Goal: Task Accomplishment & Management: Manage account settings

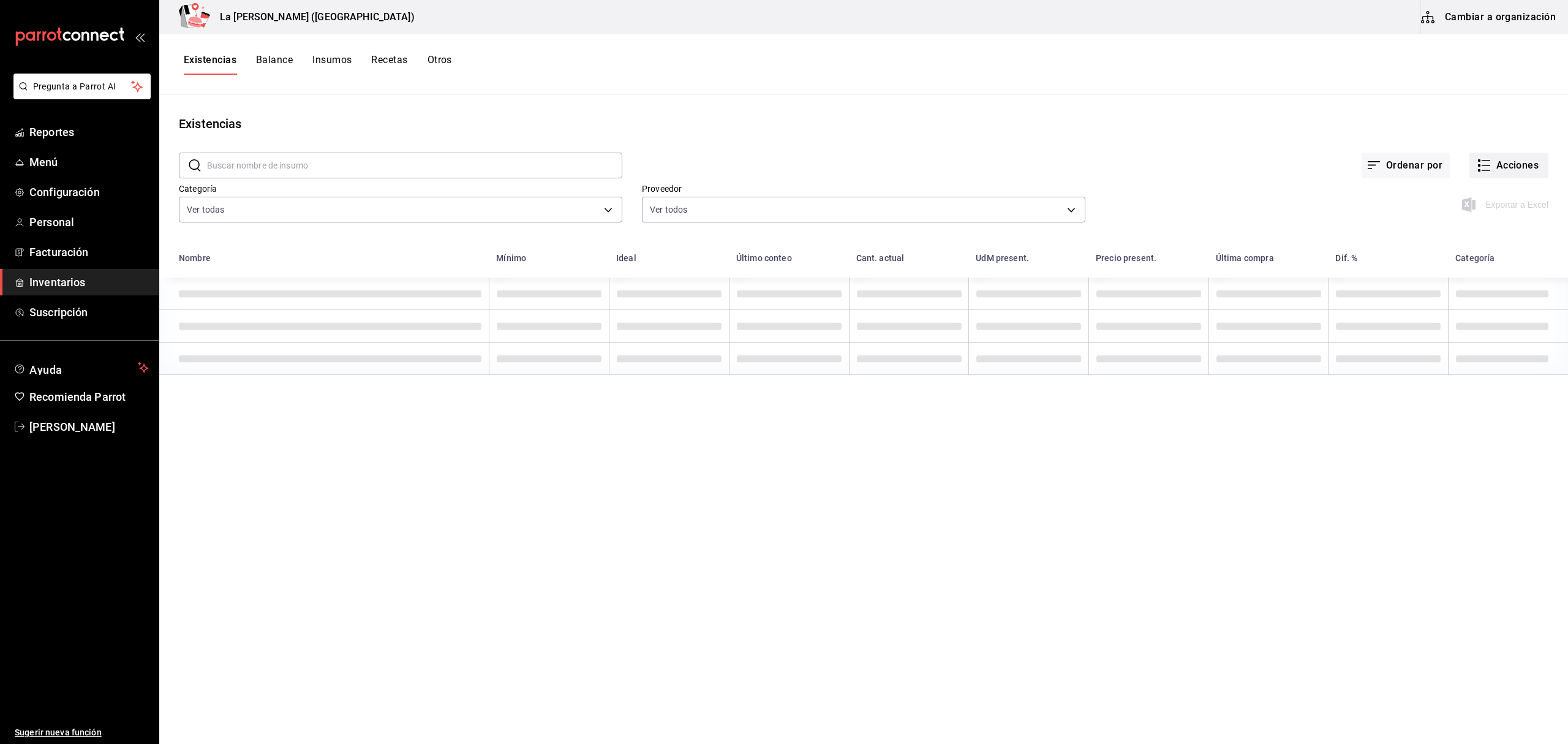
click at [1175, 155] on button "Acciones" at bounding box center [1509, 165] width 79 height 26
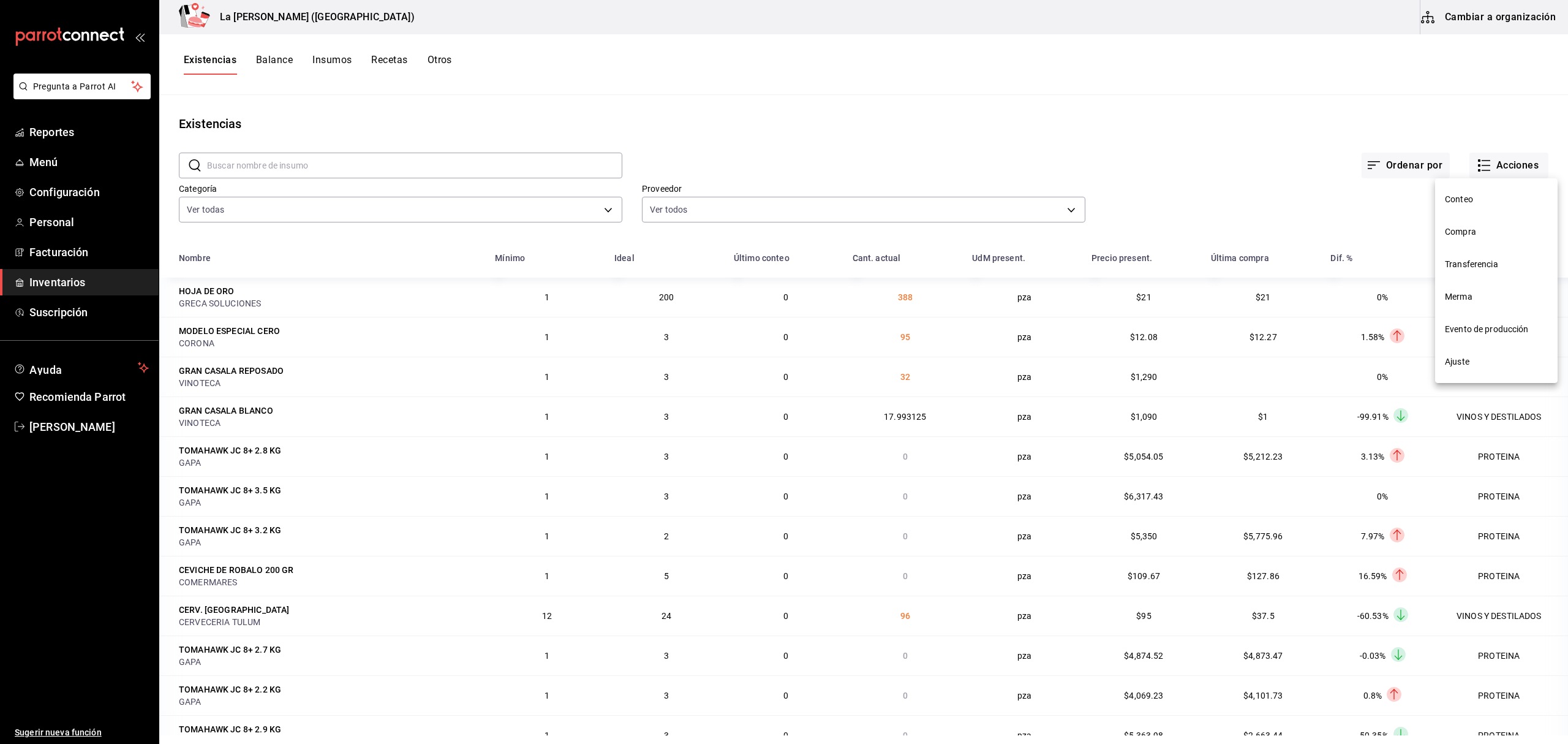
click at [1175, 170] on div at bounding box center [784, 372] width 1568 height 744
click at [1175, 163] on button "Acciones" at bounding box center [1509, 165] width 79 height 26
click at [1175, 228] on span "Compra" at bounding box center [1496, 231] width 103 height 13
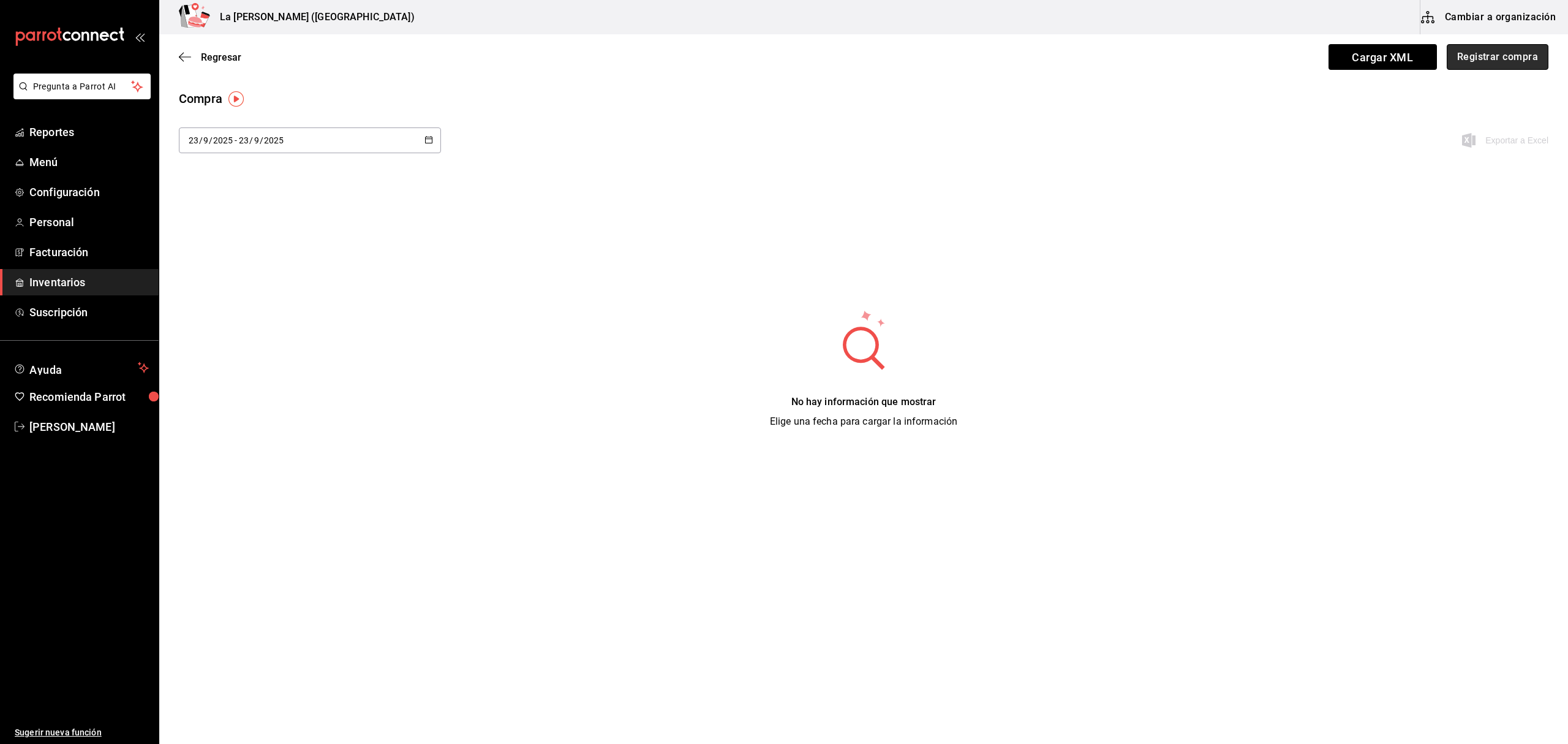
click at [1175, 52] on button "Registrar compra" at bounding box center [1497, 57] width 102 height 26
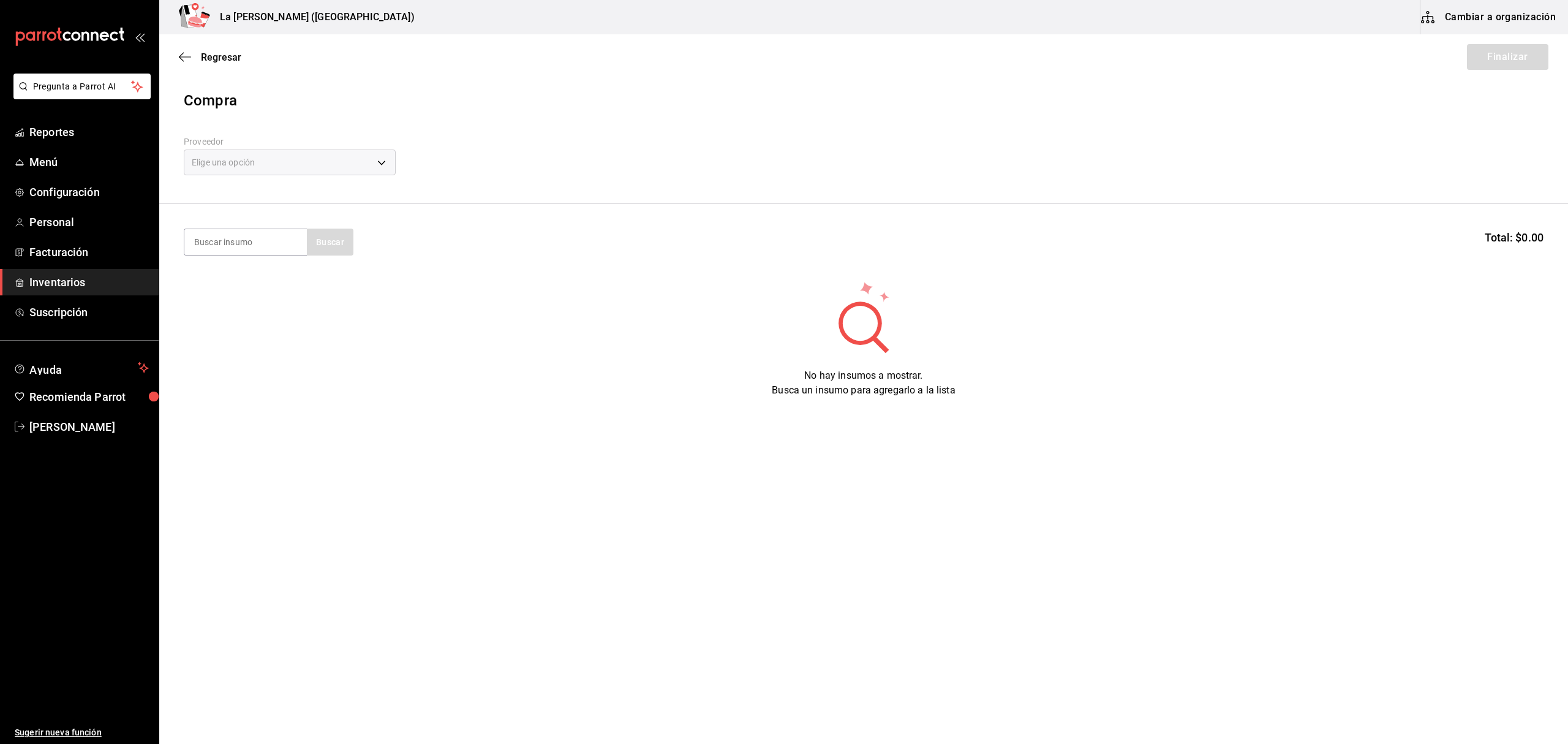
click at [333, 173] on div "Elige una opción" at bounding box center [290, 162] width 212 height 26
click at [316, 176] on div "Elige una opción default" at bounding box center [290, 161] width 212 height 32
click at [296, 151] on body "Pregunta a Parrot AI Reportes Menú Configuración Personal Facturación Inventari…" at bounding box center [784, 337] width 1568 height 675
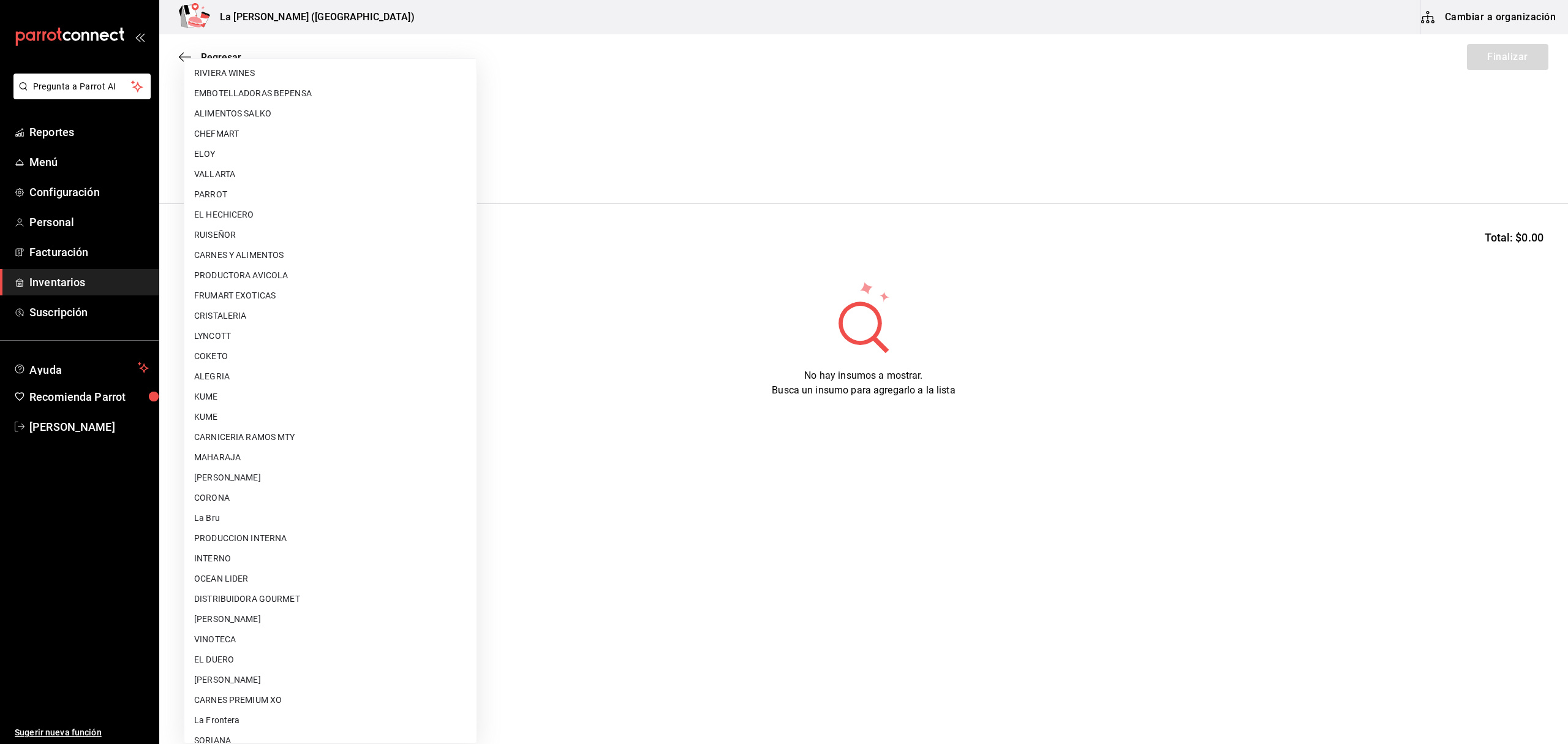
scroll to position [273, 0]
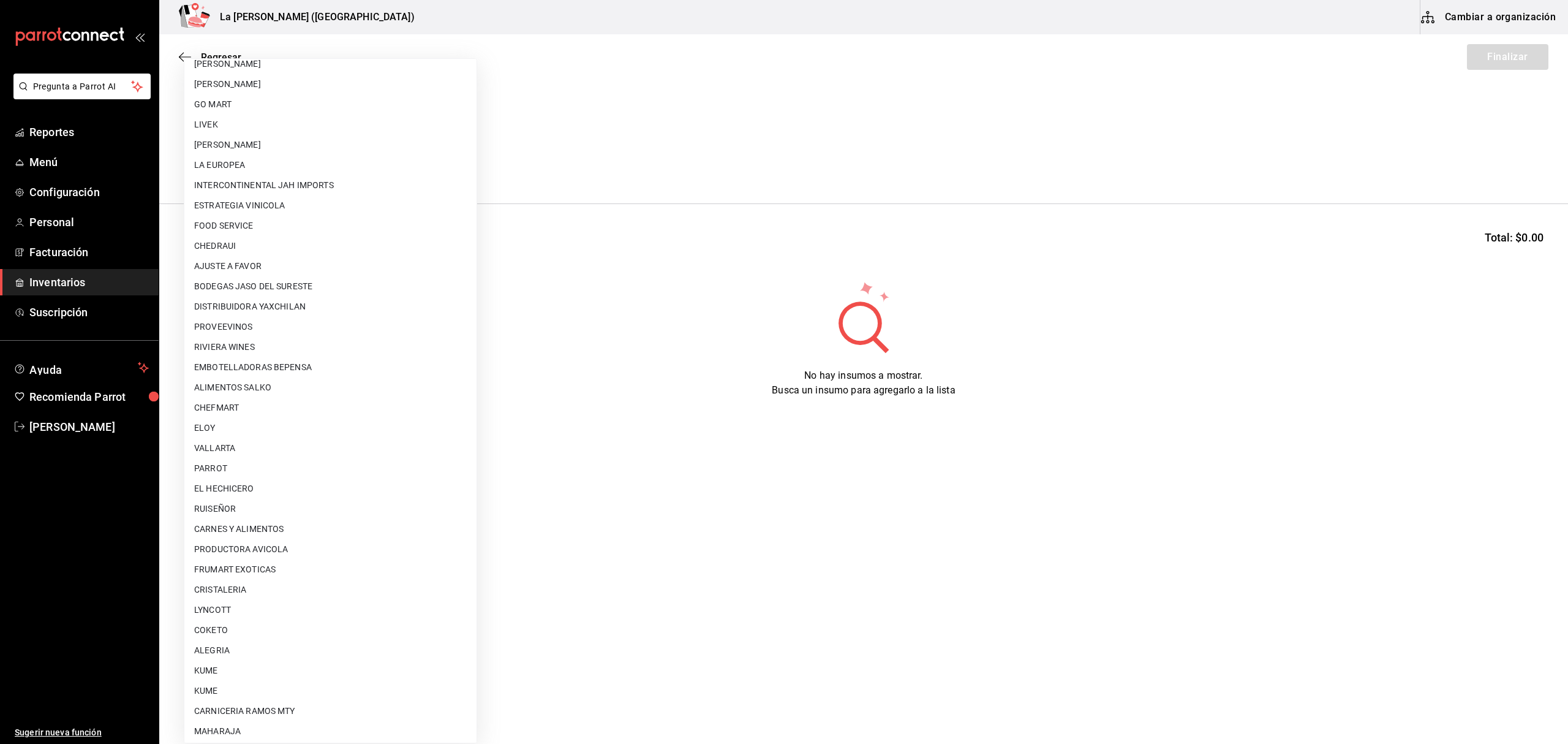
click at [287, 155] on li "LA EUROPEA" at bounding box center [330, 165] width 292 height 20
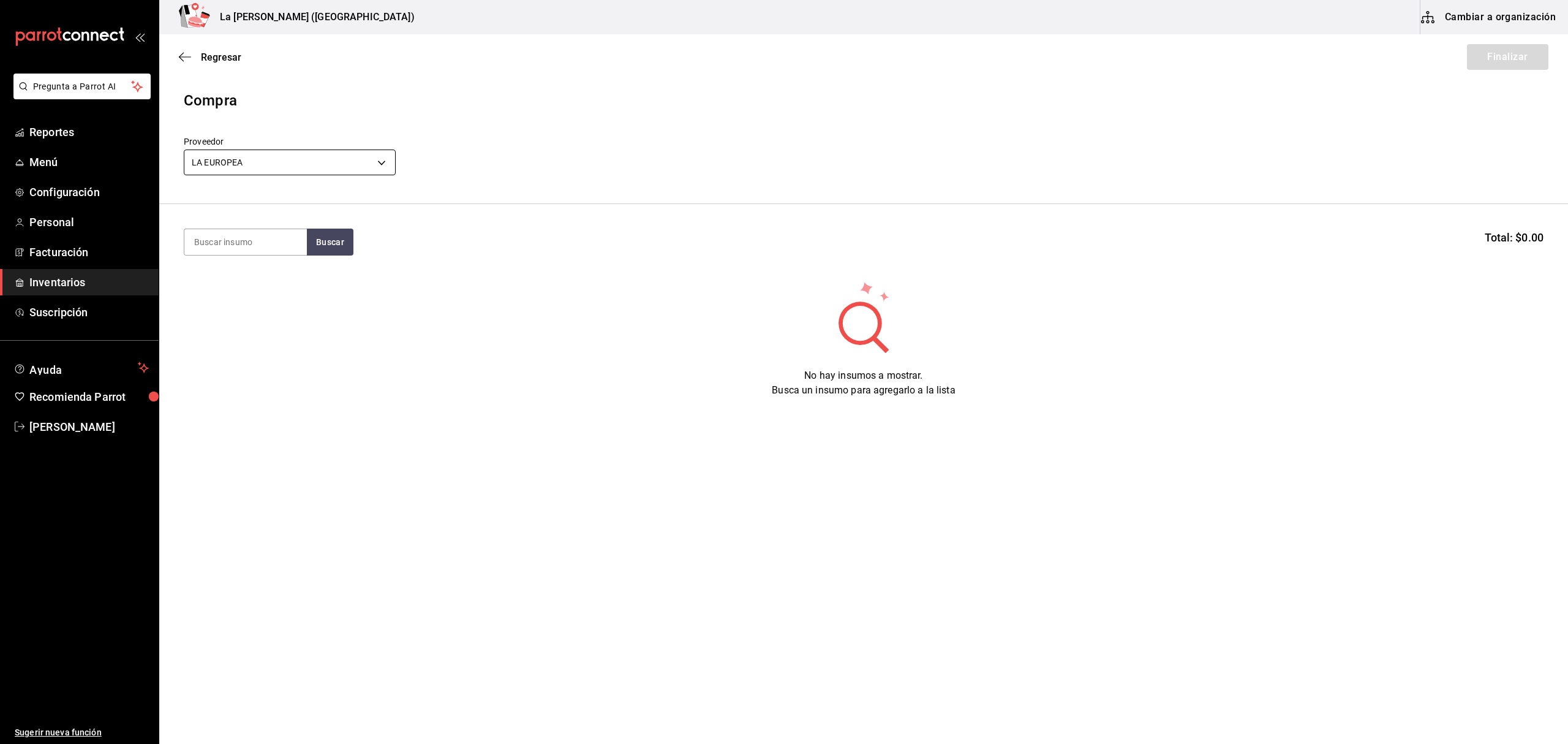
click at [281, 155] on body "Pregunta a Parrot AI Reportes Menú Configuración Personal Facturación Inventari…" at bounding box center [784, 337] width 1568 height 675
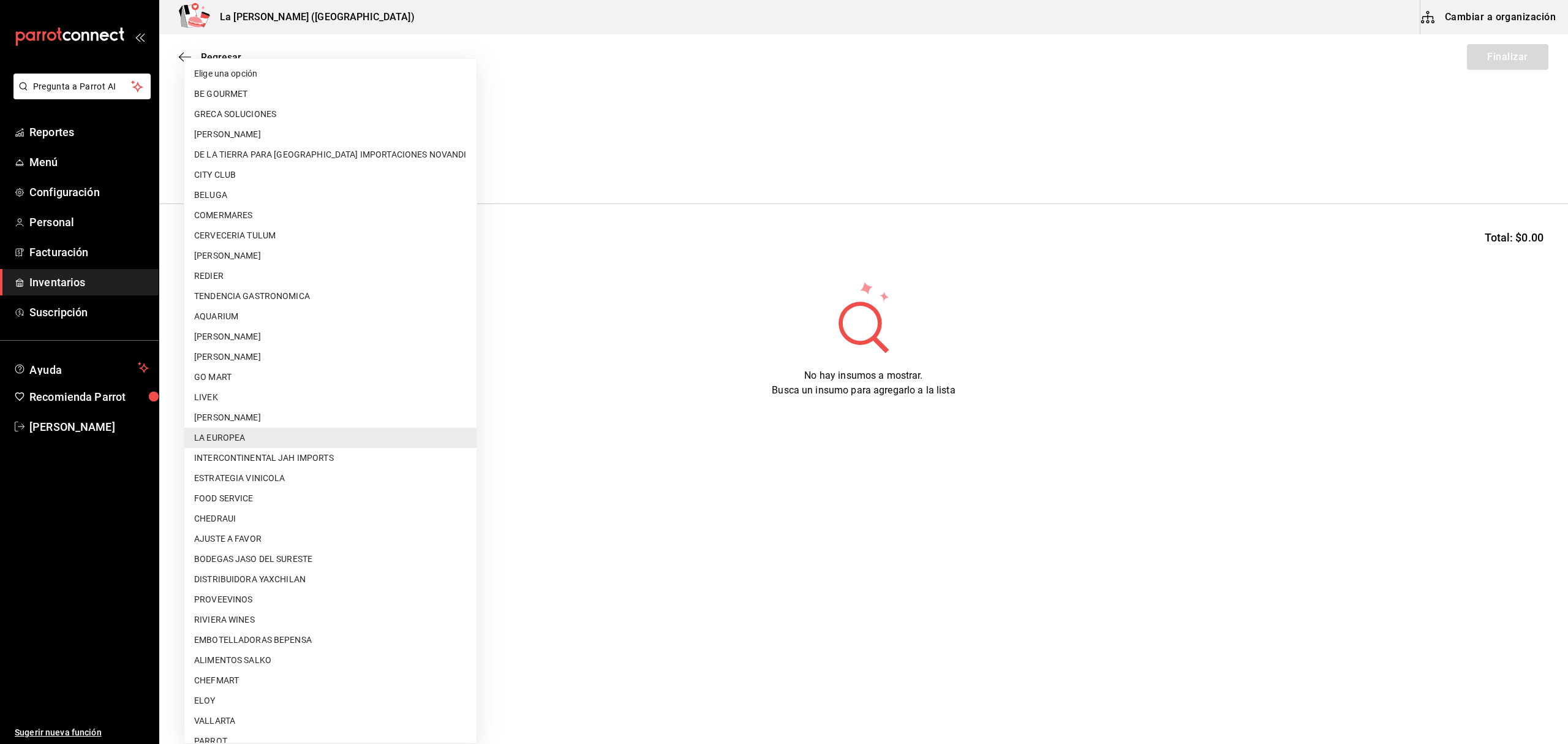
click at [283, 408] on li "[PERSON_NAME]" at bounding box center [330, 417] width 292 height 20
type input "9312b785-37db-44f0-8843-1f972943a9cf"
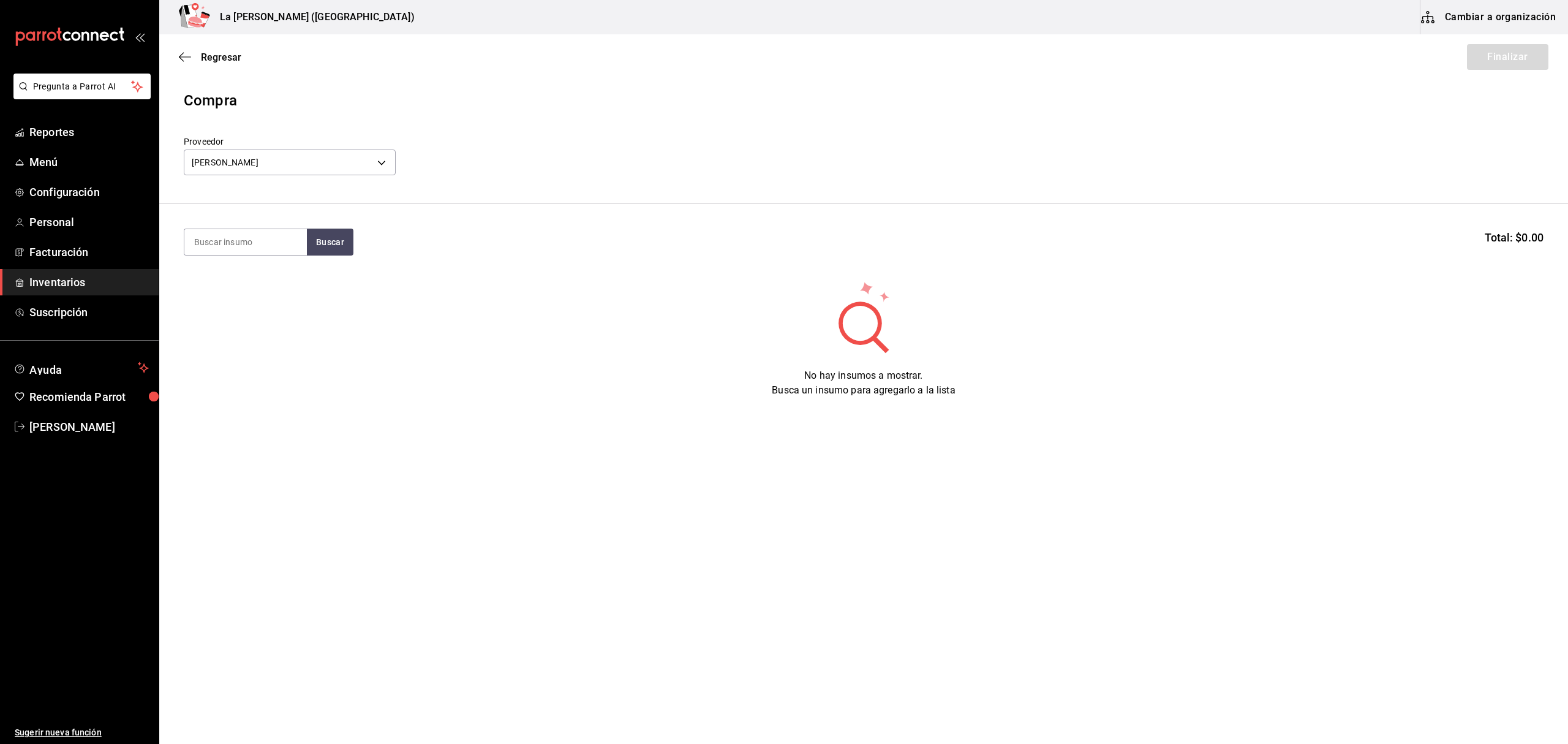
click at [274, 260] on section "Buscar Total: $0.00" at bounding box center [863, 242] width 1408 height 76
click at [278, 246] on input at bounding box center [246, 241] width 122 height 26
type input "PIER"
click at [204, 309] on div "Kilogramos - [PERSON_NAME]" at bounding box center [245, 312] width 103 height 26
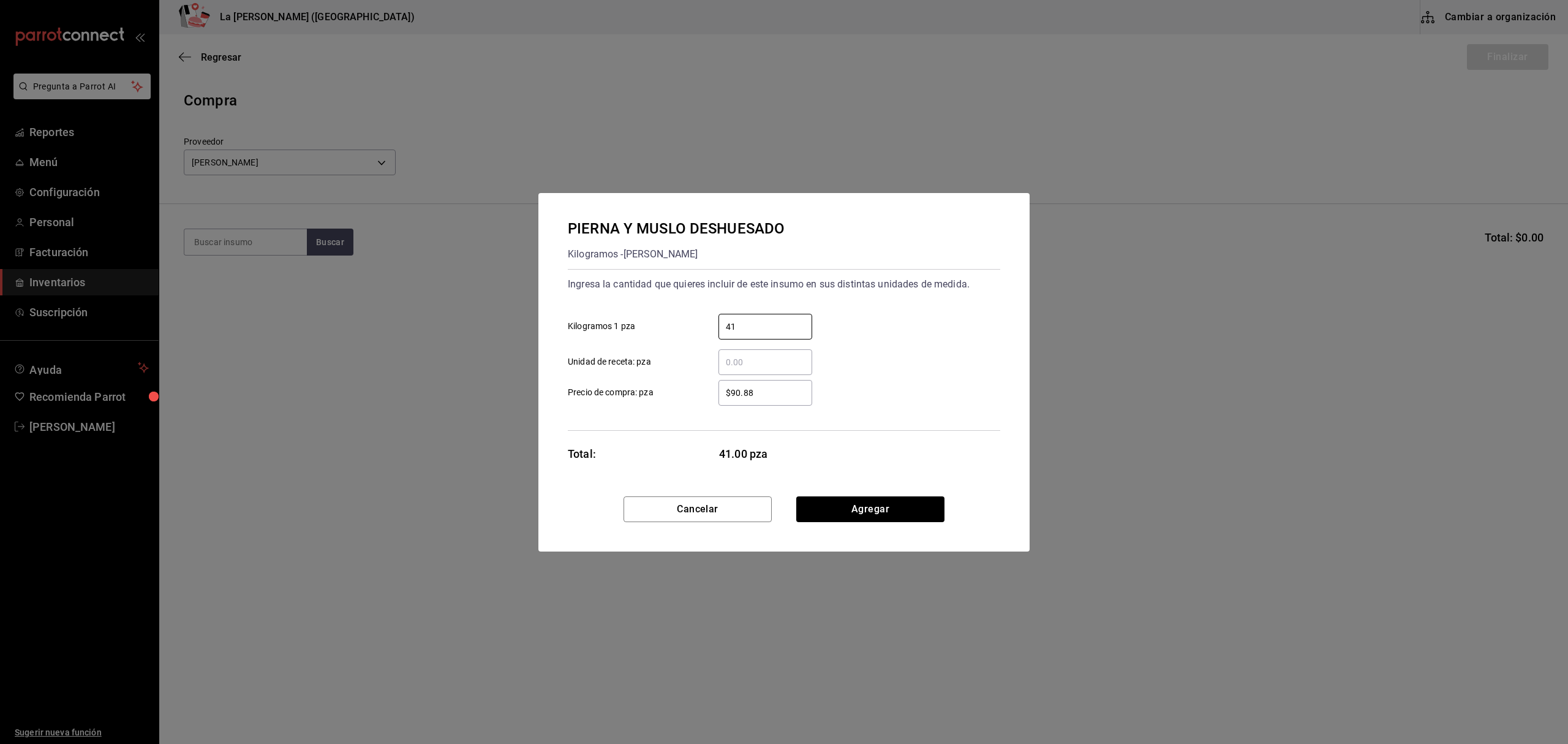
type input "41"
type input "$18.28"
click button "Agregar" at bounding box center [870, 509] width 148 height 26
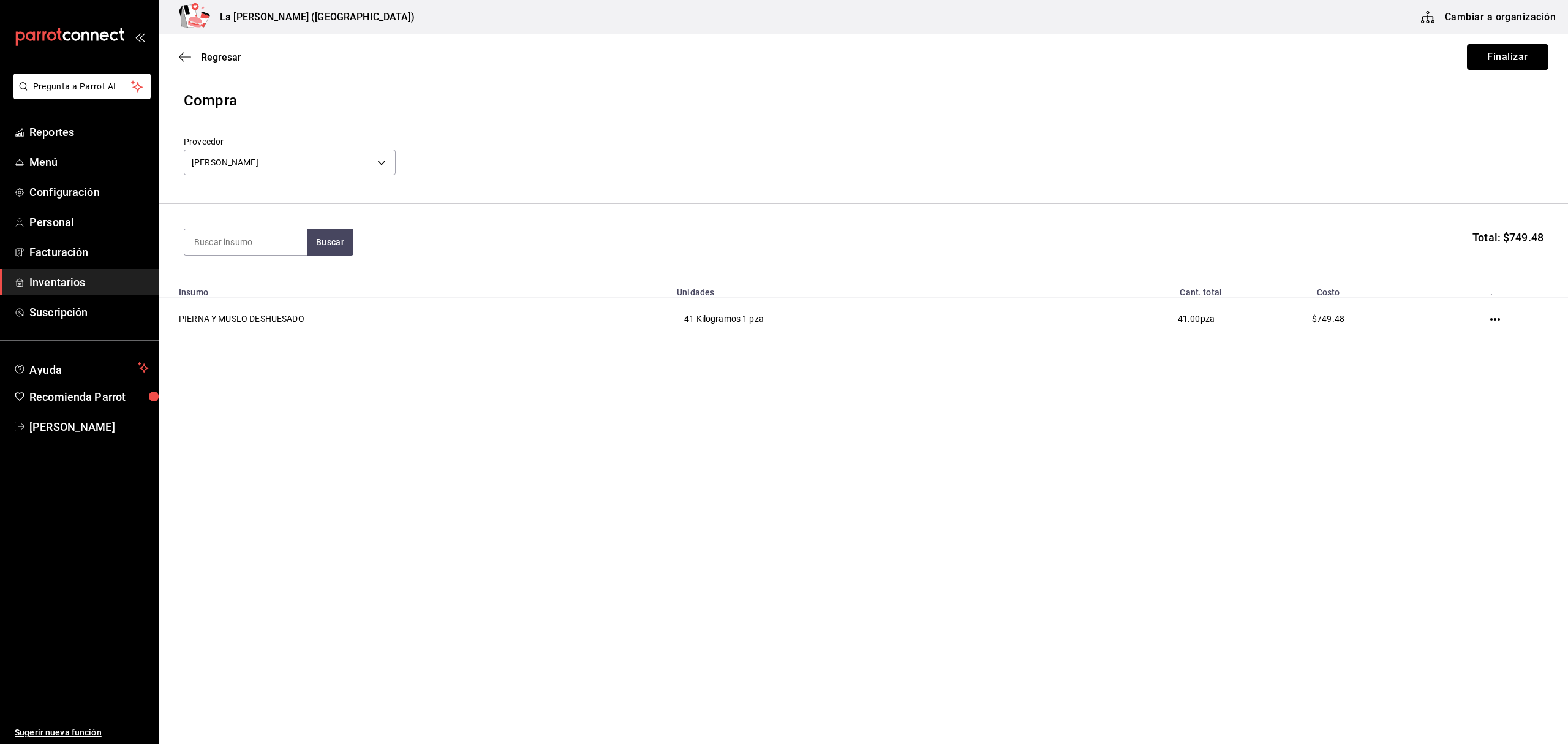
click at [1175, 54] on button "Finalizar" at bounding box center [1508, 57] width 82 height 26
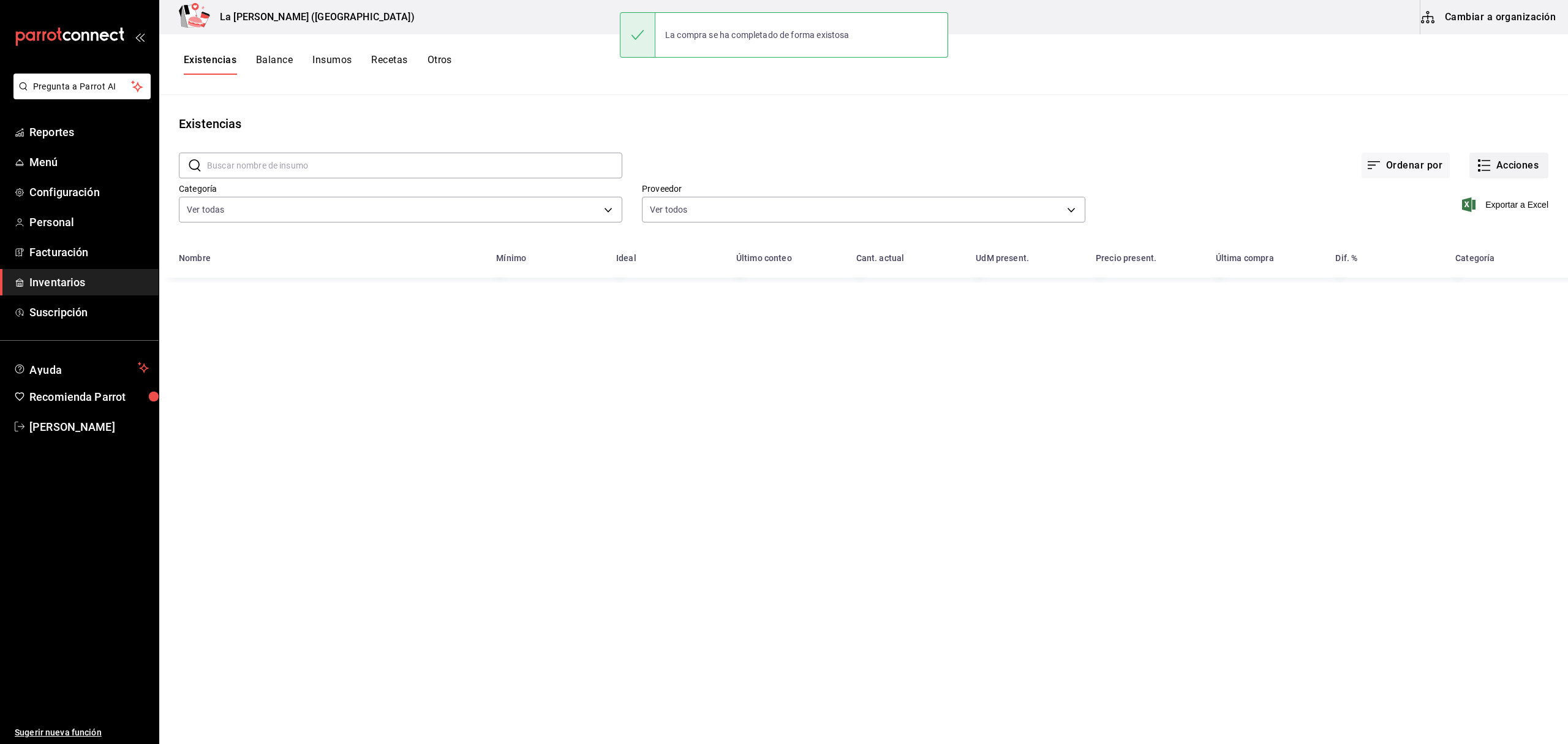
click at [1175, 162] on button "Acciones" at bounding box center [1509, 165] width 79 height 26
click at [1175, 240] on li "Compra" at bounding box center [1497, 232] width 122 height 32
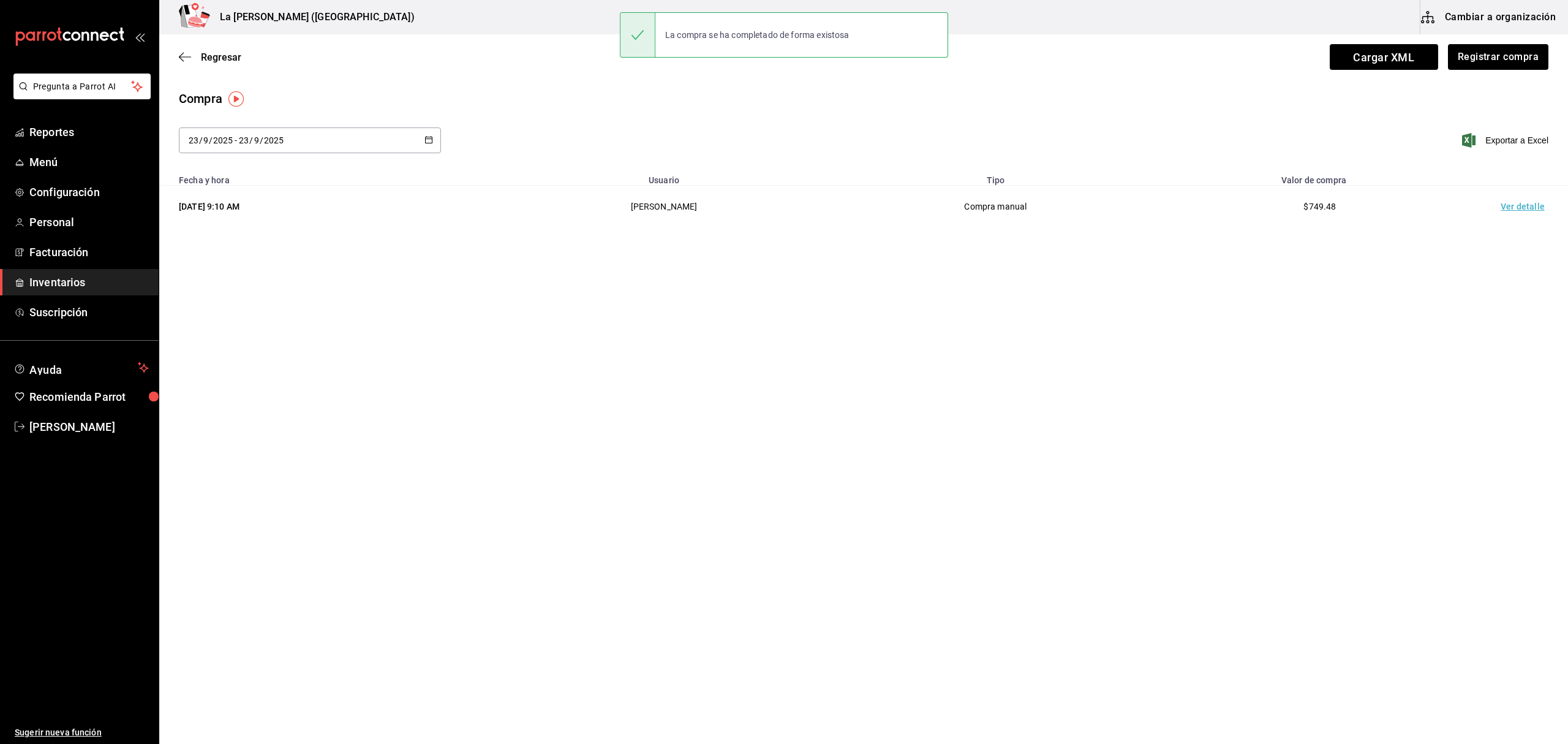
click at [1175, 206] on td "Ver detalle" at bounding box center [1525, 207] width 86 height 42
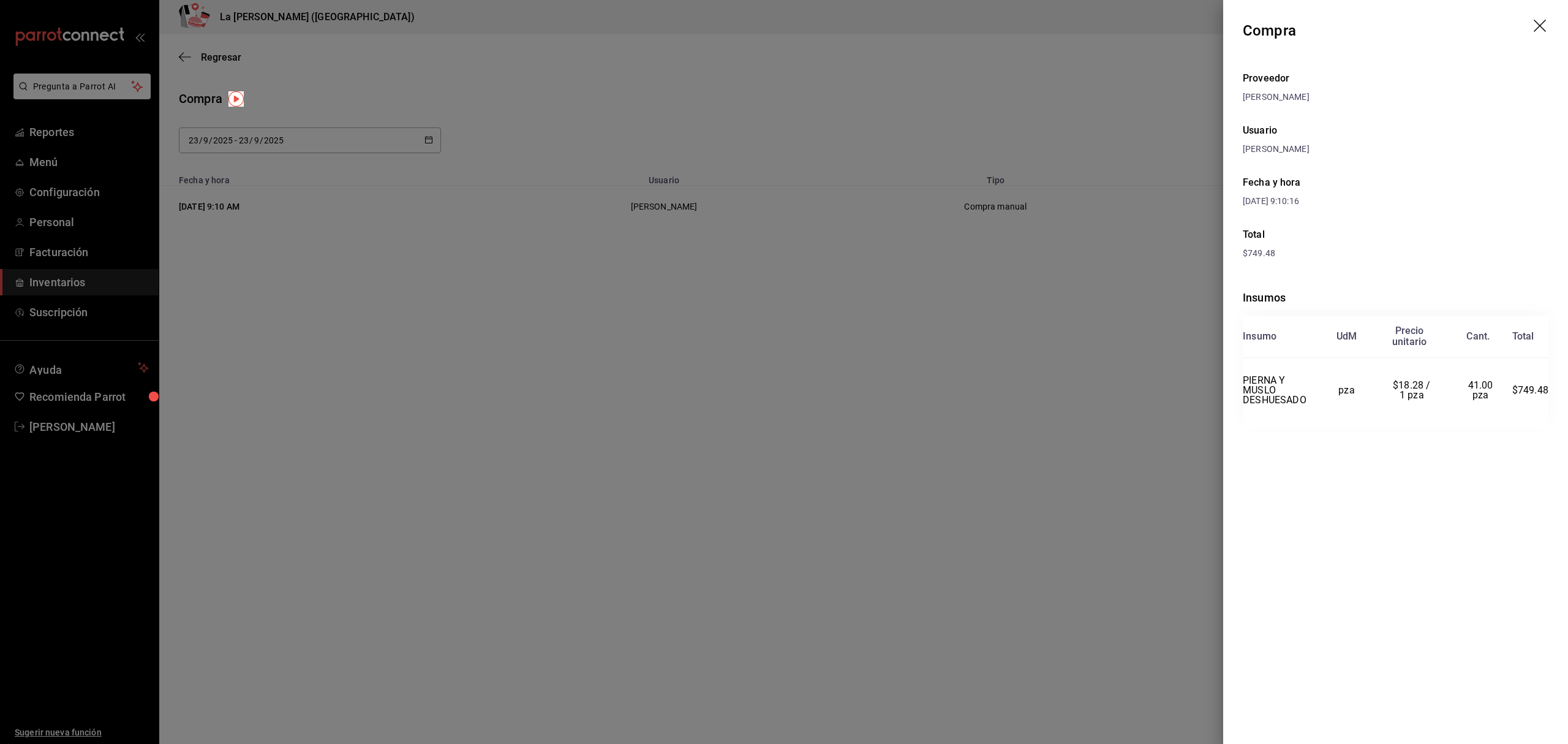
click at [1175, 25] on icon "drag" at bounding box center [1541, 27] width 15 height 15
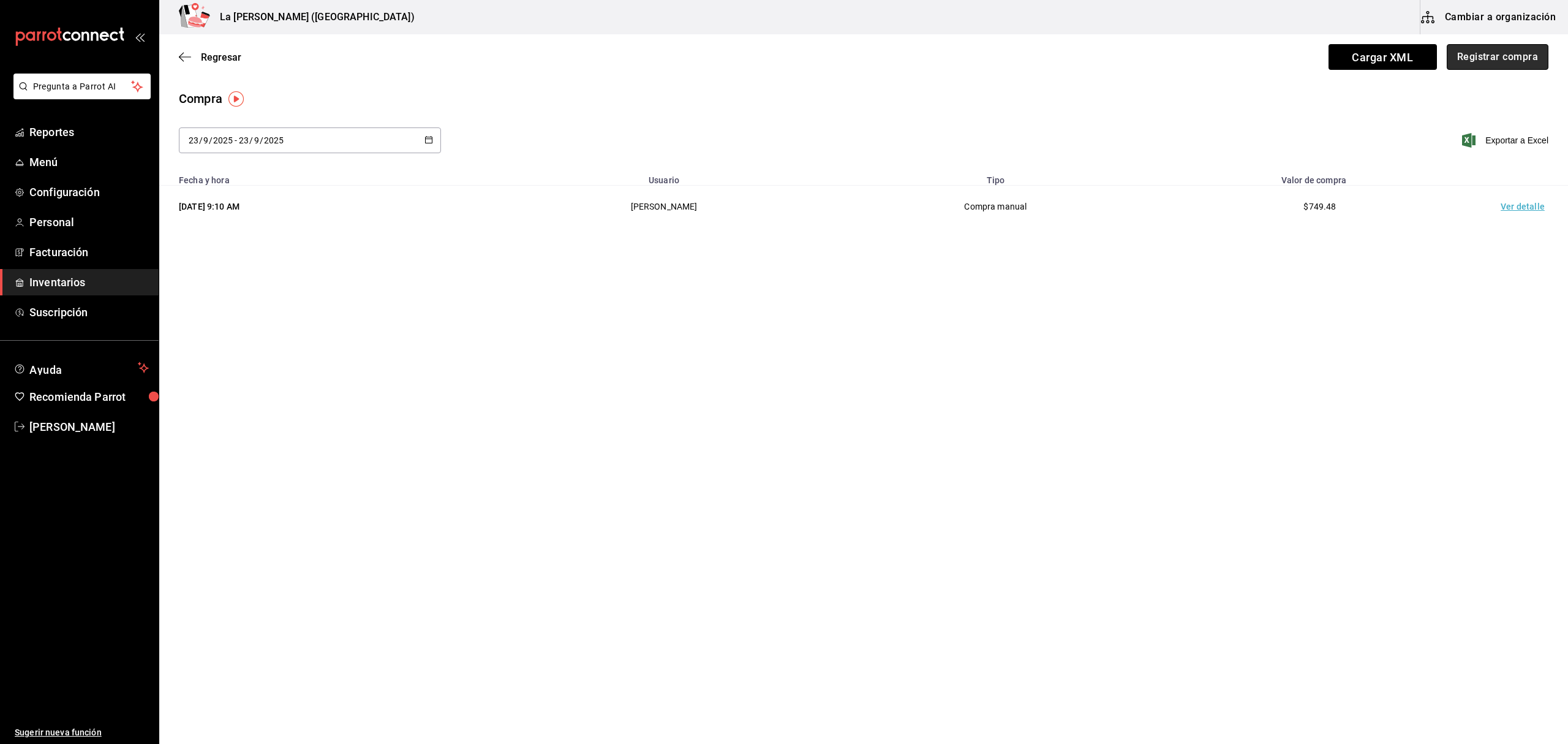
click at [1175, 57] on button "Registrar compra" at bounding box center [1497, 57] width 102 height 26
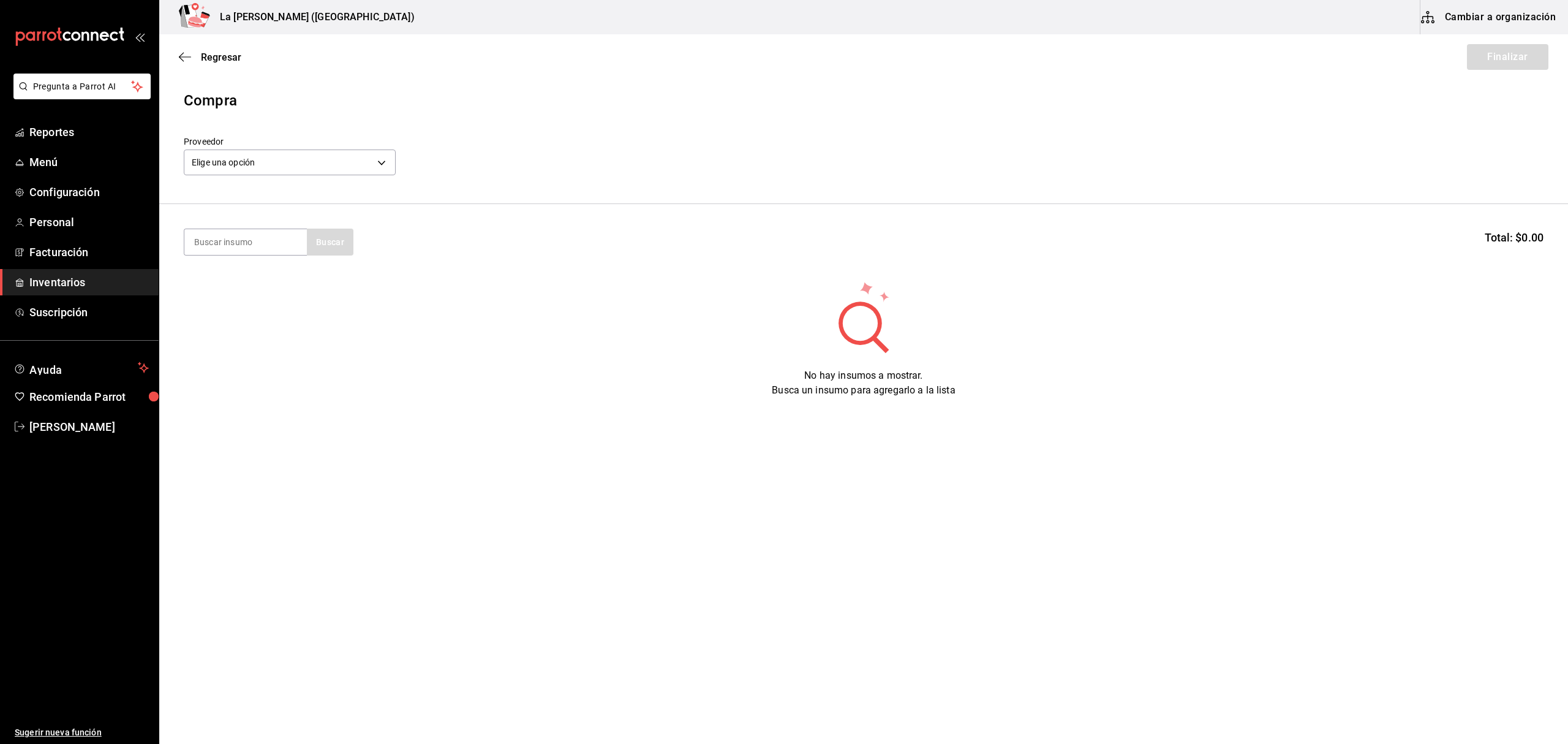
click at [327, 141] on label "Proveedor" at bounding box center [290, 142] width 212 height 9
click at [330, 147] on div "Elige una opción default" at bounding box center [290, 161] width 212 height 32
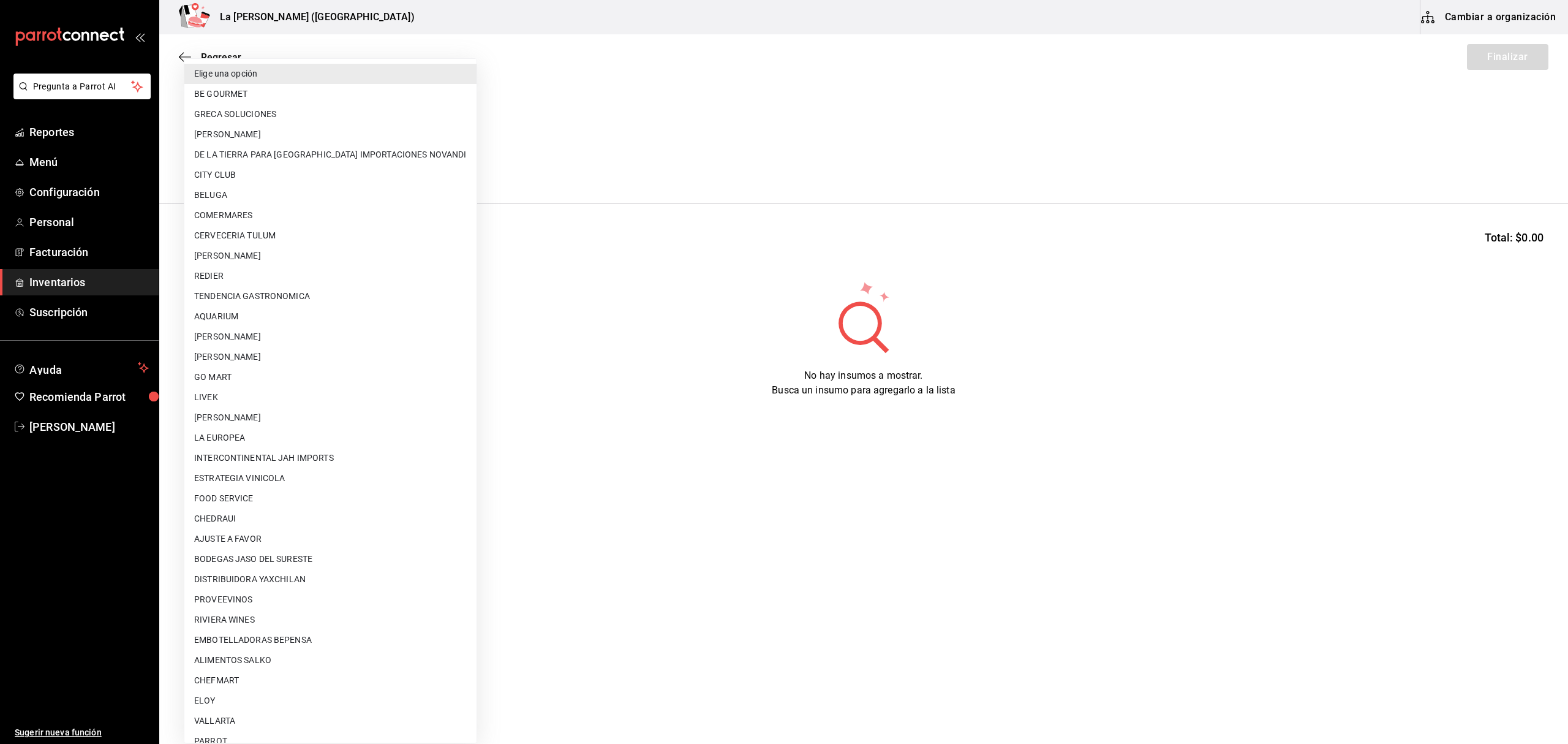
click at [329, 160] on body "Pregunta a Parrot AI Reportes Menú Configuración Personal Facturación Inventari…" at bounding box center [784, 337] width 1568 height 675
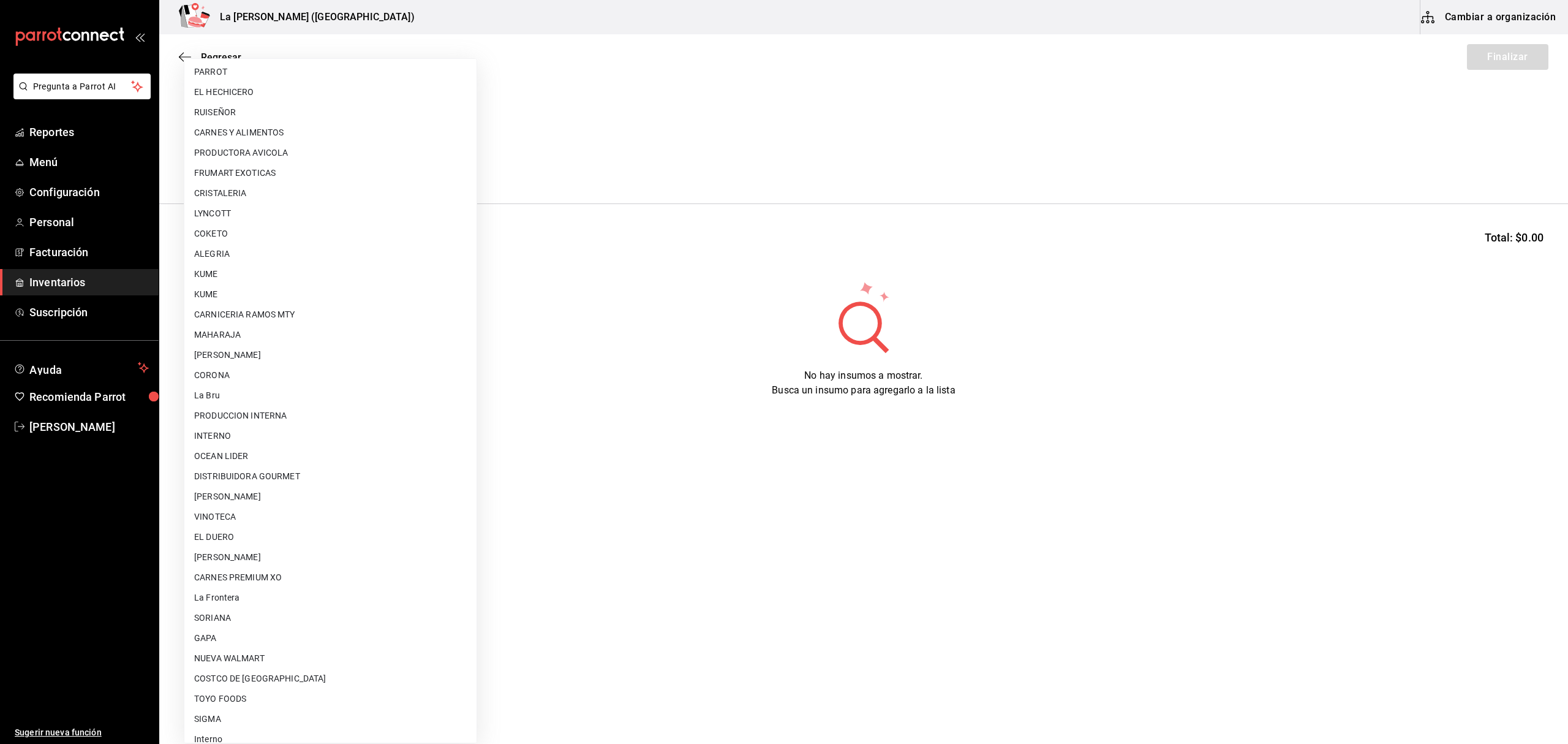
scroll to position [680, 0]
click at [258, 558] on li "CARNES PREMIUM XO" at bounding box center [330, 566] width 292 height 20
type input "54e8a872-6d4b-4a35-871b-737f2548723c"
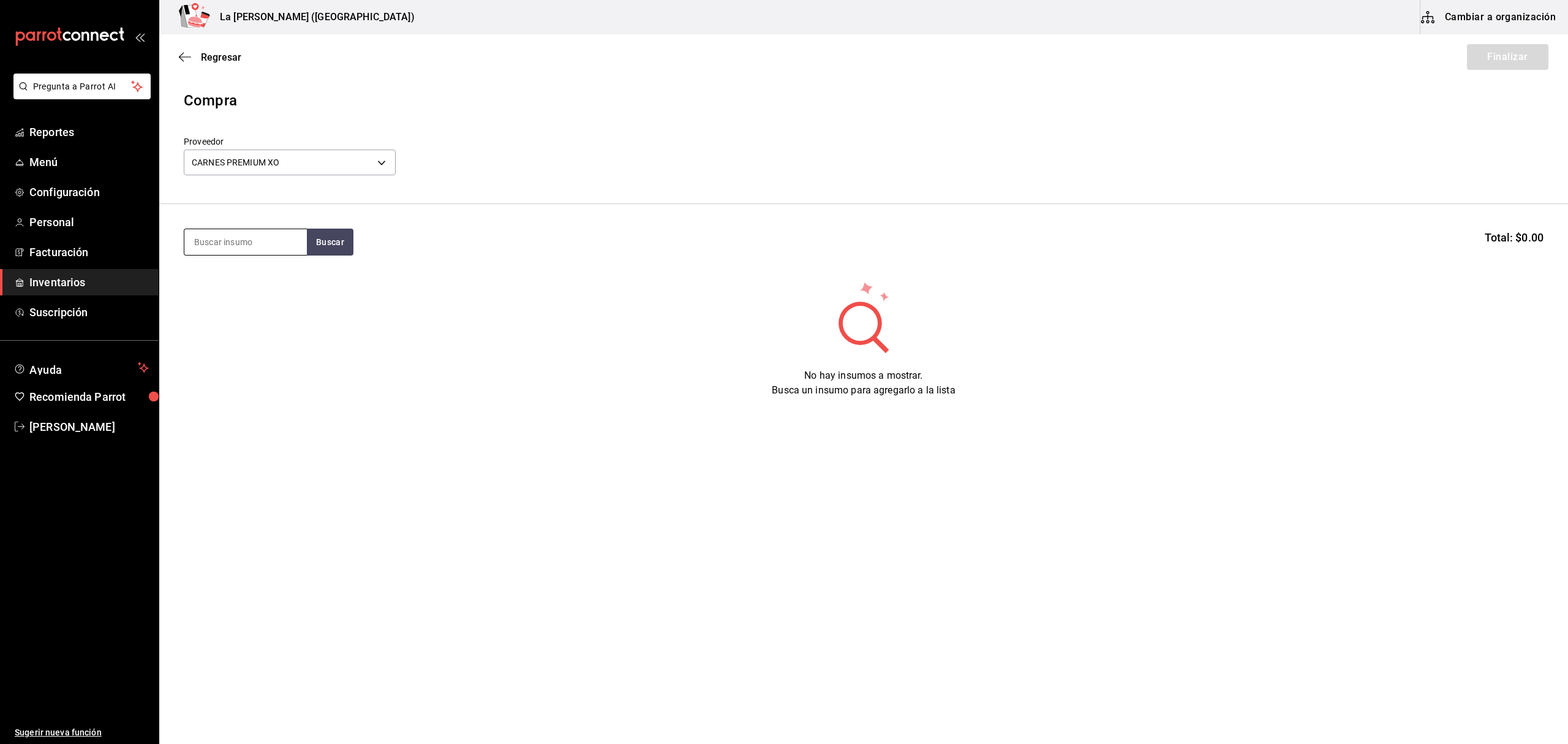
click at [241, 246] on input at bounding box center [246, 241] width 122 height 26
type input "LENGUA"
click at [238, 304] on div "Piezas - CARNES PREMIUM XO" at bounding box center [245, 312] width 103 height 26
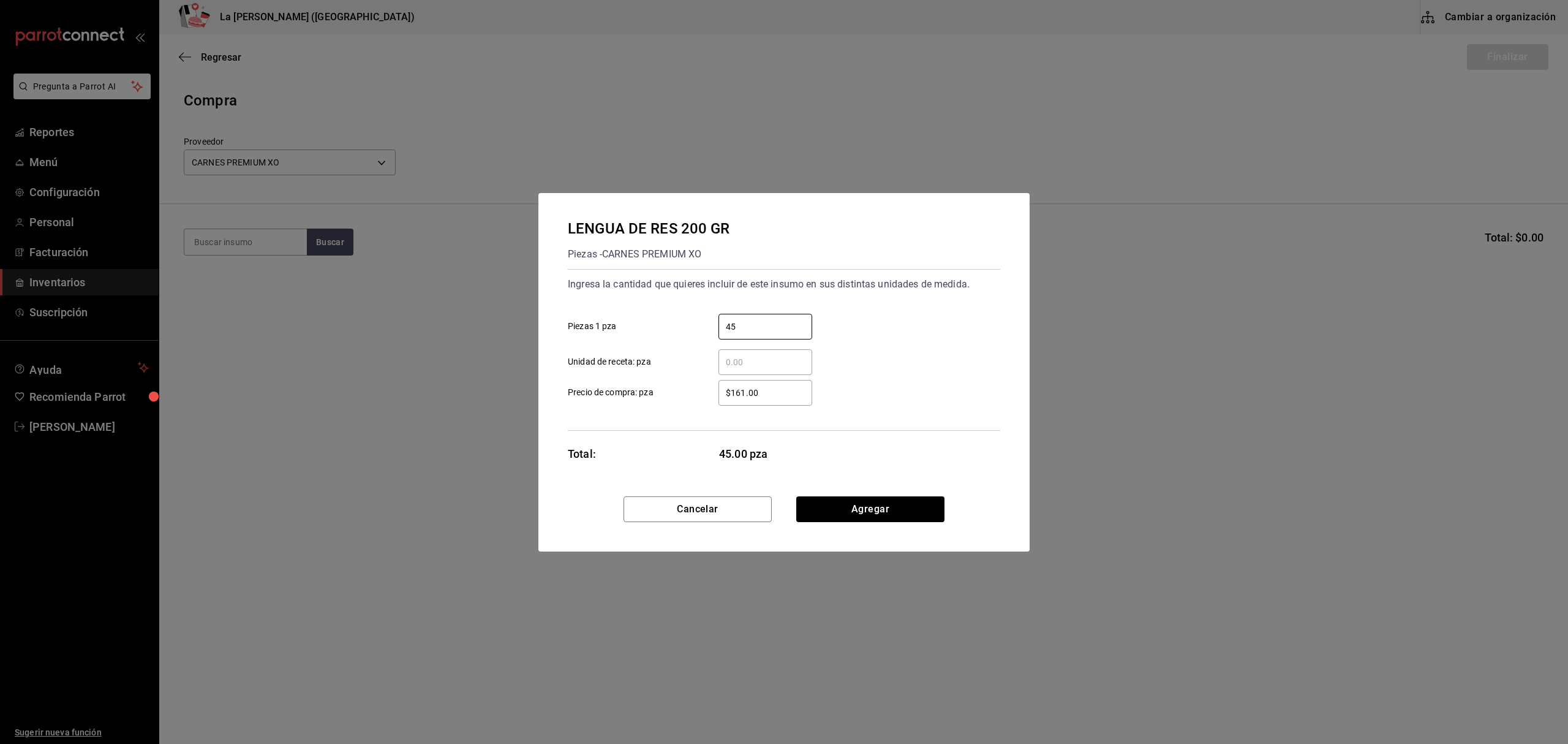
type input "45"
type input "$111.22"
click button "Agregar" at bounding box center [870, 509] width 148 height 26
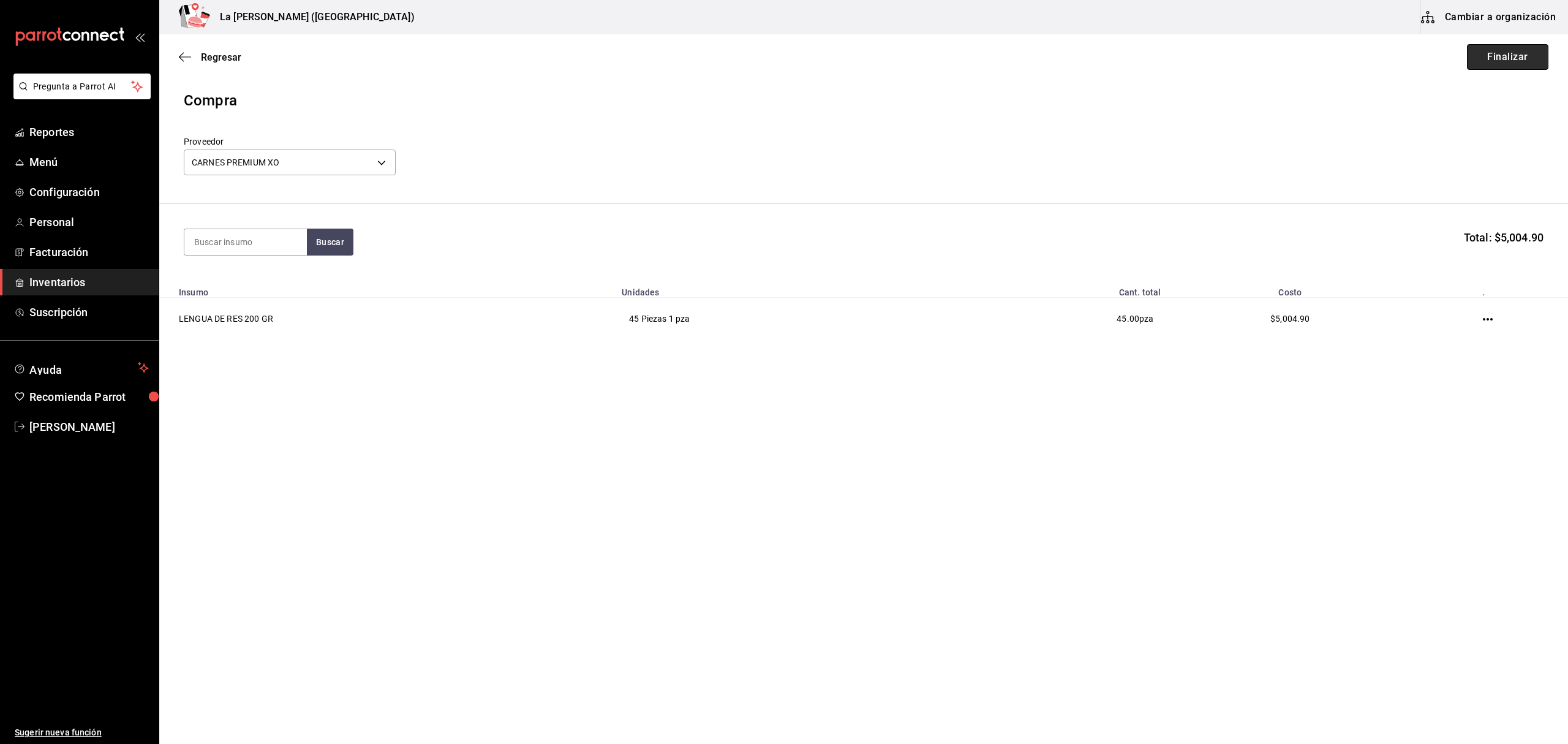
click at [1175, 57] on button "Finalizar" at bounding box center [1508, 57] width 82 height 26
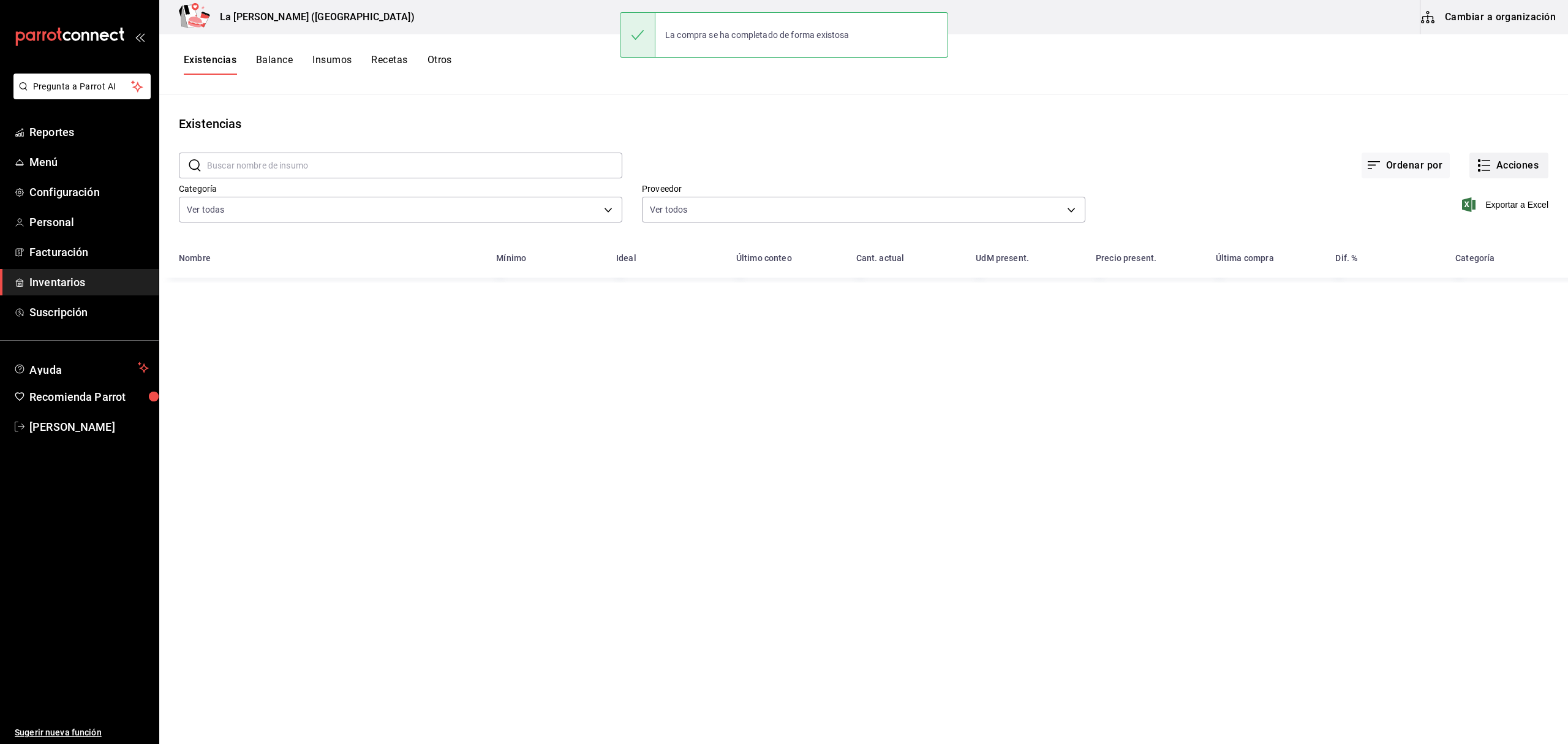
click at [1175, 168] on button "Acciones" at bounding box center [1509, 165] width 79 height 26
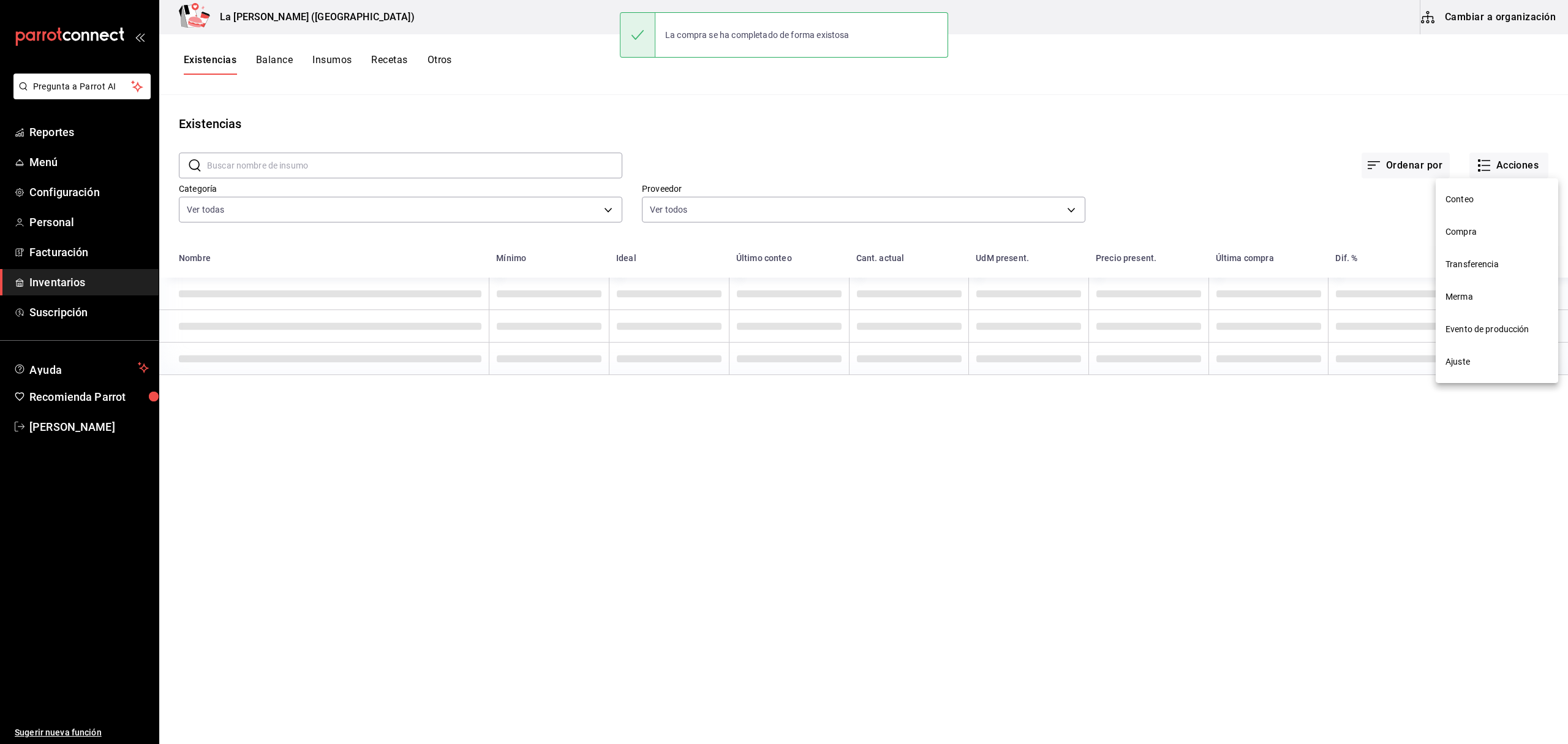
click at [1175, 226] on span "Compra" at bounding box center [1496, 231] width 103 height 13
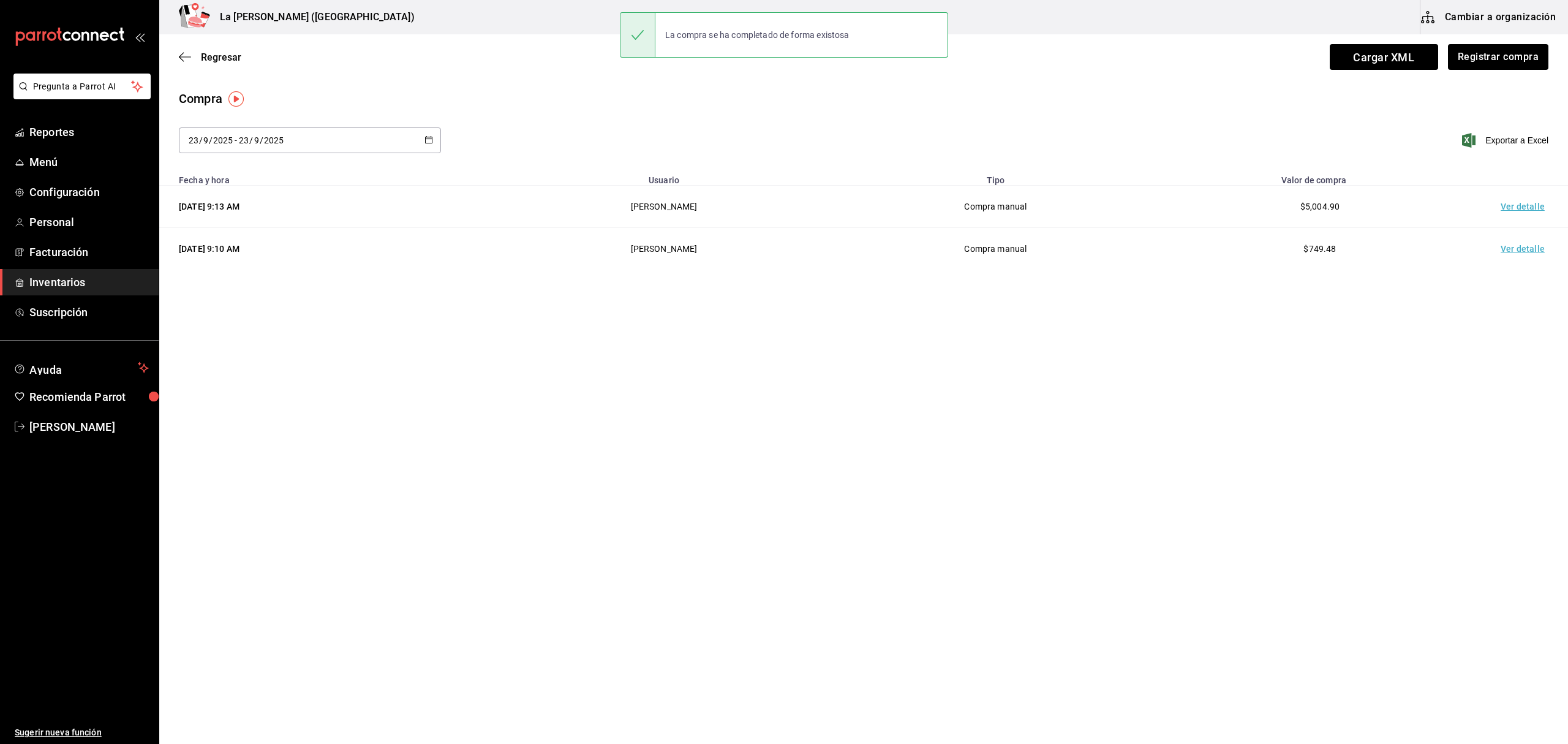
click at [1175, 206] on td "Ver detalle" at bounding box center [1525, 207] width 86 height 42
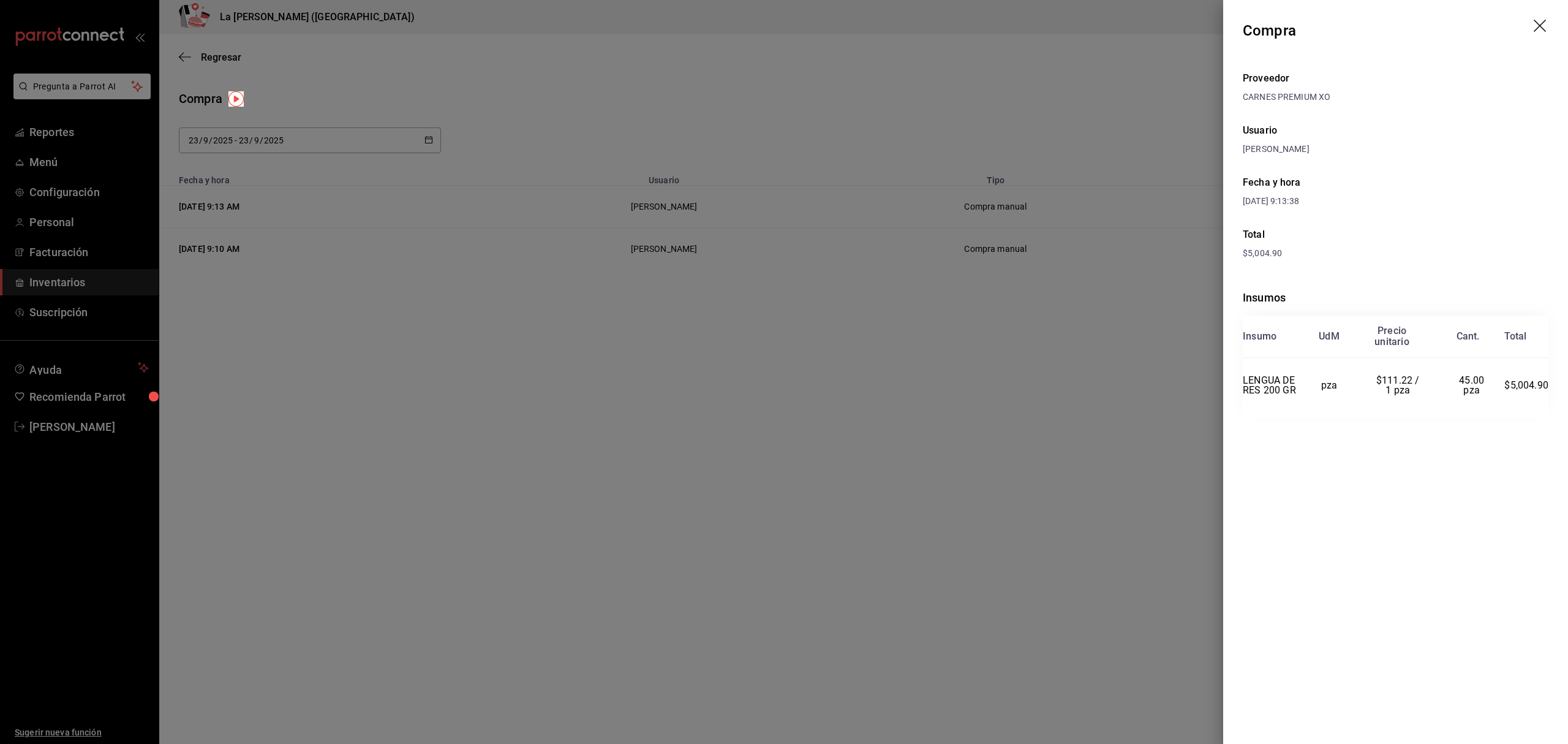
click at [1175, 30] on icon "drag" at bounding box center [1541, 27] width 15 height 15
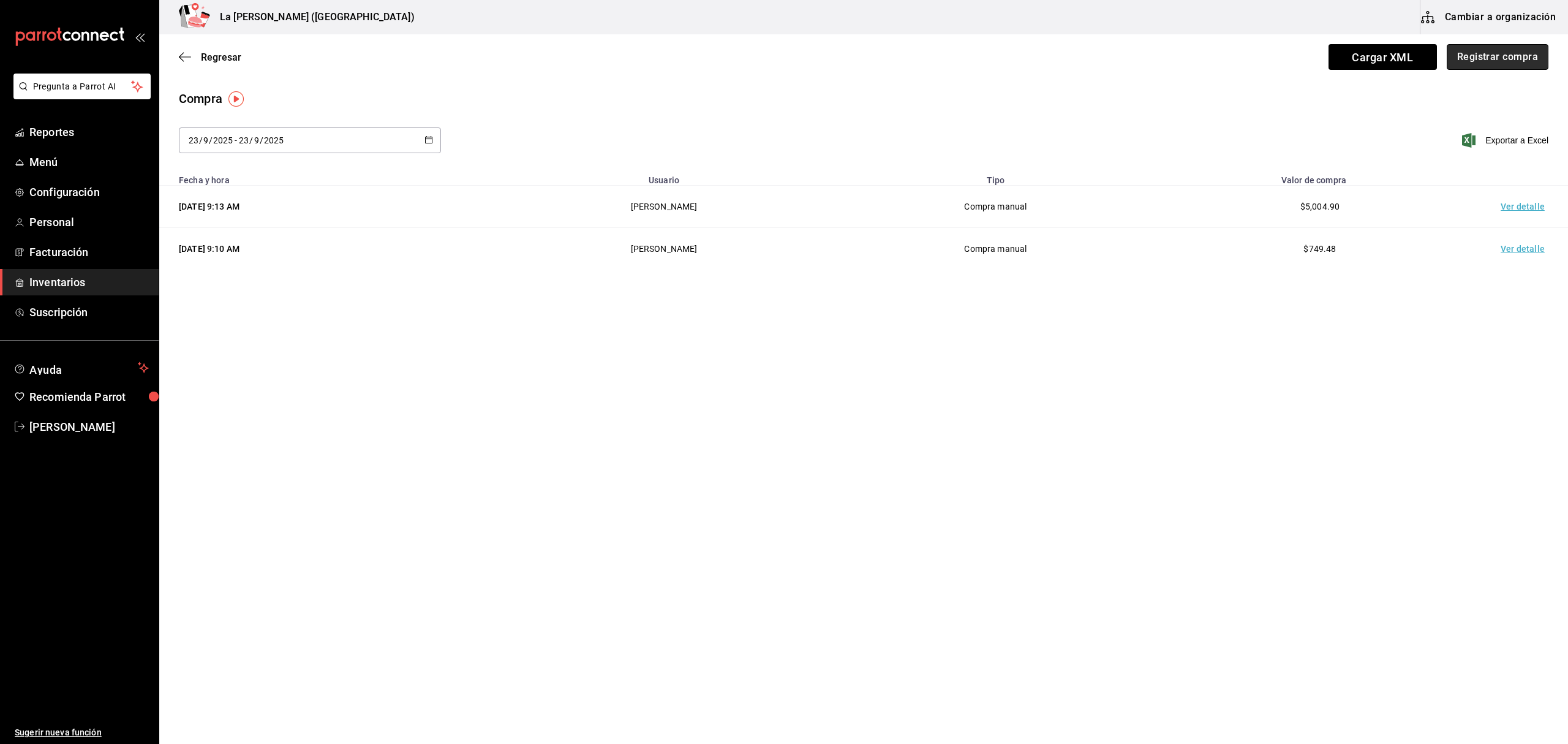
click at [1175, 59] on button "Registrar compra" at bounding box center [1497, 57] width 102 height 26
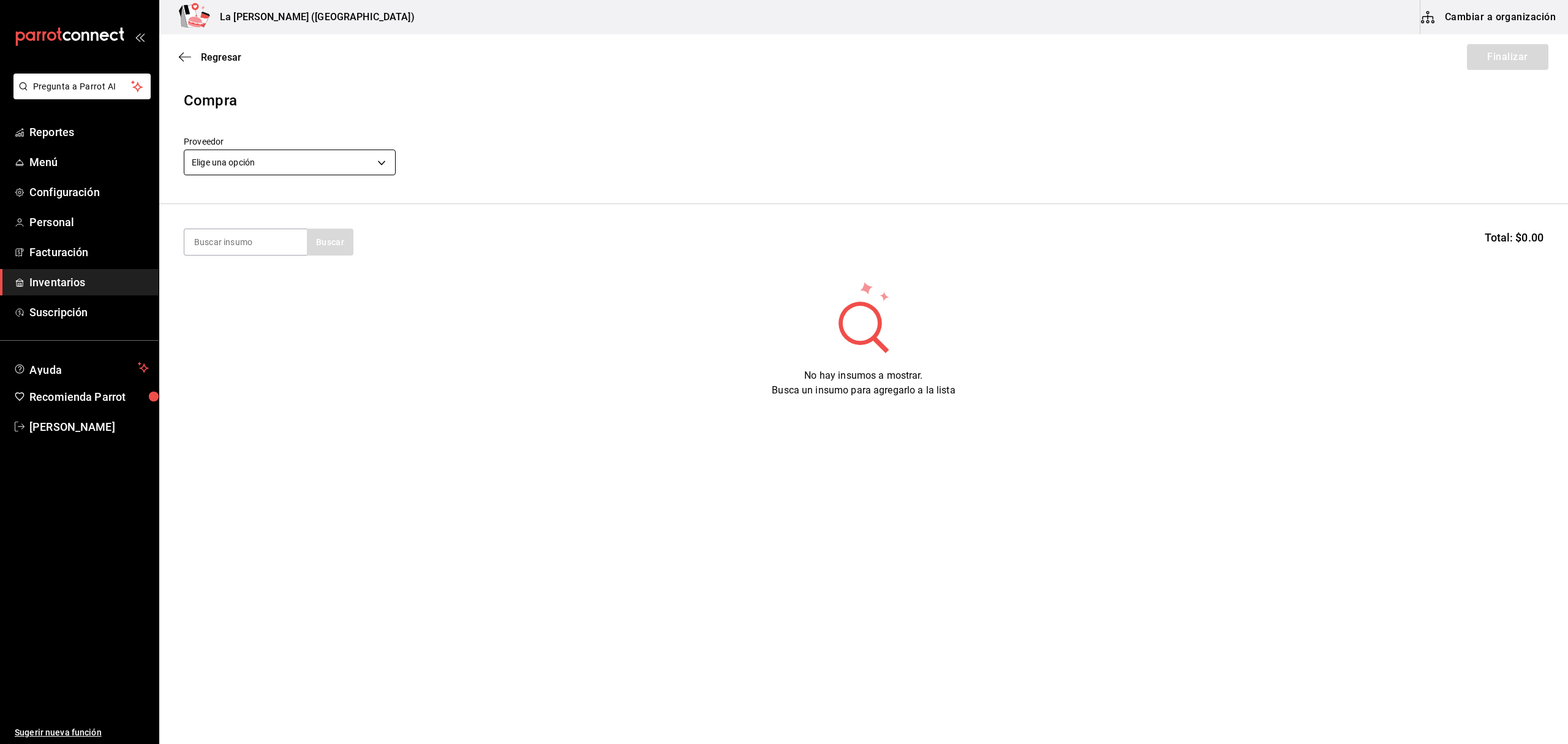
click at [304, 162] on body "Pregunta a Parrot AI Reportes Menú Configuración Personal Facturación Inventari…" at bounding box center [784, 337] width 1568 height 675
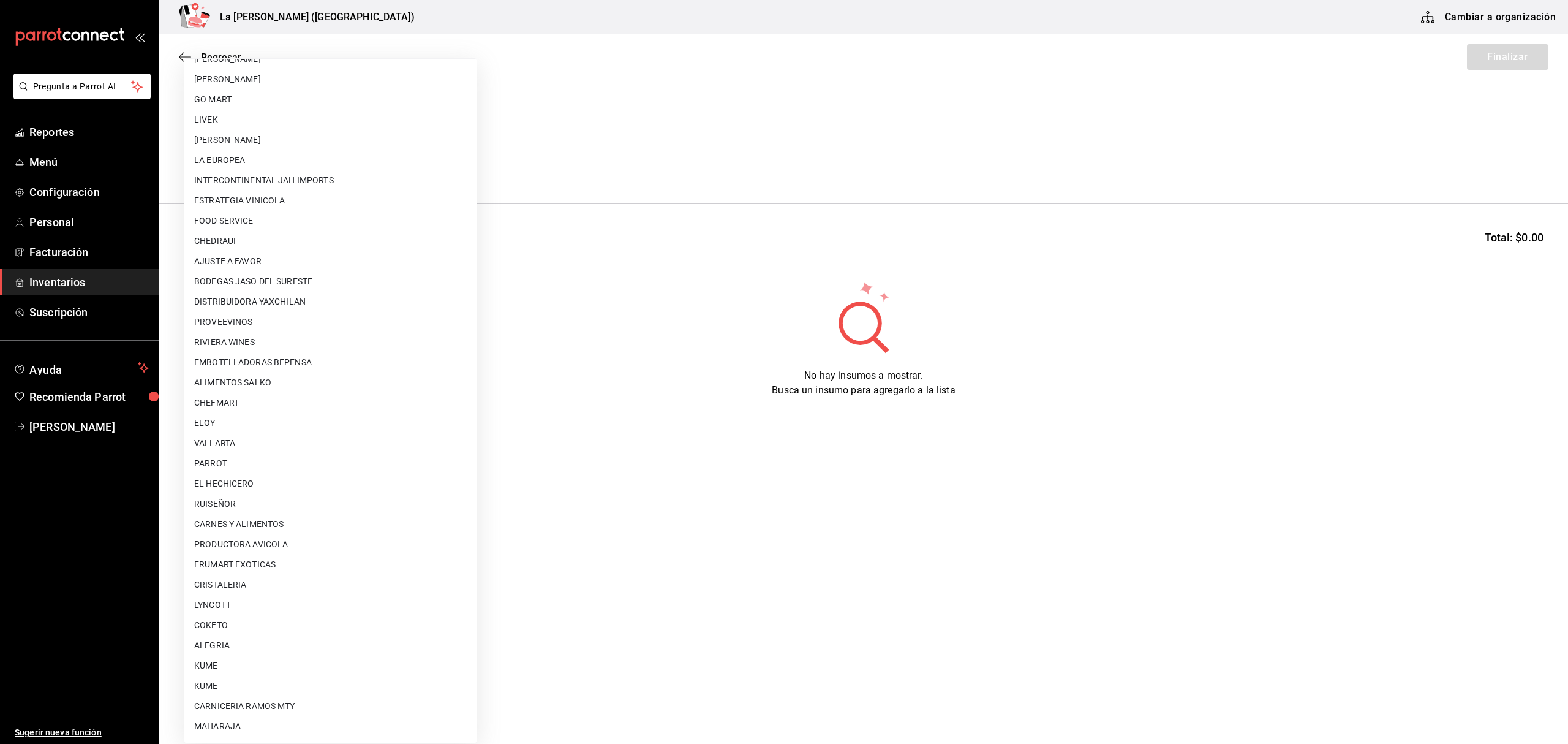
scroll to position [273, 0]
click at [289, 147] on li "[PERSON_NAME]" at bounding box center [330, 145] width 292 height 20
type input "9312b785-37db-44f0-8843-1f972943a9cf"
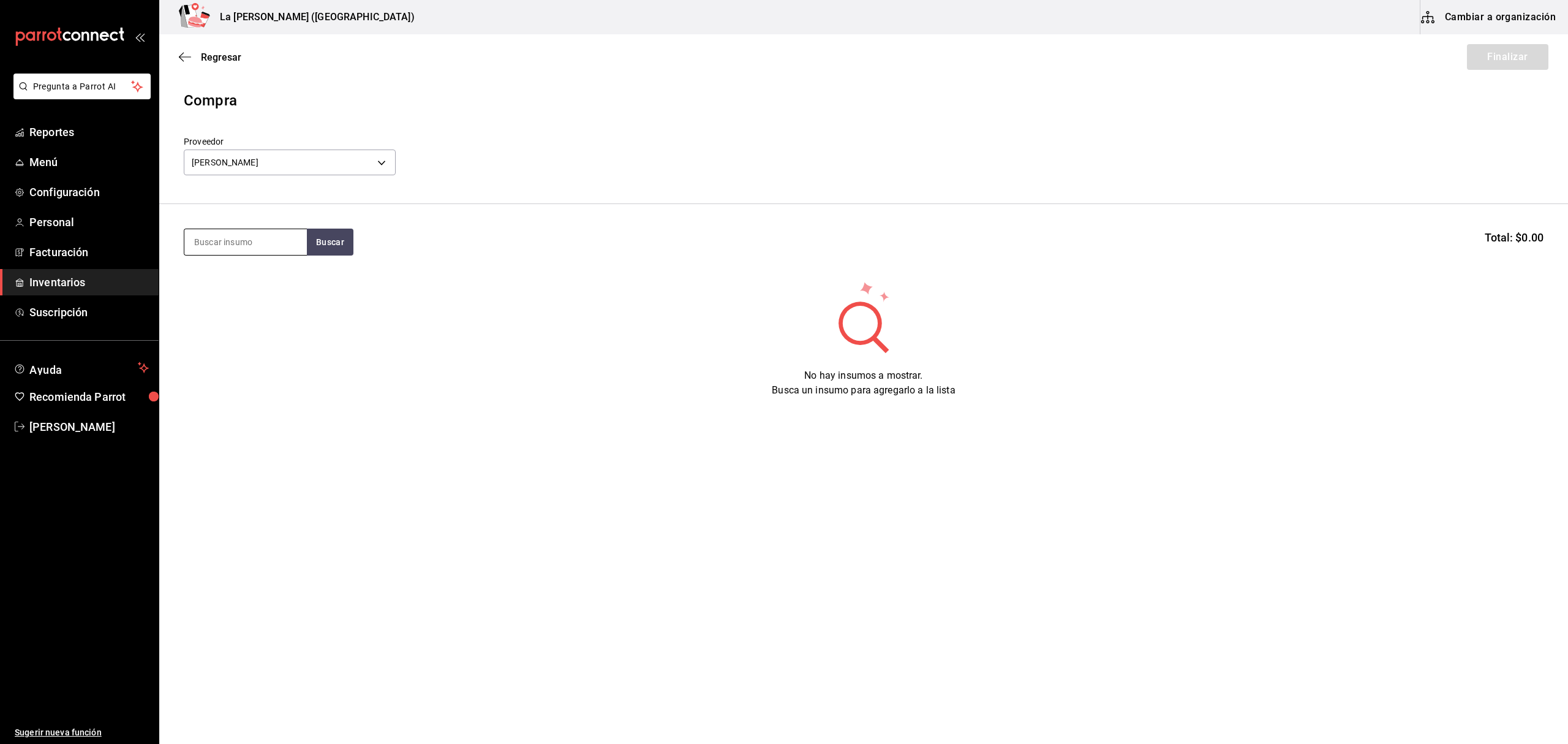
click at [258, 233] on input at bounding box center [246, 241] width 122 height 26
type input "ARRA"
click at [261, 278] on div "ARRACHERA TROMPO" at bounding box center [245, 278] width 103 height 15
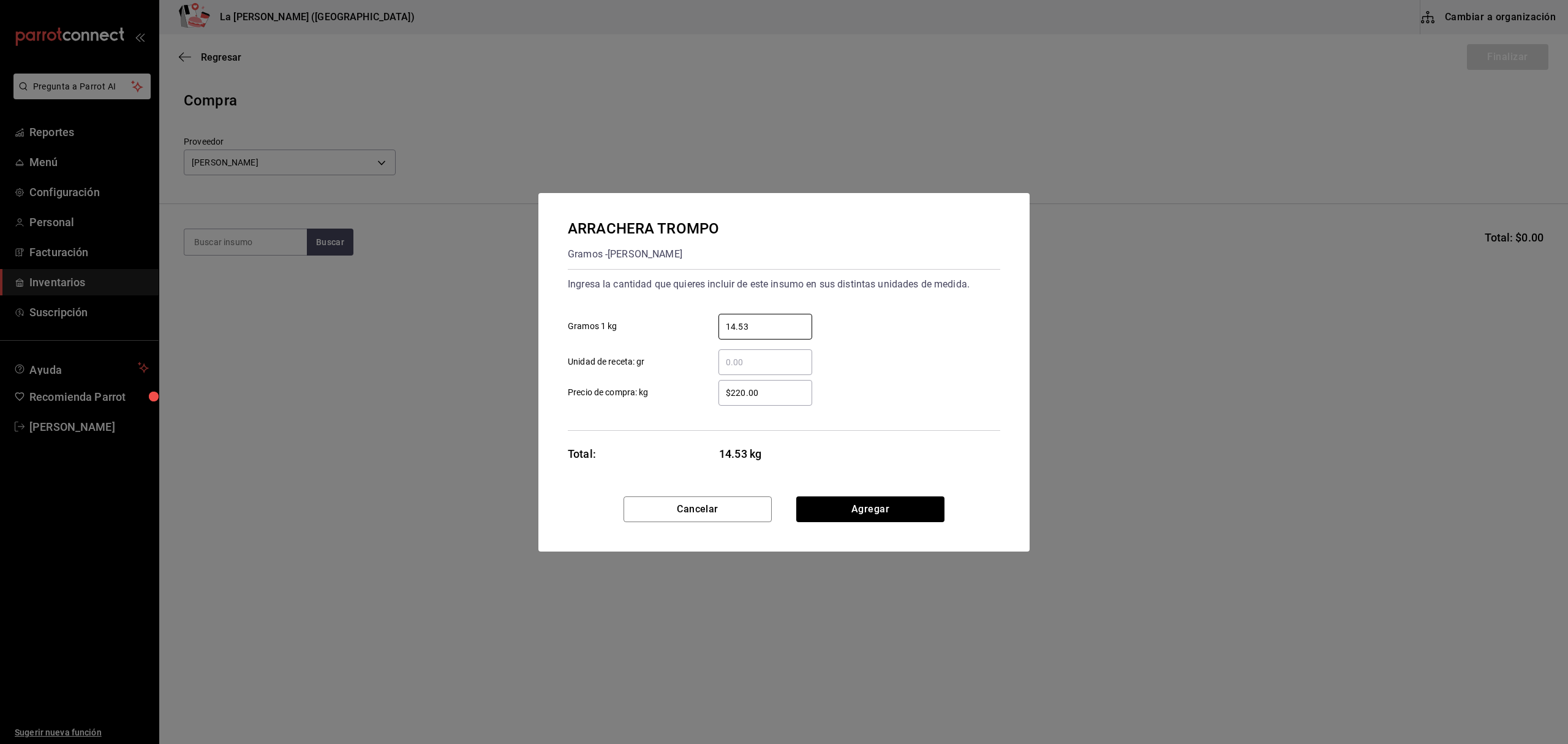
type input "14.53"
click button "Agregar" at bounding box center [870, 509] width 148 height 26
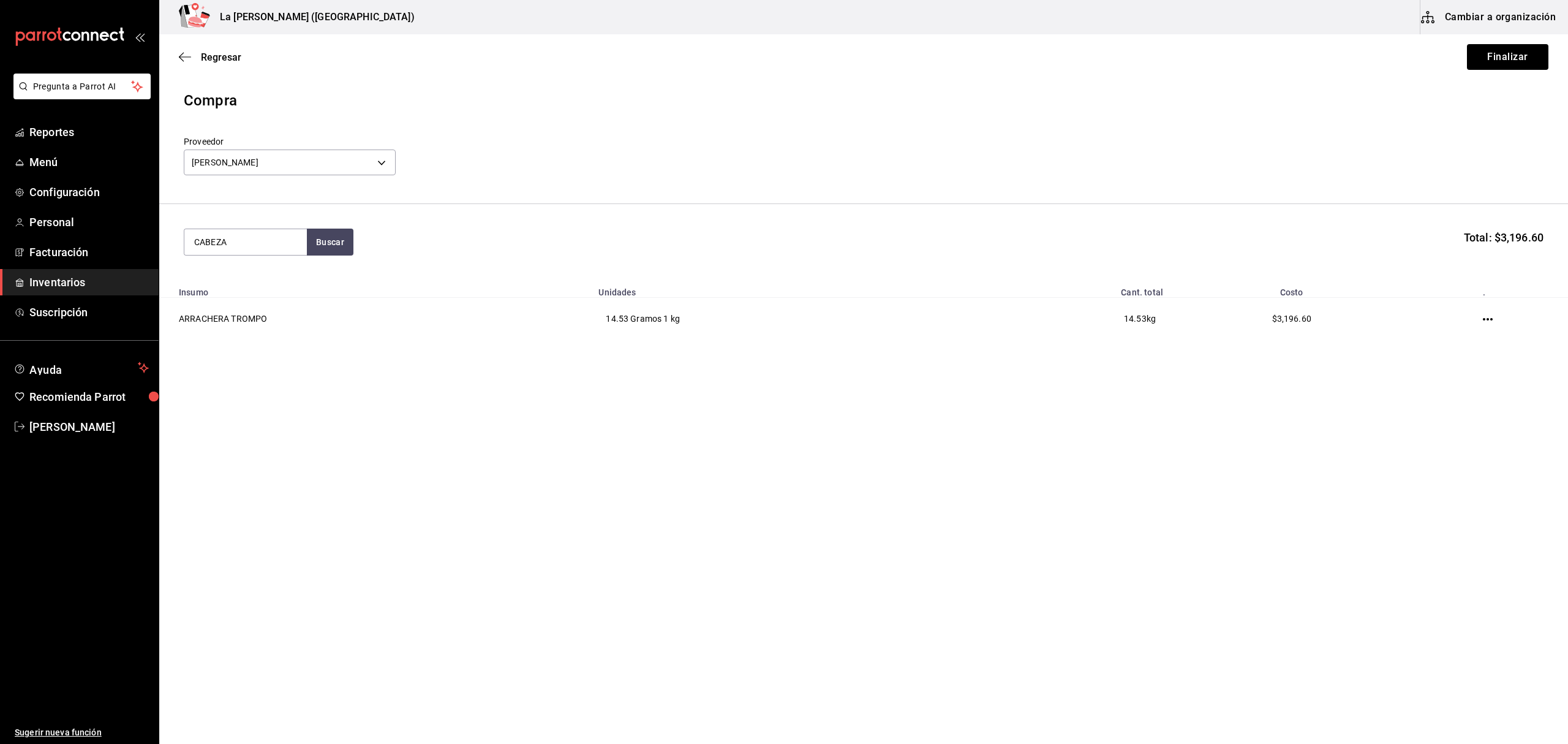
type input "CABEZA"
click at [219, 317] on div "Gramos - [PERSON_NAME]" at bounding box center [245, 312] width 103 height 26
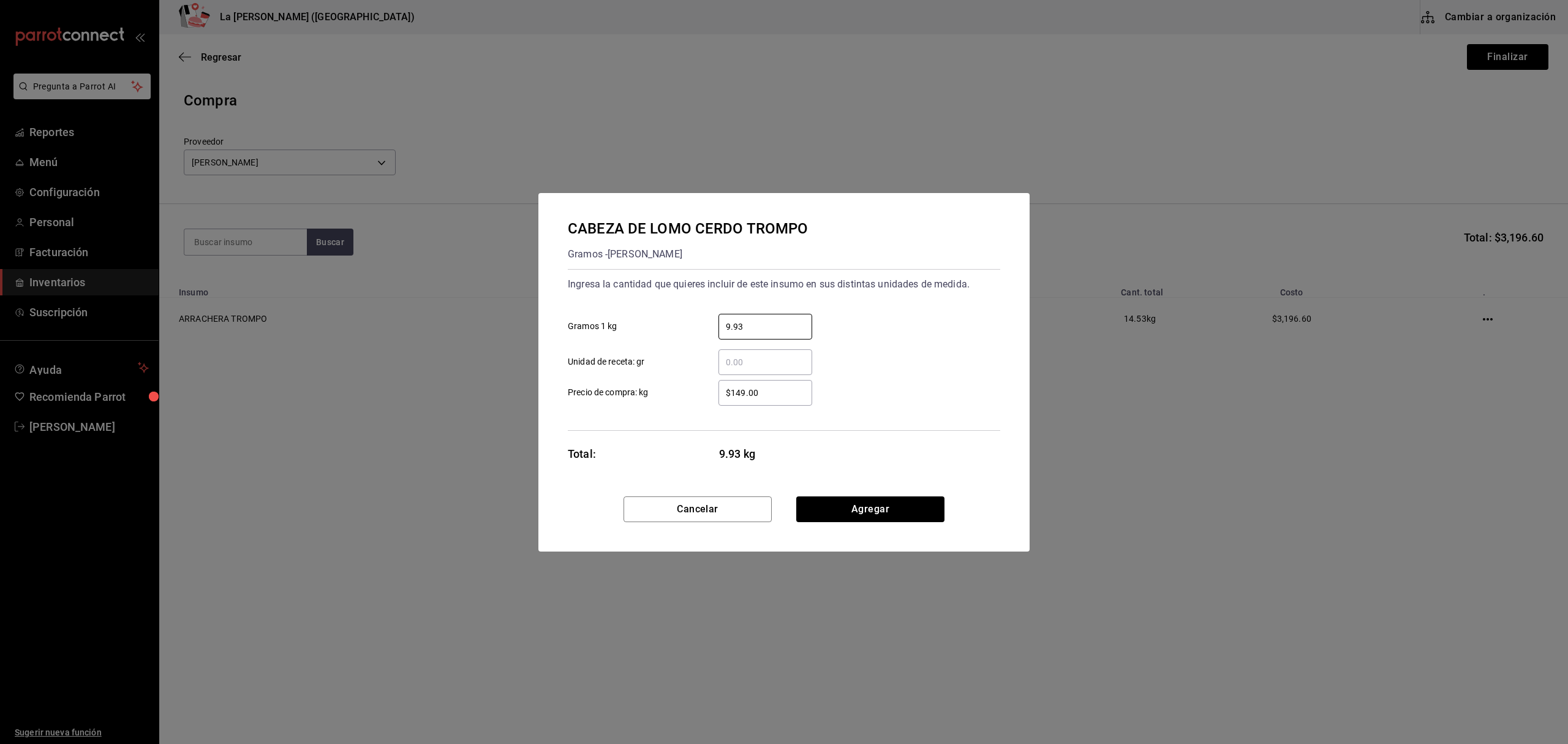
type input "9.93"
click button "Agregar" at bounding box center [870, 509] width 148 height 26
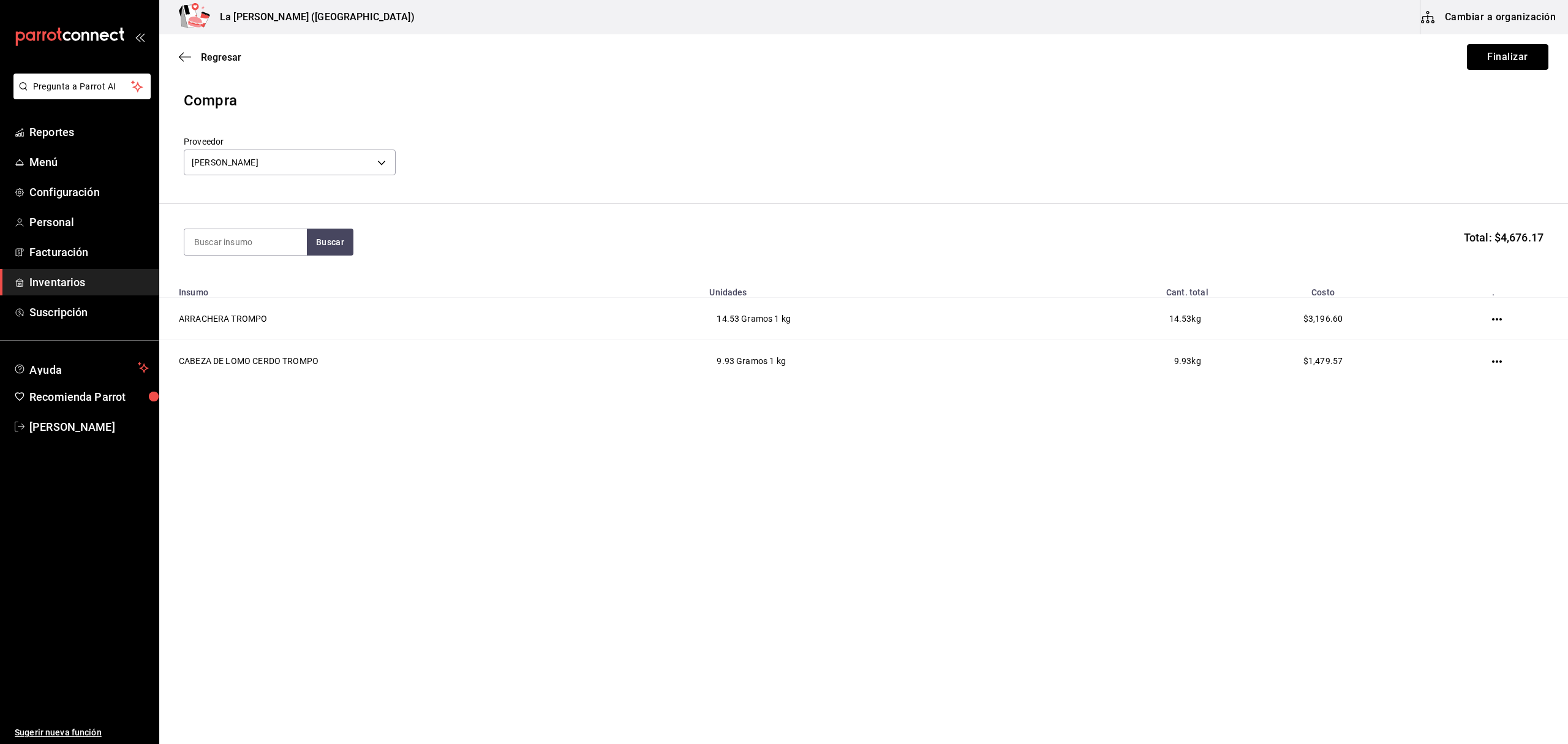
click at [1175, 59] on button "Finalizar" at bounding box center [1508, 57] width 82 height 26
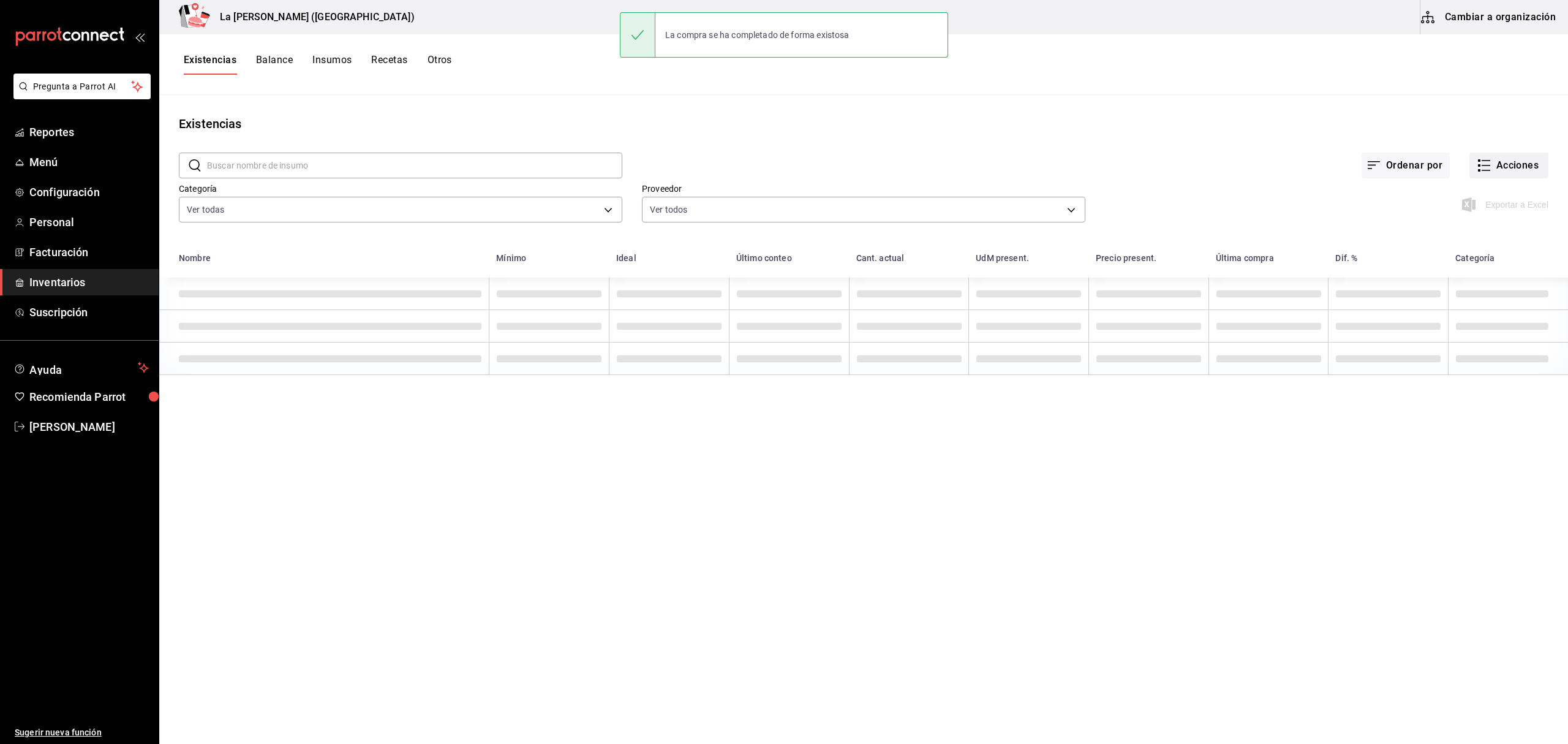
click at [1175, 175] on button "Acciones" at bounding box center [1509, 165] width 79 height 26
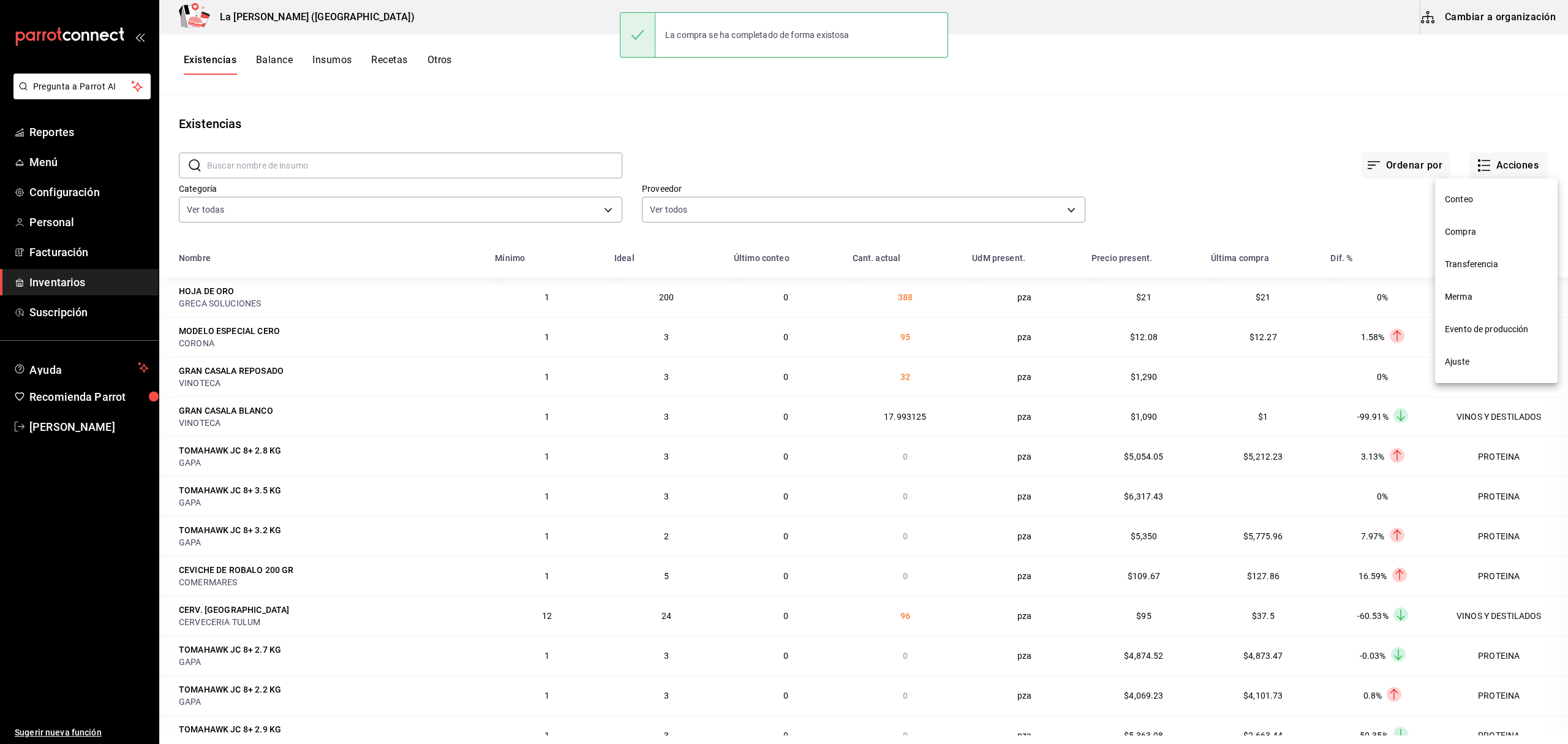
click at [1175, 233] on span "Compra" at bounding box center [1496, 231] width 103 height 13
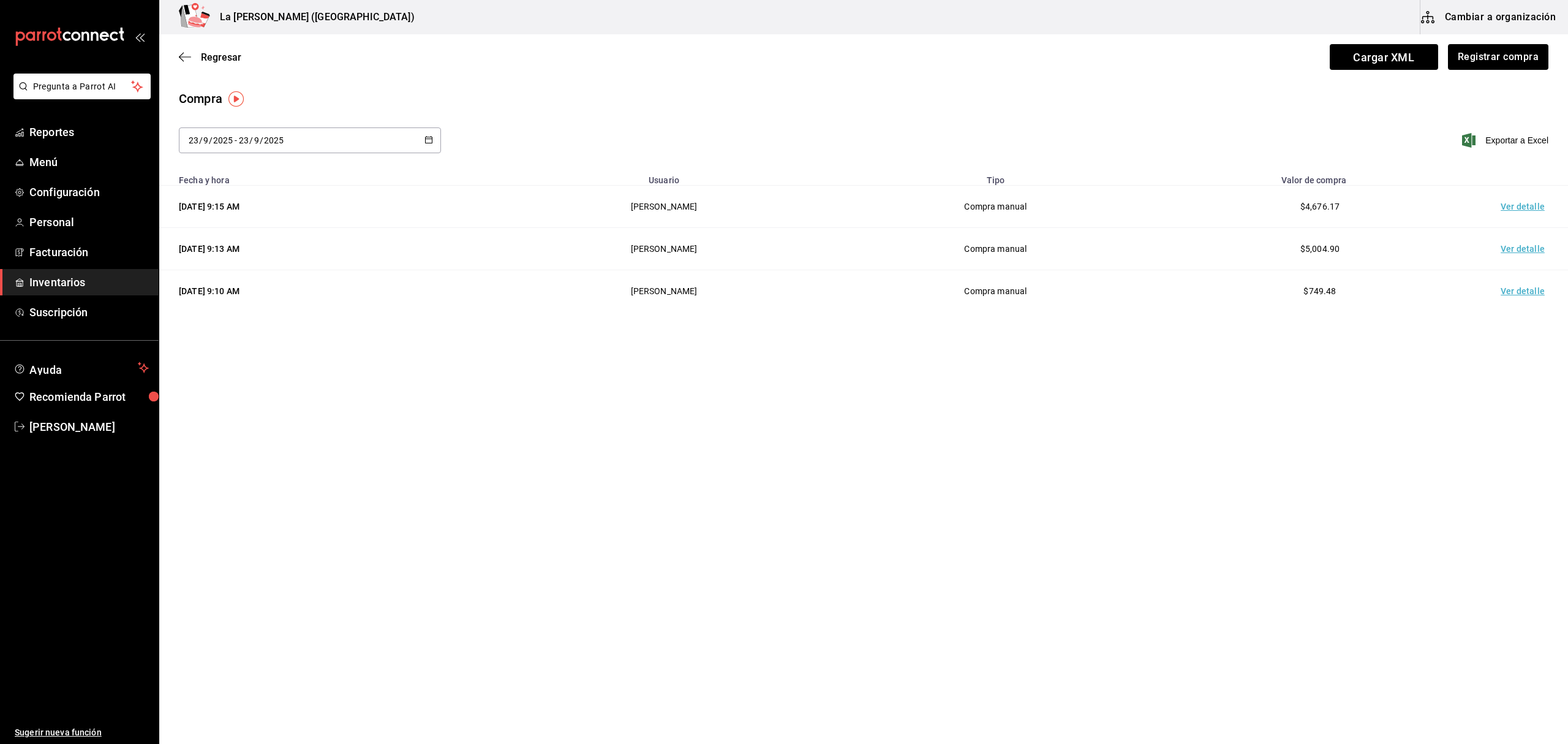
click at [1175, 207] on td "Ver detalle" at bounding box center [1525, 207] width 86 height 42
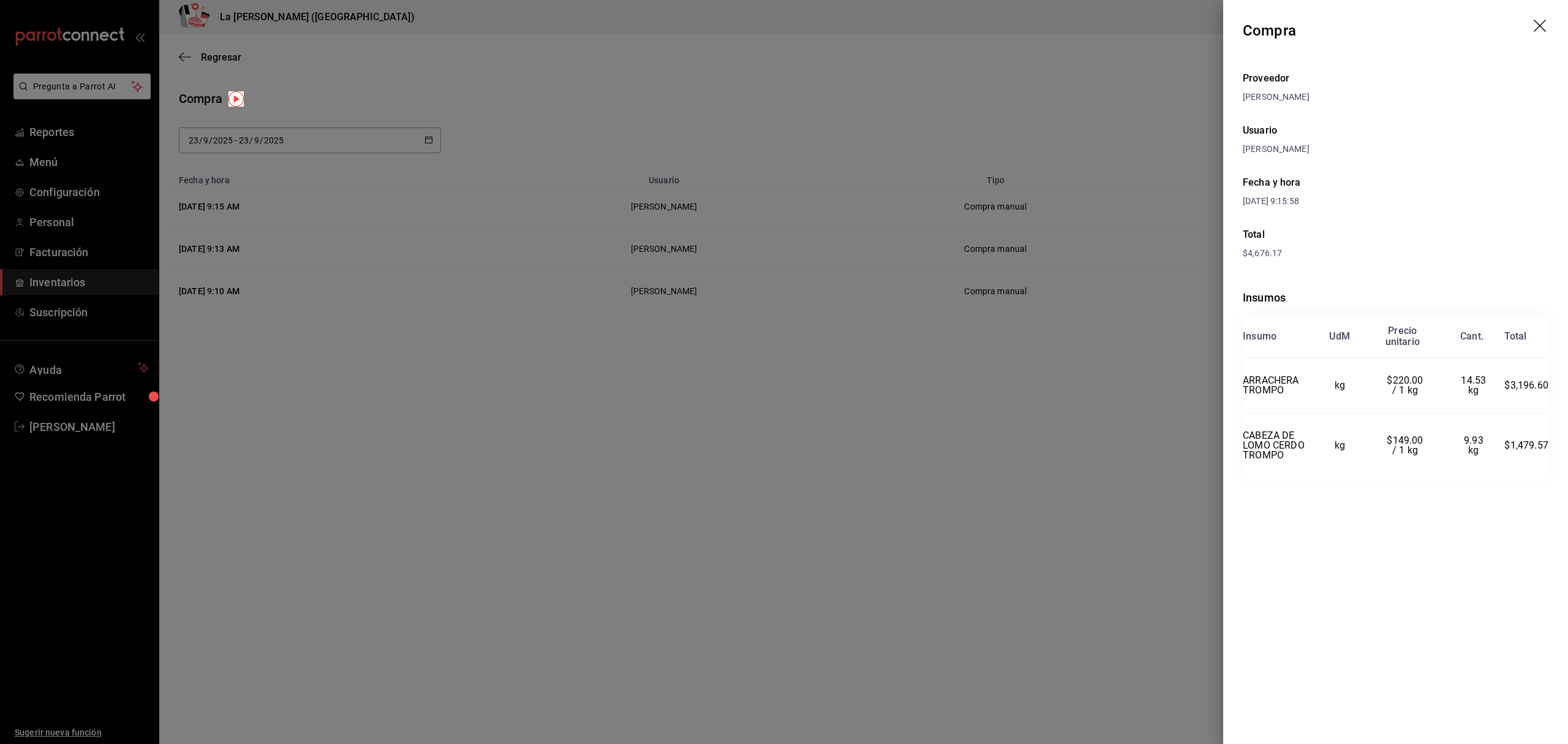
click at [1175, 26] on icon "drag" at bounding box center [1540, 26] width 12 height 12
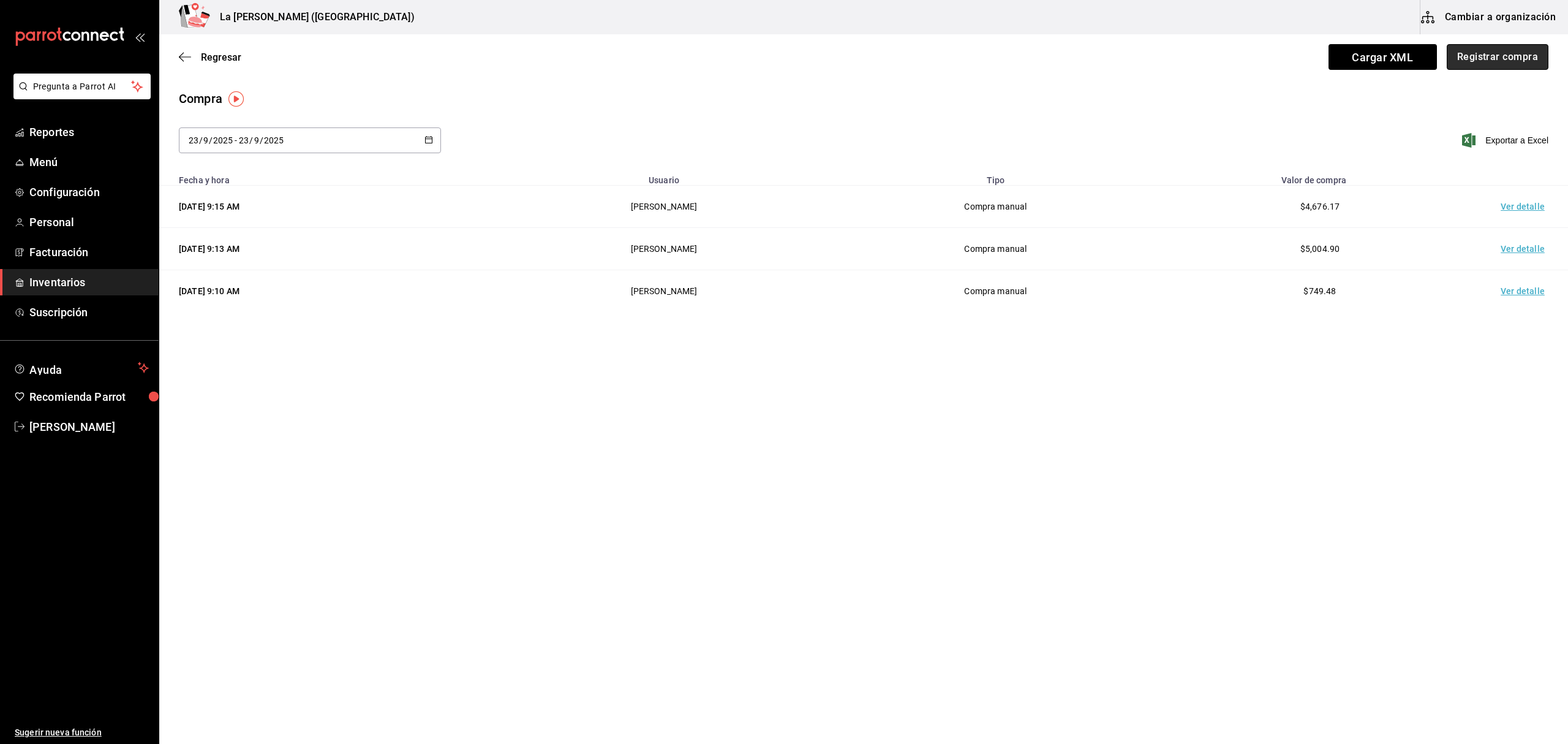
click at [1175, 55] on button "Registrar compra" at bounding box center [1497, 57] width 102 height 26
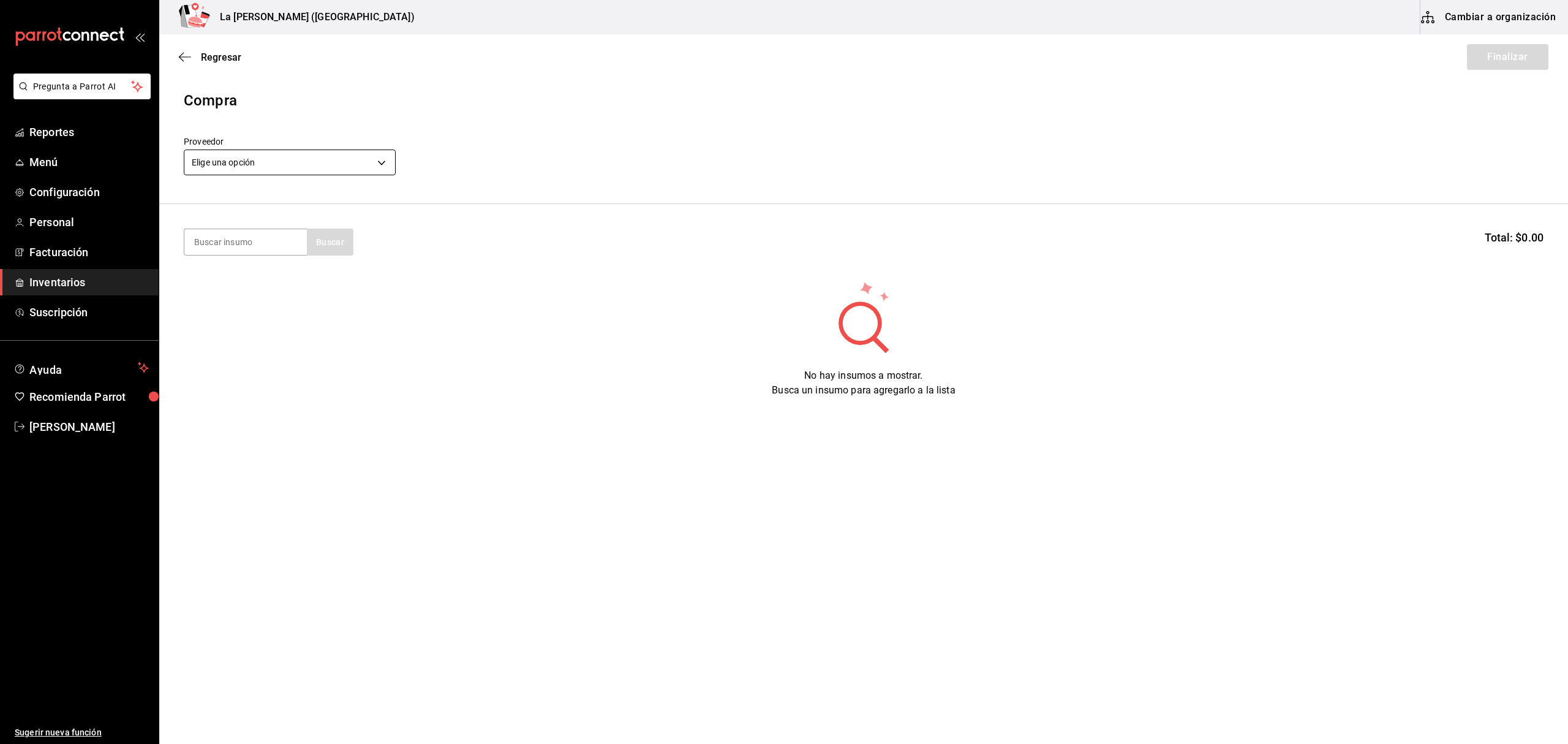
click at [361, 155] on body "Pregunta a Parrot AI Reportes Menú Configuración Personal Facturación Inventari…" at bounding box center [784, 337] width 1568 height 675
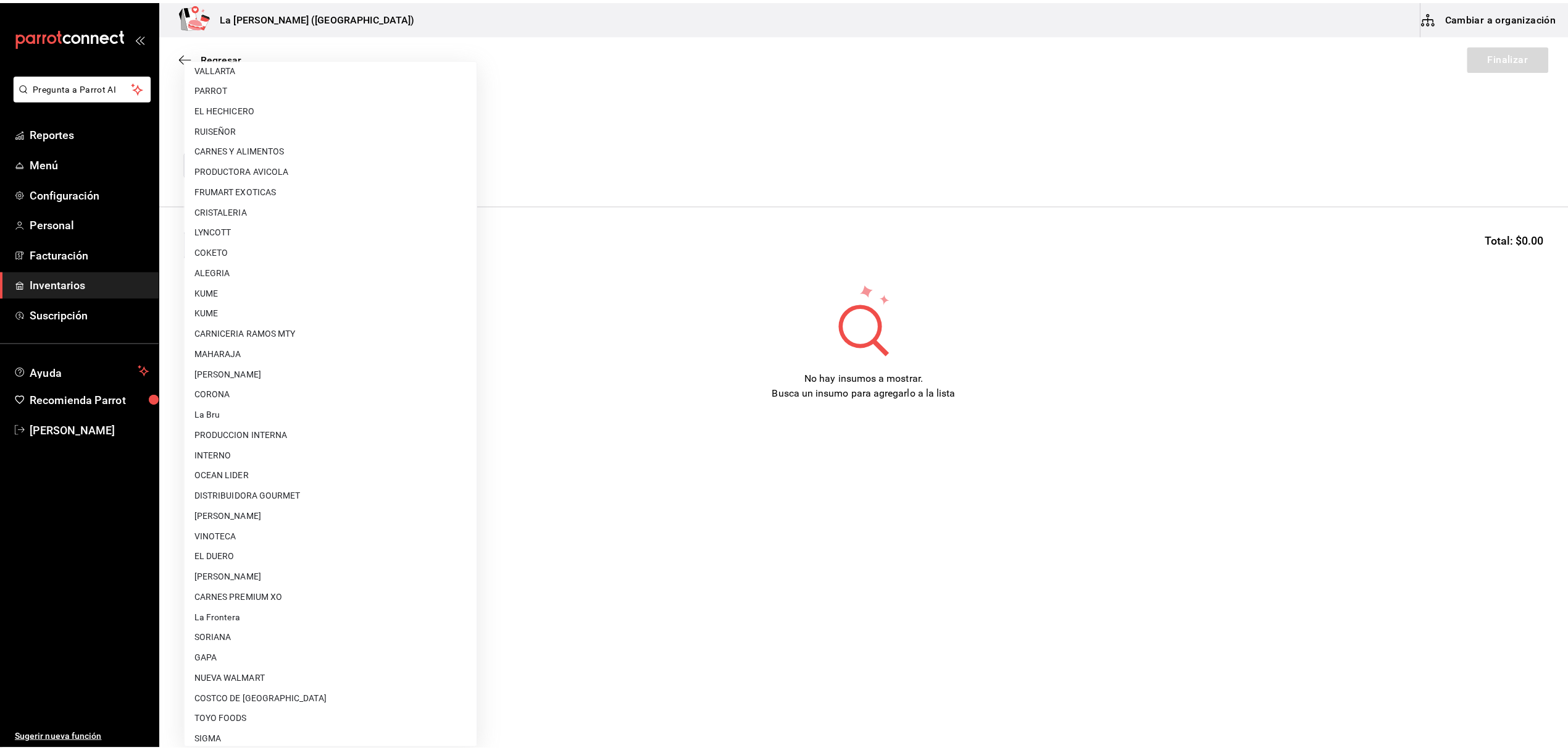
scroll to position [685, 0]
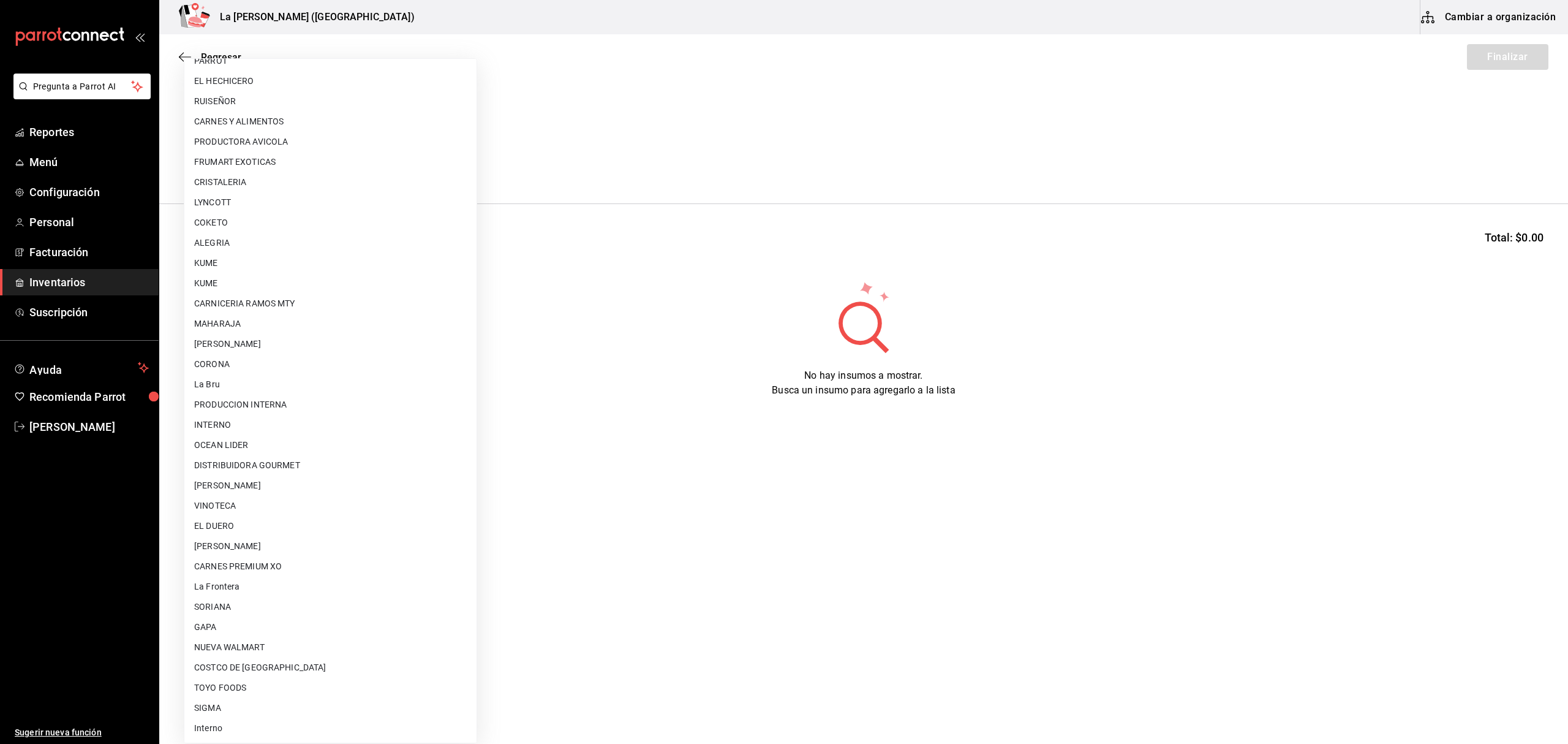
click at [229, 558] on li "GAPA" at bounding box center [330, 627] width 292 height 20
type input "6ab27149-1398-43e9-b738-270e30eb1364"
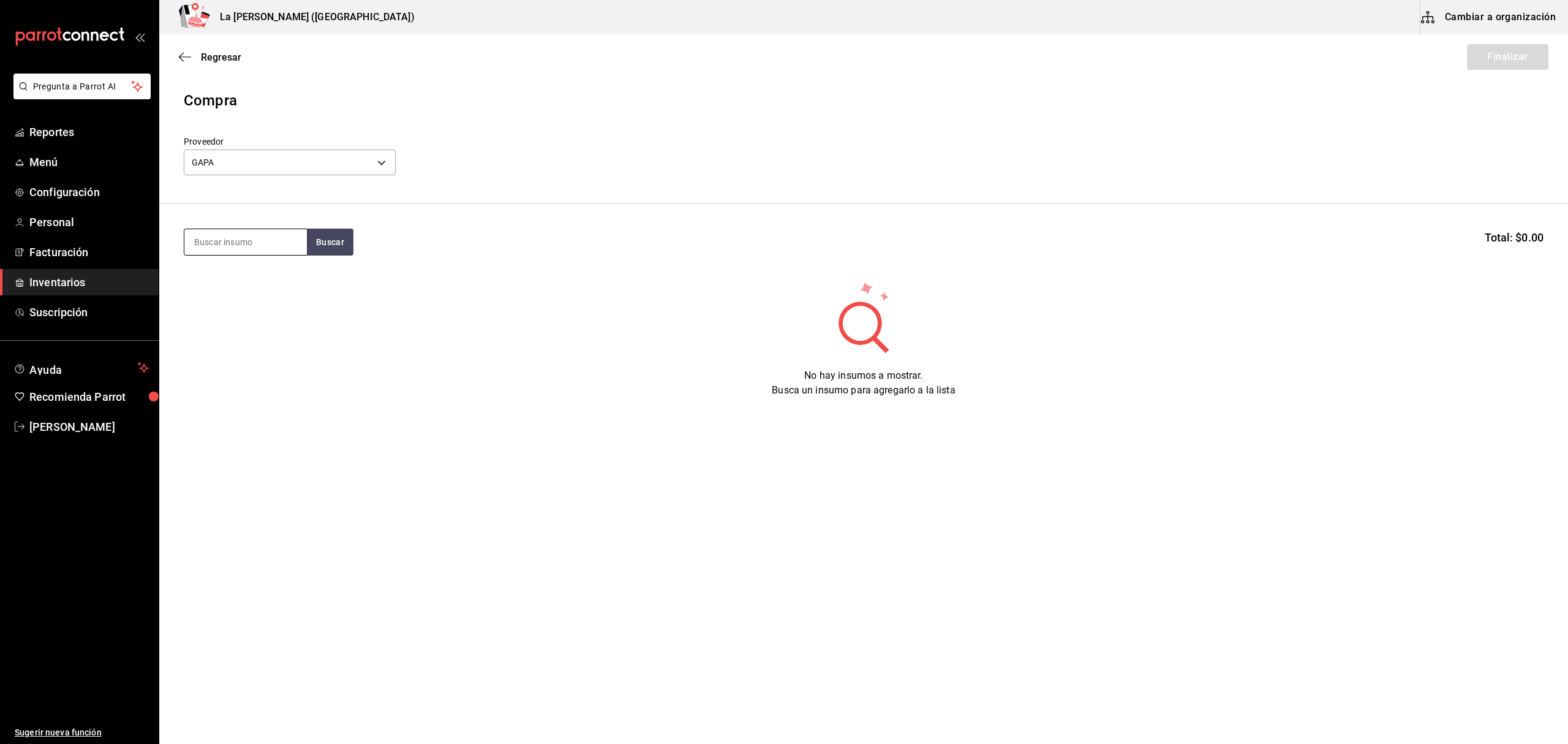
click at [226, 248] on input at bounding box center [246, 241] width 122 height 26
click at [241, 245] on input at bounding box center [246, 241] width 122 height 26
type input "TOMA"
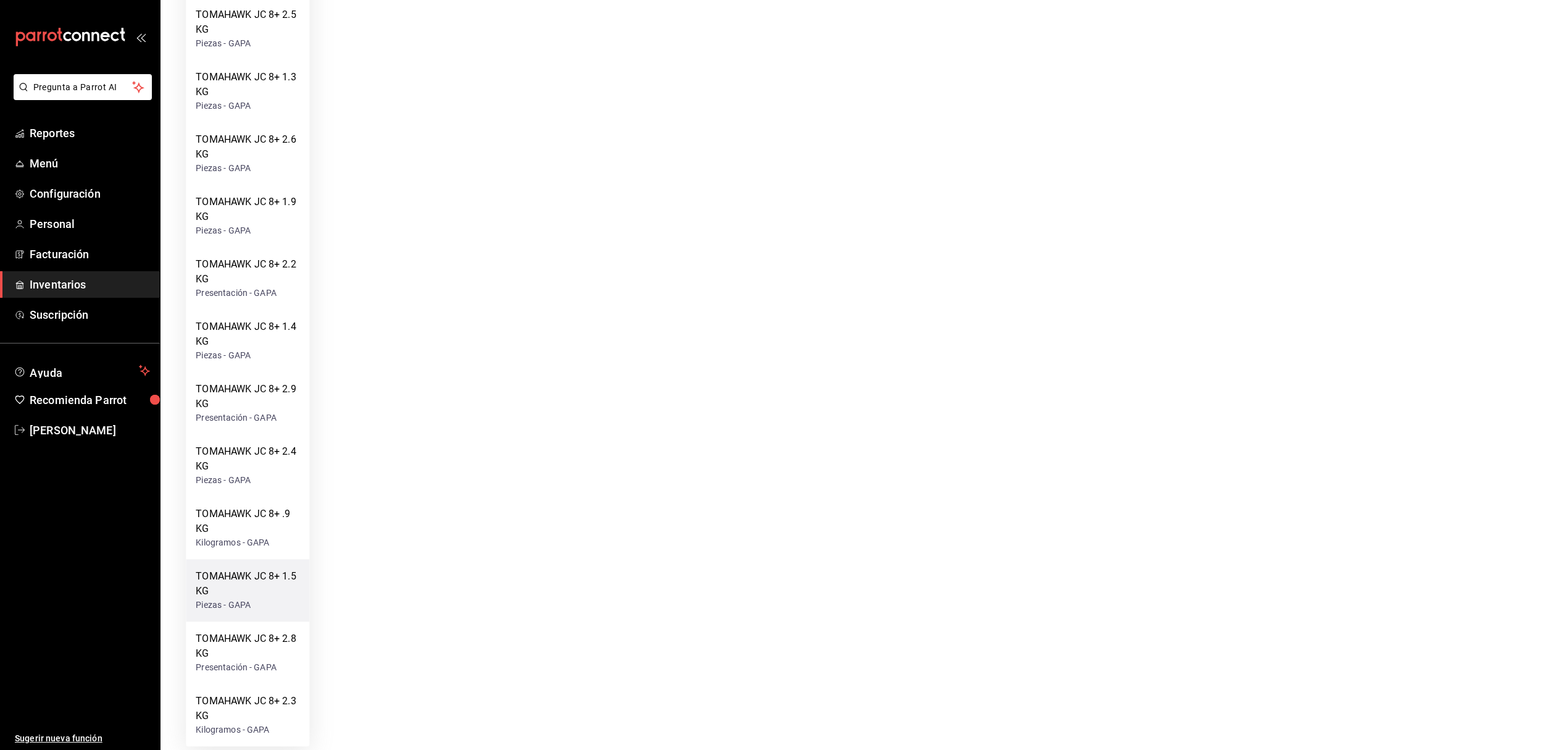
scroll to position [952, 0]
click at [265, 536] on div "Kilogramos - GAPA" at bounding box center [247, 542] width 104 height 13
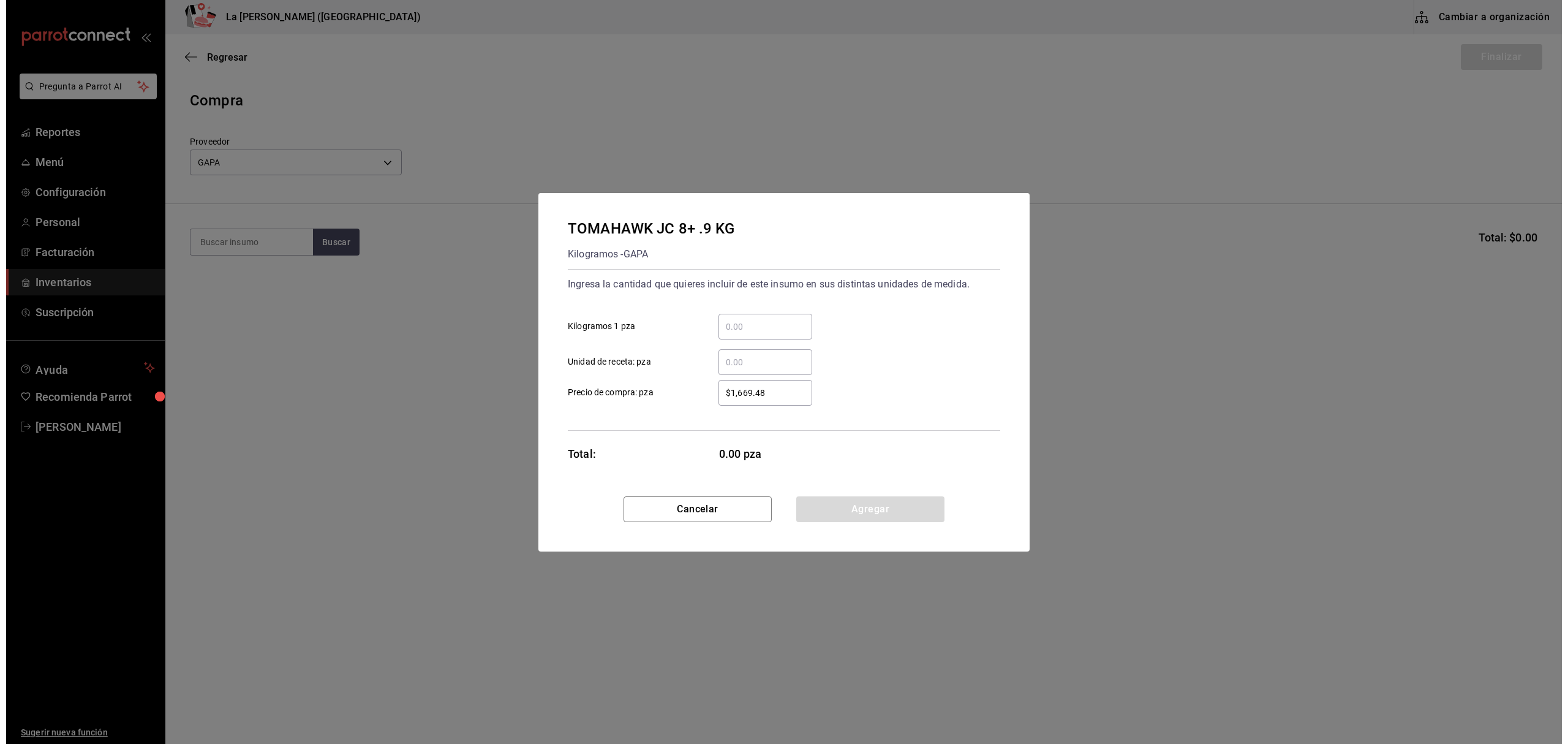
scroll to position [0, 0]
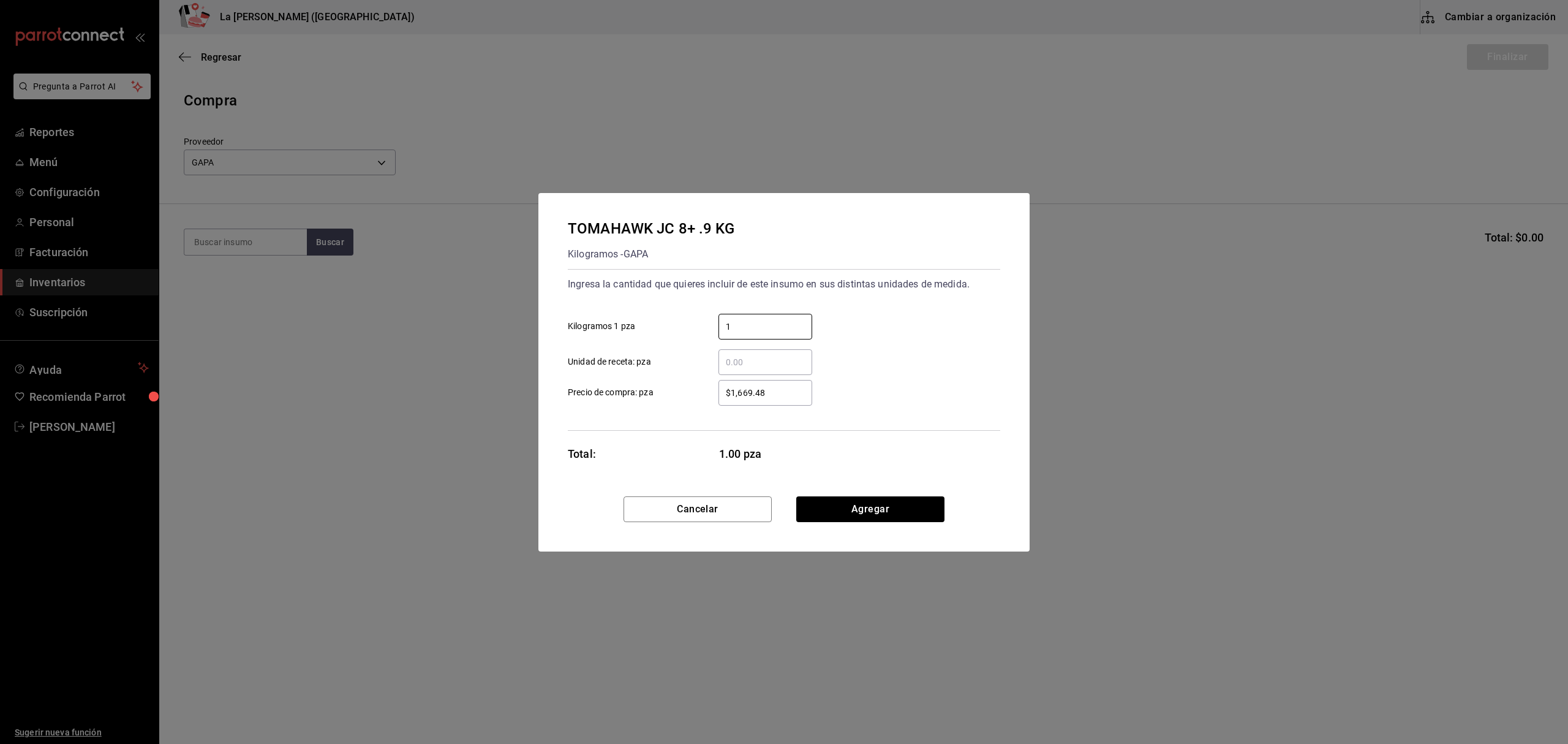
type input "1"
type input "$1,693.63"
click button "Agregar" at bounding box center [870, 509] width 148 height 26
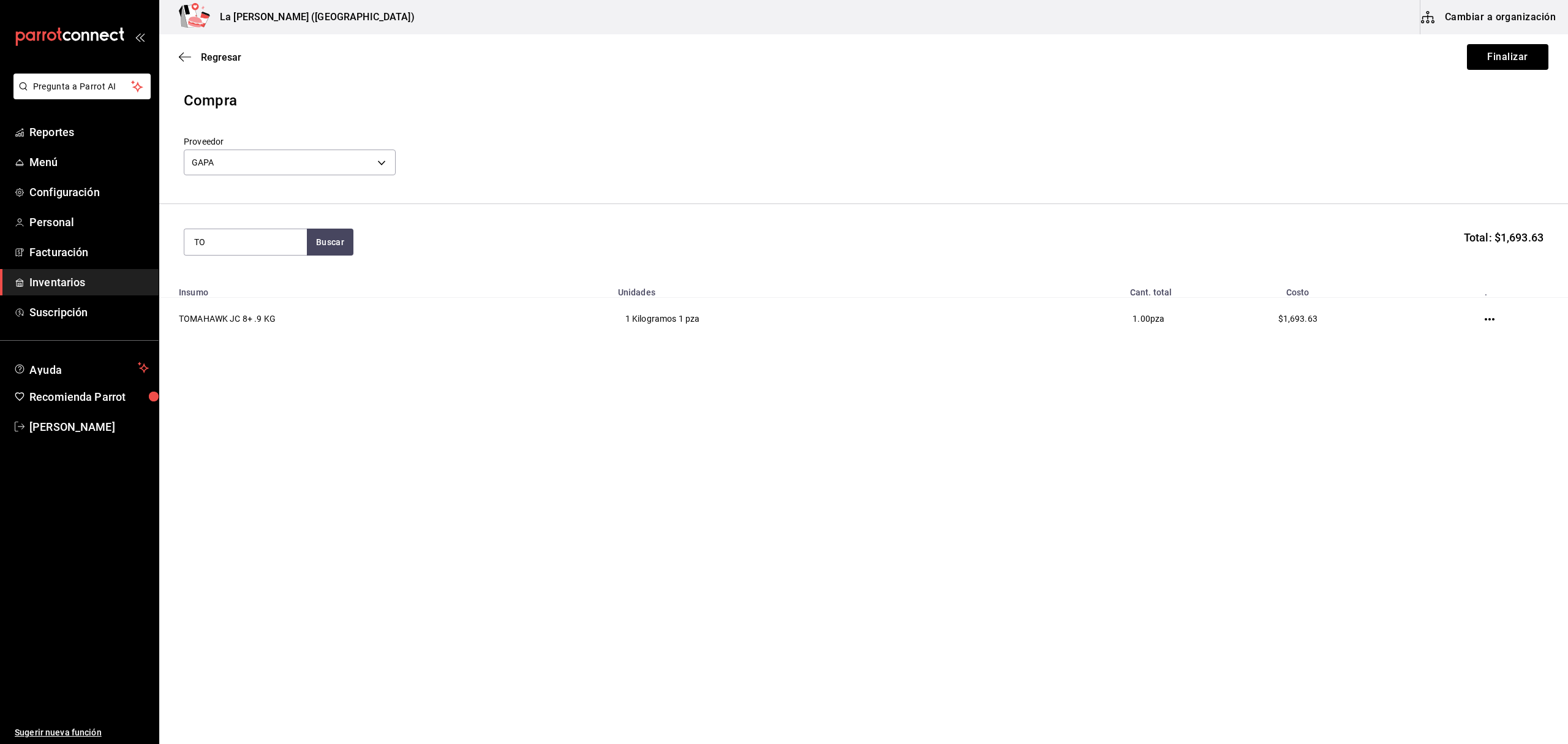
type input "T"
type input "1.1"
click at [243, 278] on div "TOMAHAWK JC 8+ 1.1 KG" at bounding box center [245, 284] width 103 height 29
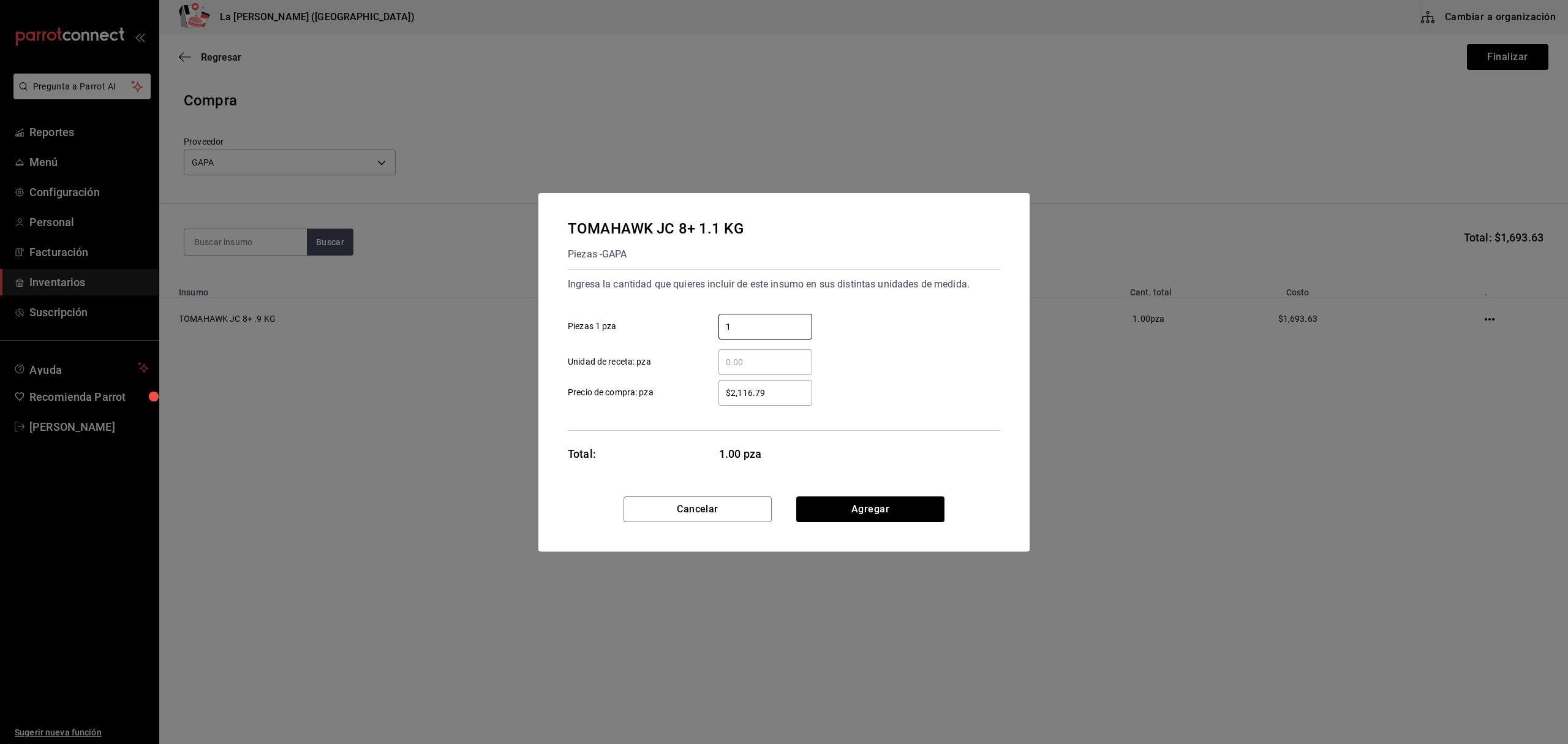
type input "1"
type input "$2,069.99"
click button "Agregar" at bounding box center [870, 509] width 148 height 26
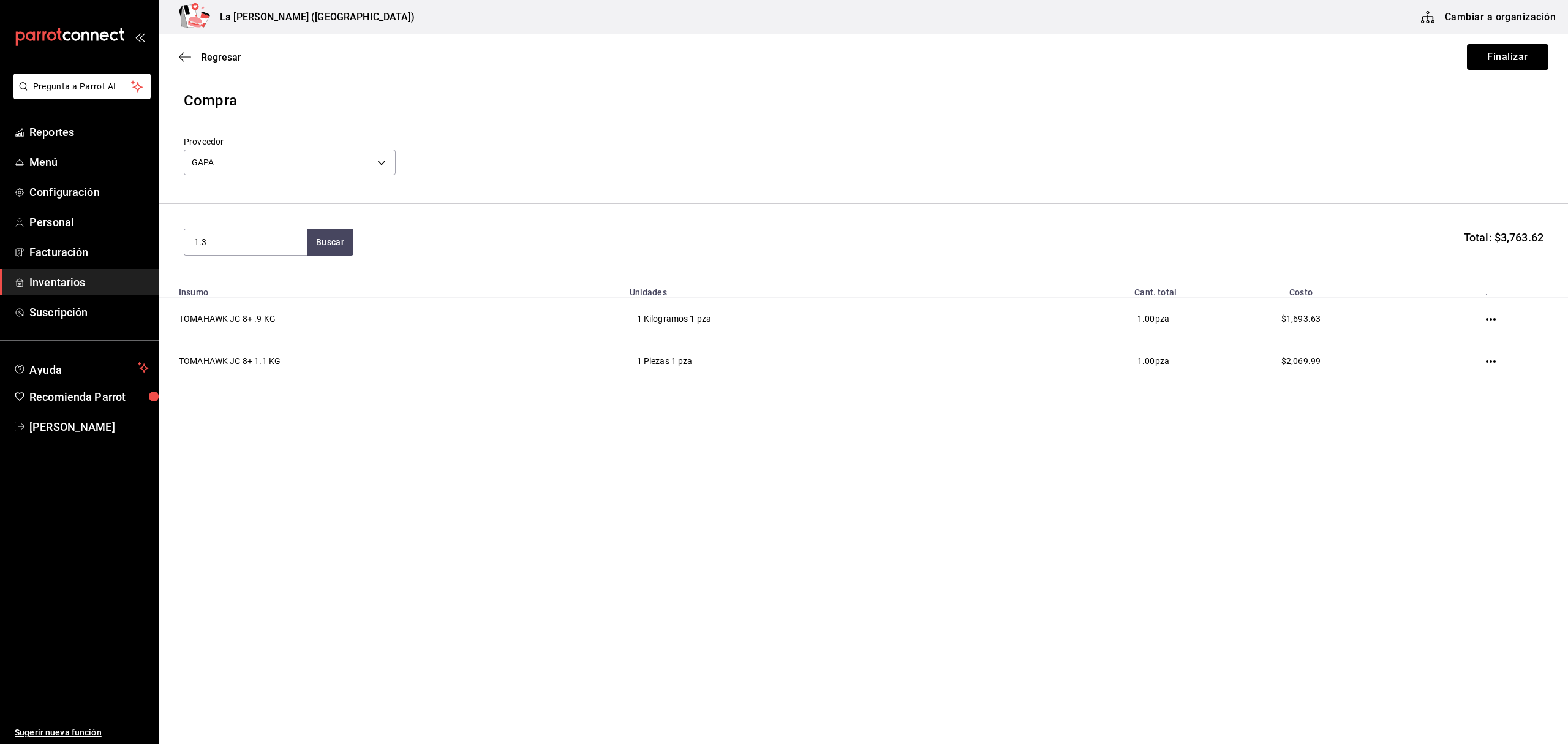
type input "1.3"
drag, startPoint x: 243, startPoint y: 278, endPoint x: 253, endPoint y: 286, distance: 12.8
click at [253, 286] on div "TOMAHAWK JC 8+ 1.3 KG" at bounding box center [245, 284] width 103 height 29
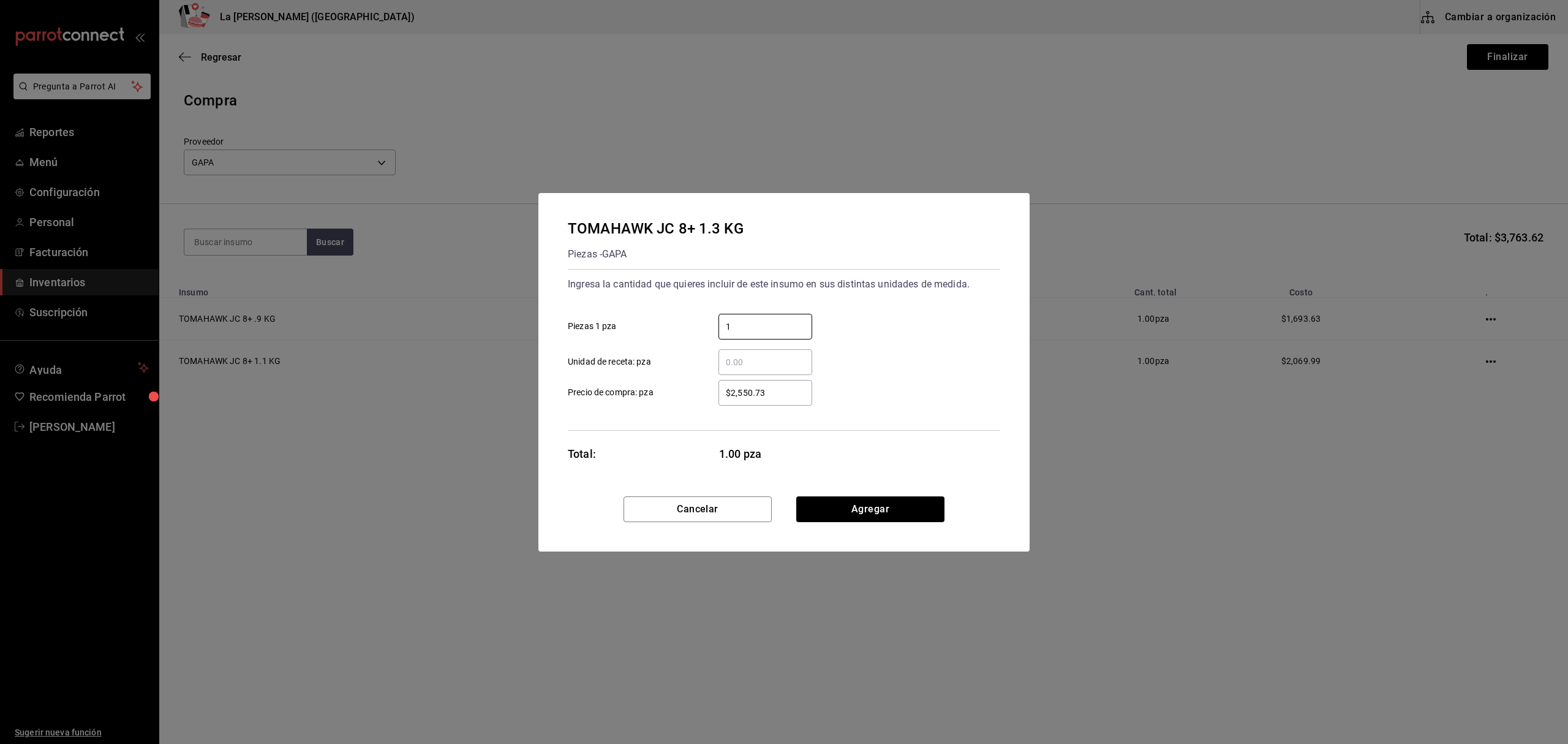
type input "1"
type input "$2,446.35"
click button "Agregar" at bounding box center [870, 509] width 148 height 26
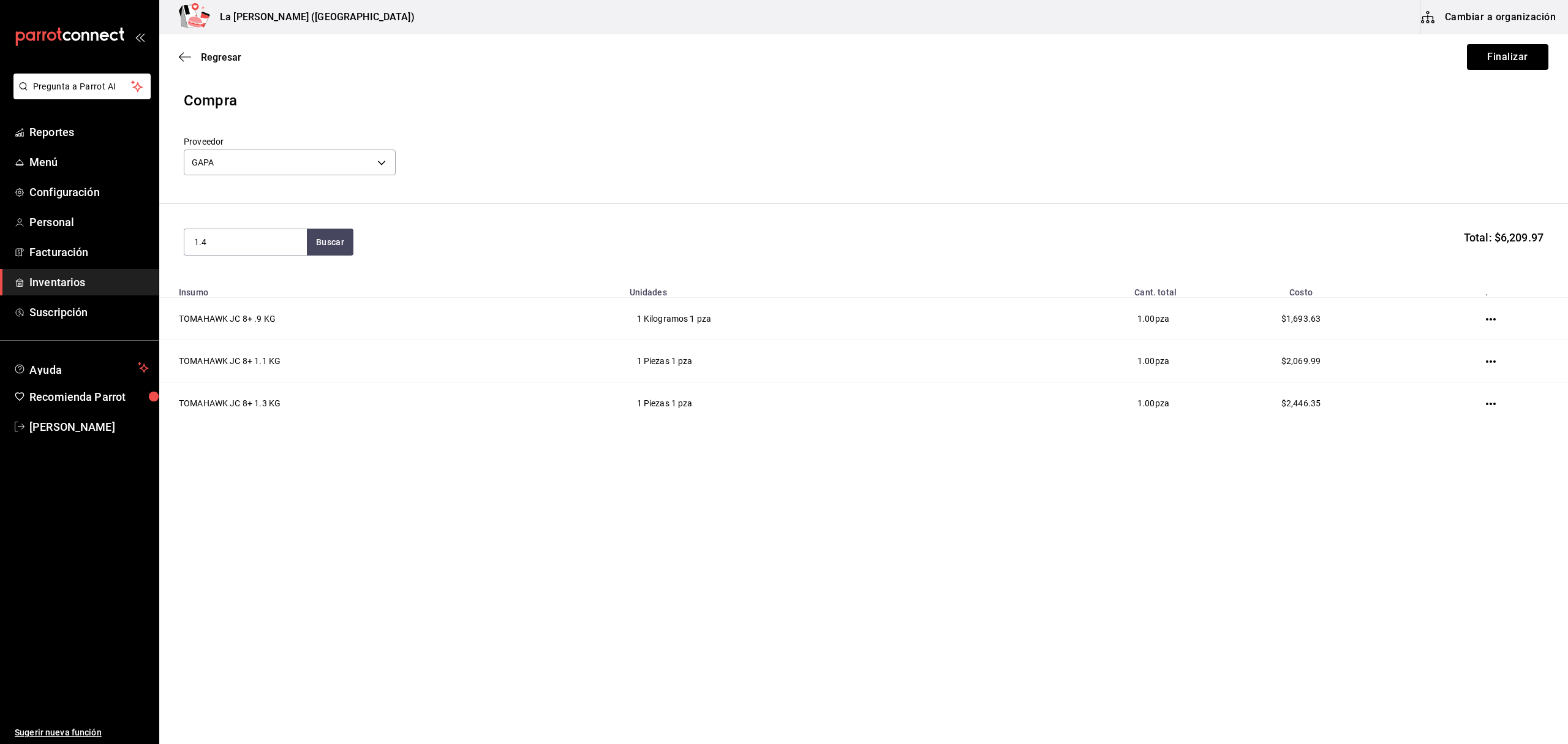
type input "1.4"
drag, startPoint x: 253, startPoint y: 286, endPoint x: 259, endPoint y: 292, distance: 8.5
click at [259, 292] on div "TOMAHAWK JC 8+ 1.4 KG" at bounding box center [245, 284] width 103 height 29
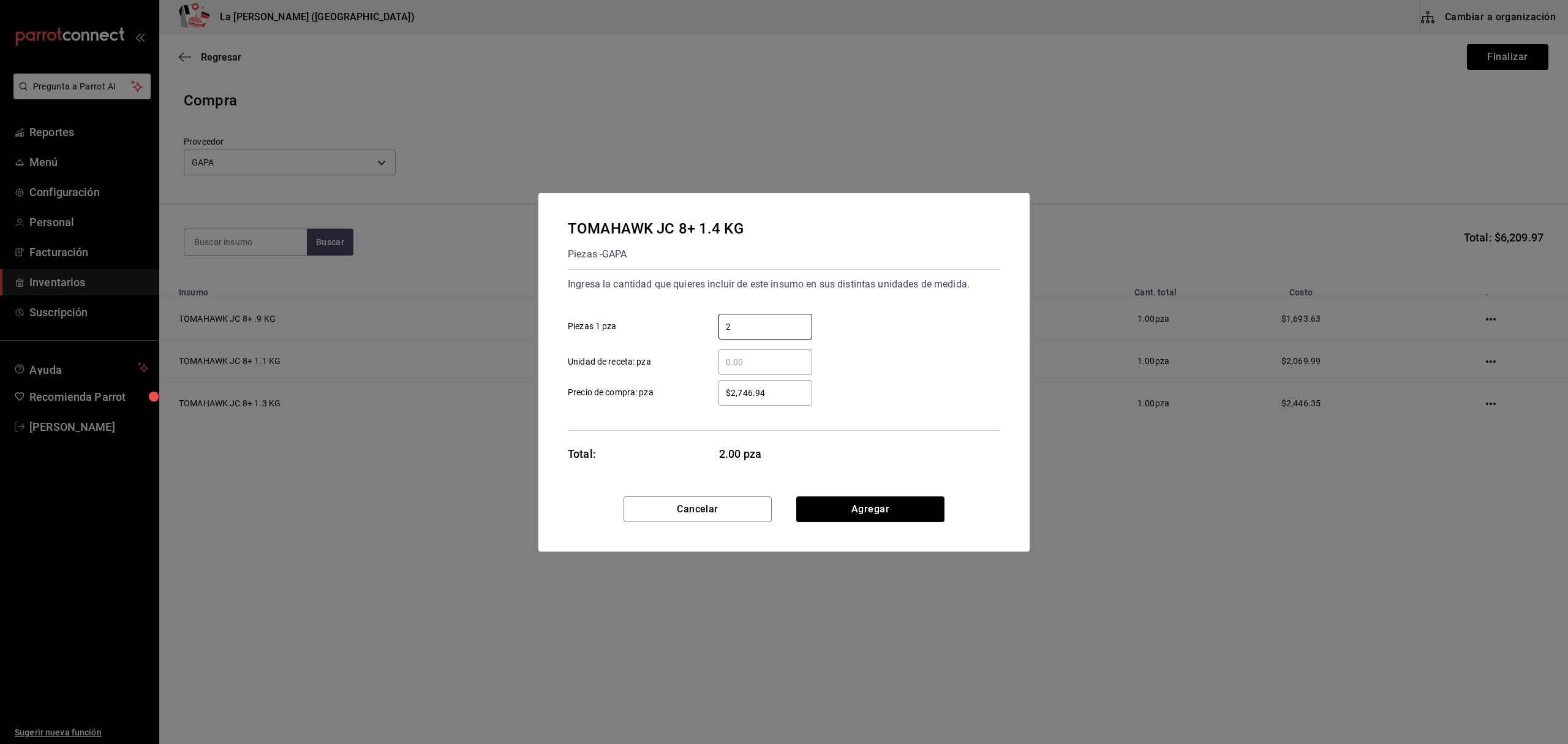
type input "2"
type input "$2,634.53"
click button "Agregar" at bounding box center [870, 509] width 148 height 26
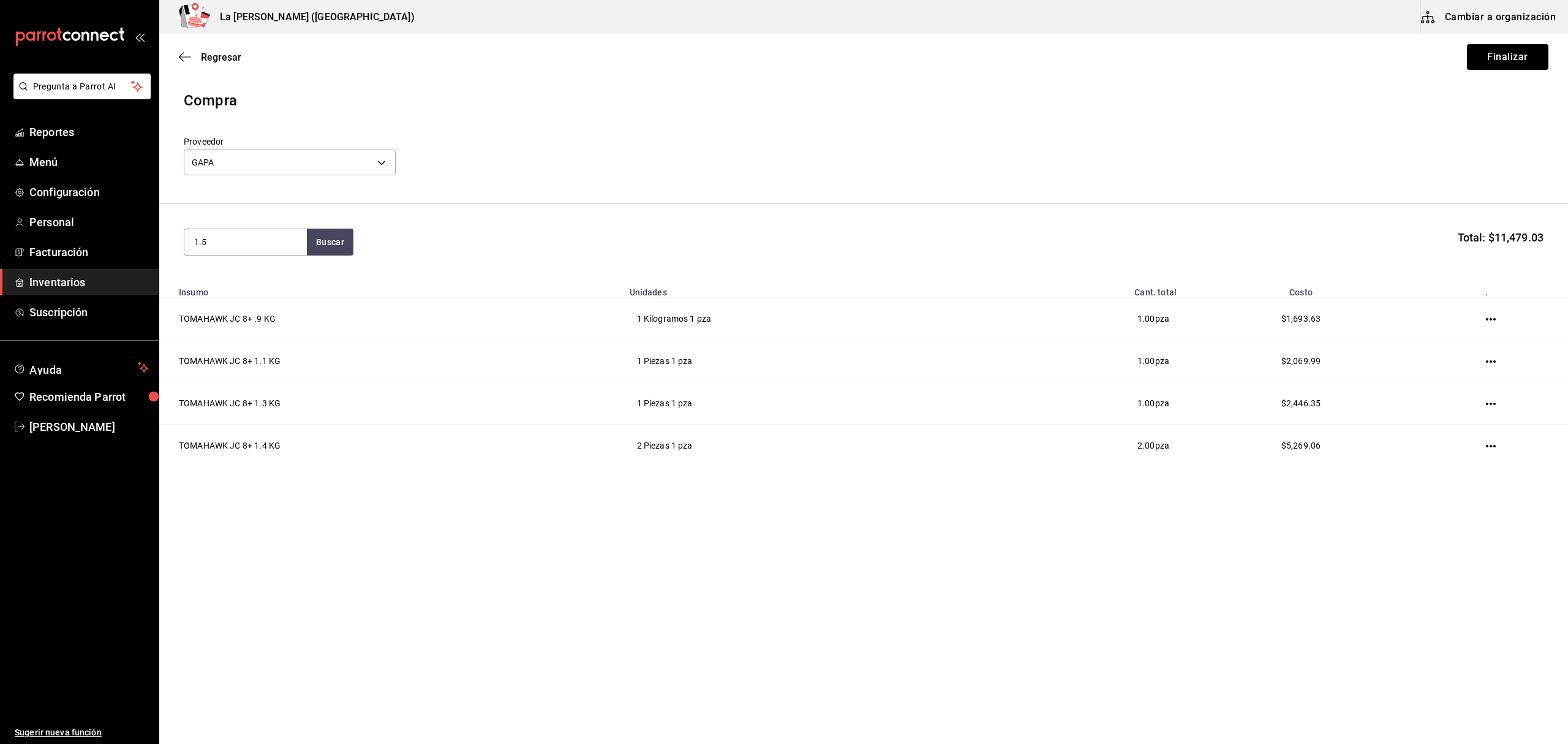
type input "1.5"
click at [256, 293] on div "TOMAHAWK JC 8+ 1.5 KG" at bounding box center [245, 284] width 103 height 29
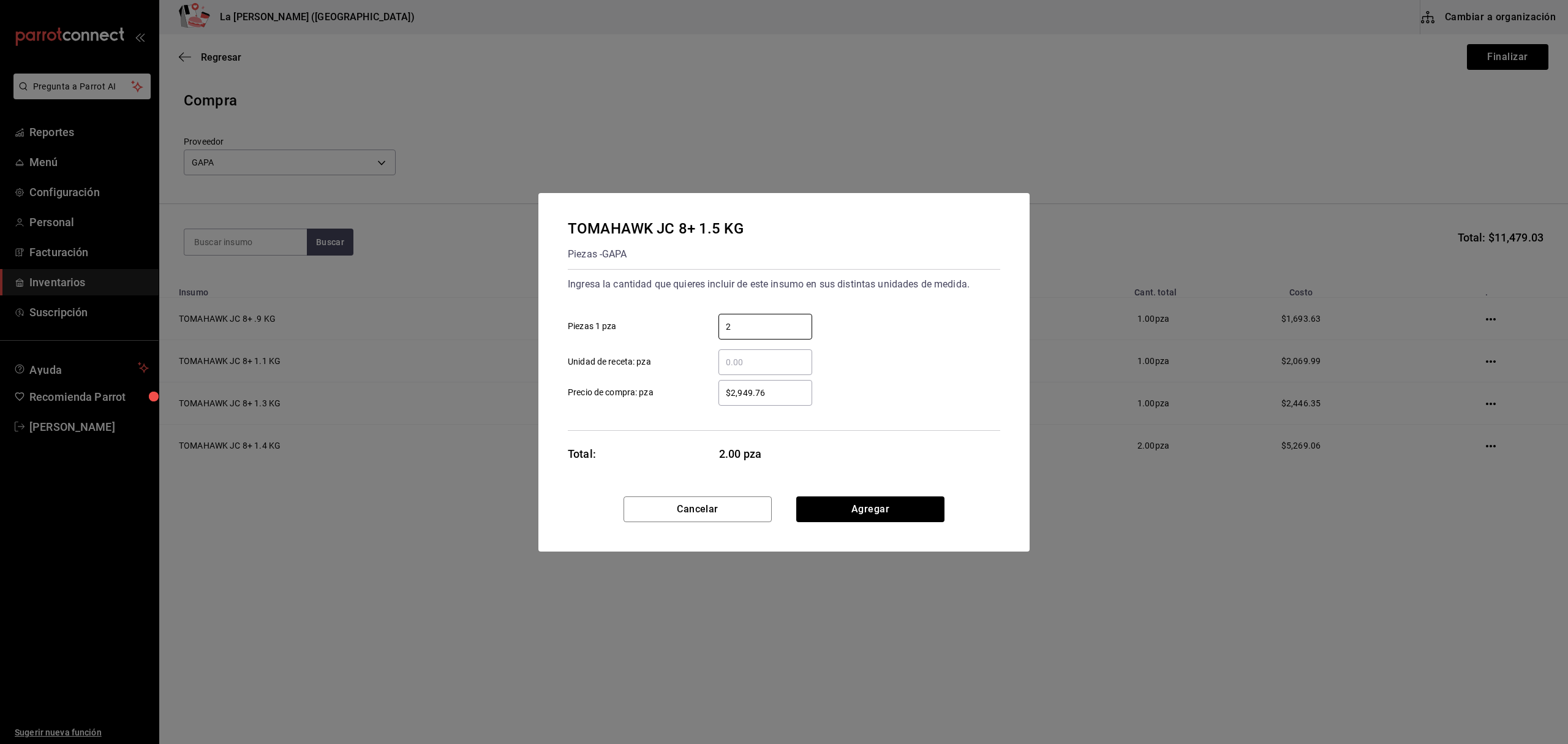
type input "2"
type input "$2,822.71"
click button "Agregar" at bounding box center [870, 509] width 148 height 26
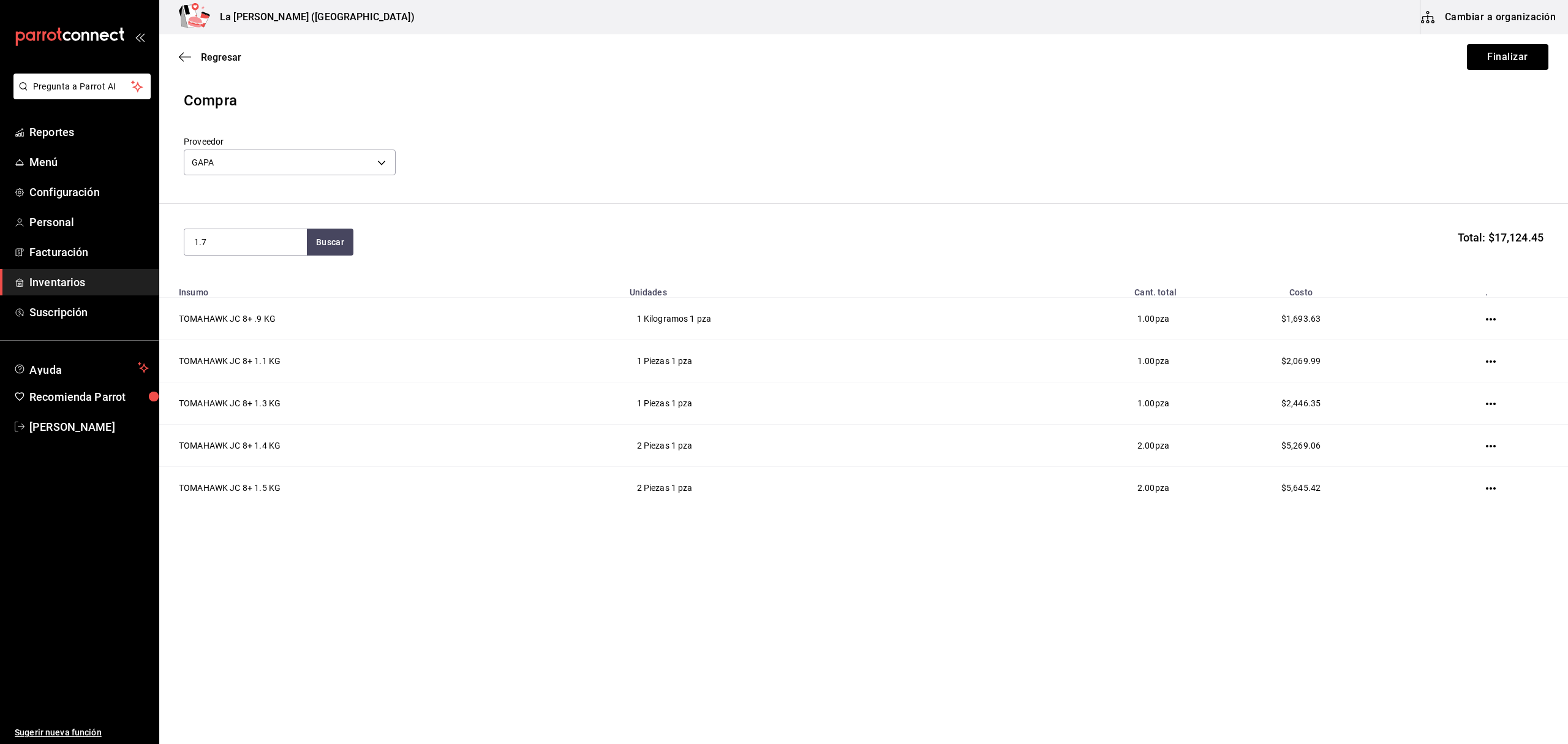
type input "1.7"
click at [246, 285] on div "TOMAHAWK JC 8+ 1.7 KG" at bounding box center [245, 284] width 103 height 29
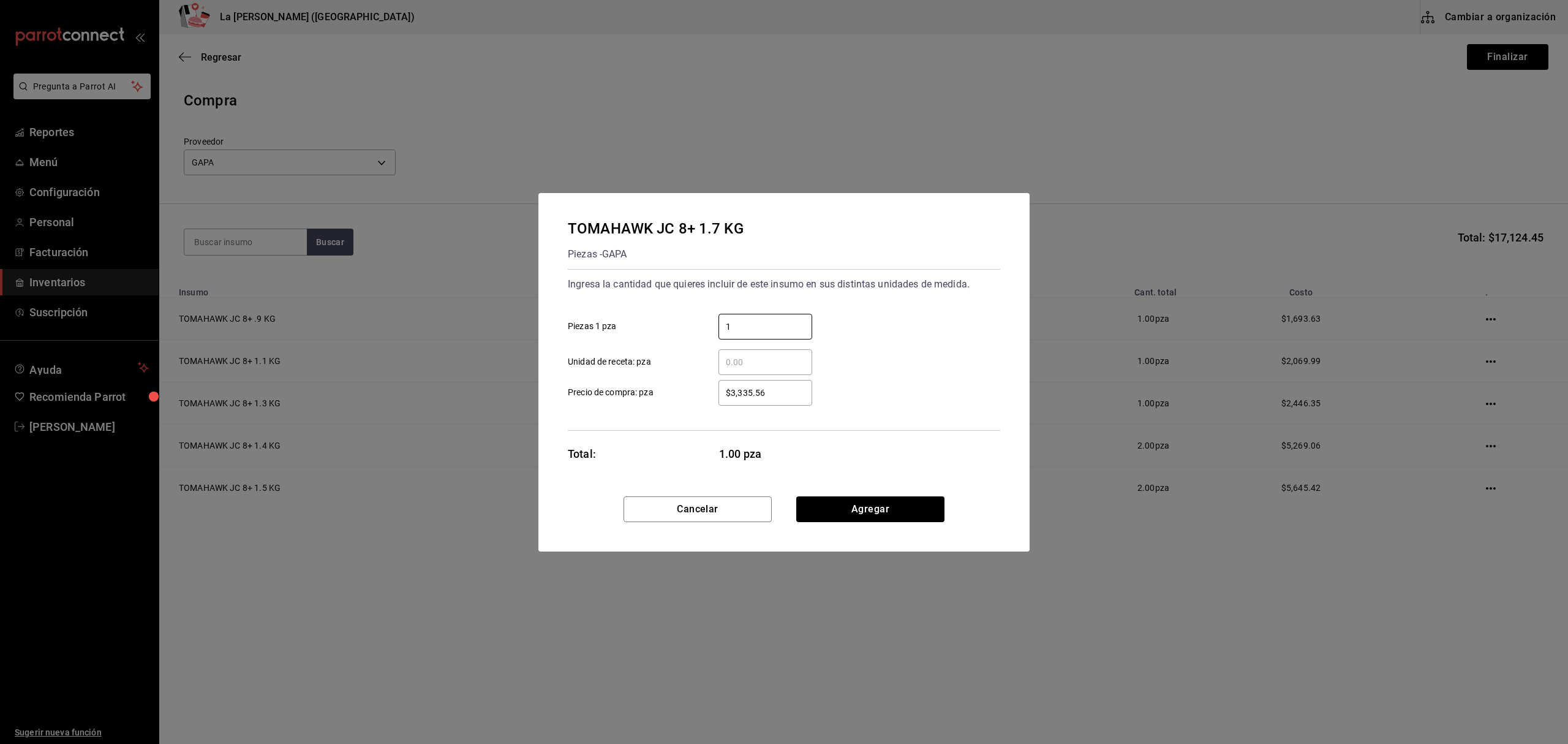
type input "1"
type input "$3,199.07"
click button "Agregar" at bounding box center [870, 509] width 148 height 26
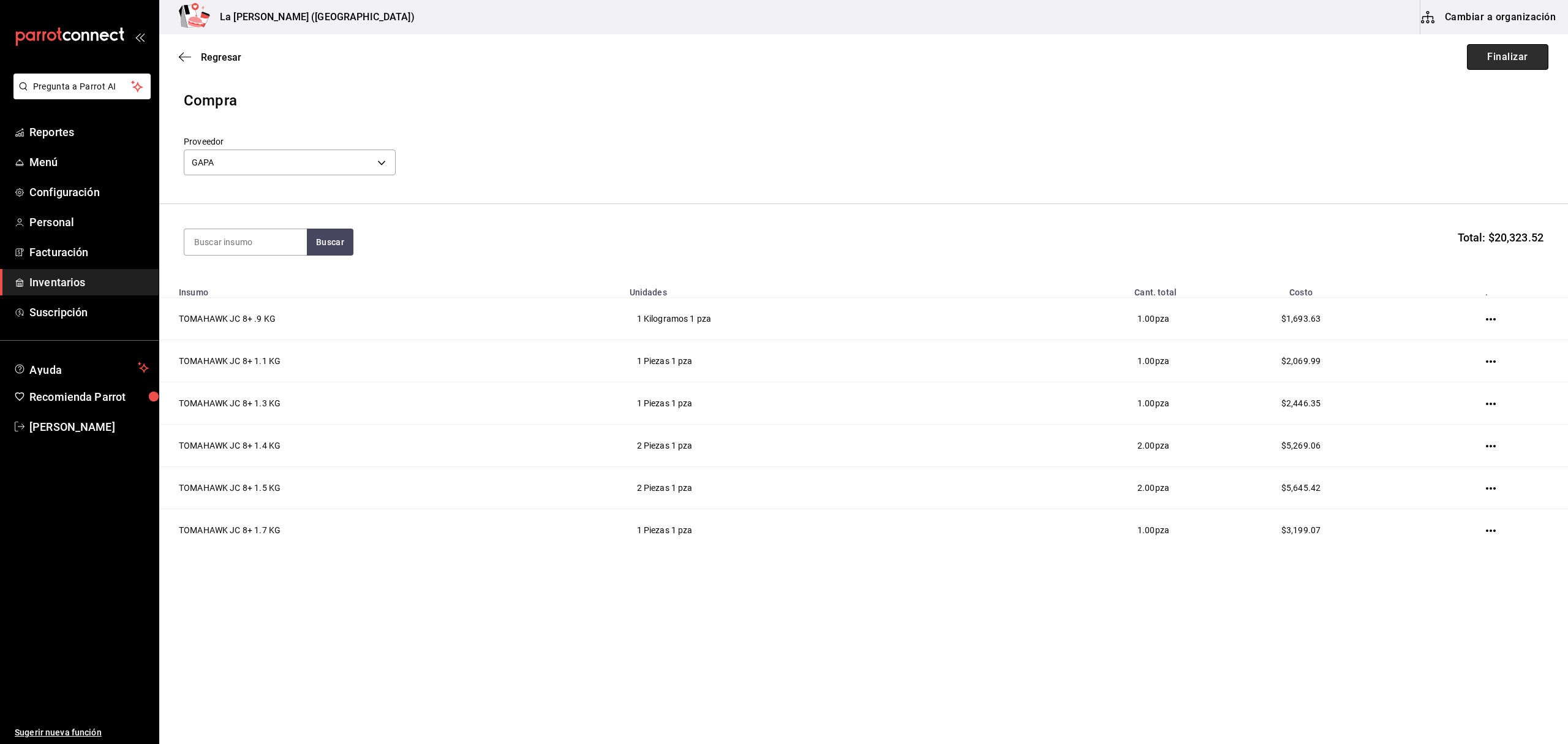
click at [1175, 59] on button "Finalizar" at bounding box center [1508, 57] width 82 height 26
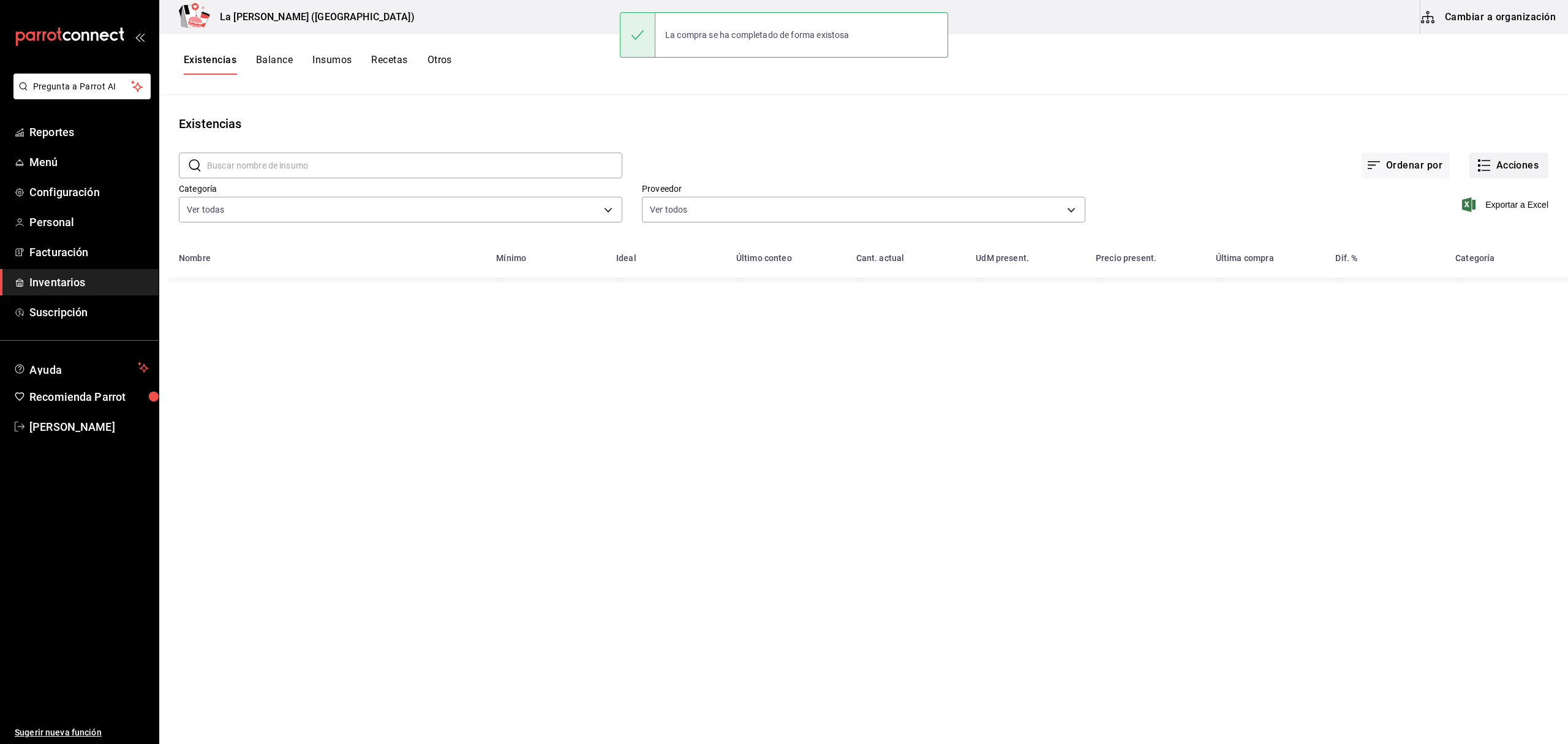
click at [1175, 160] on button "Acciones" at bounding box center [1509, 165] width 79 height 26
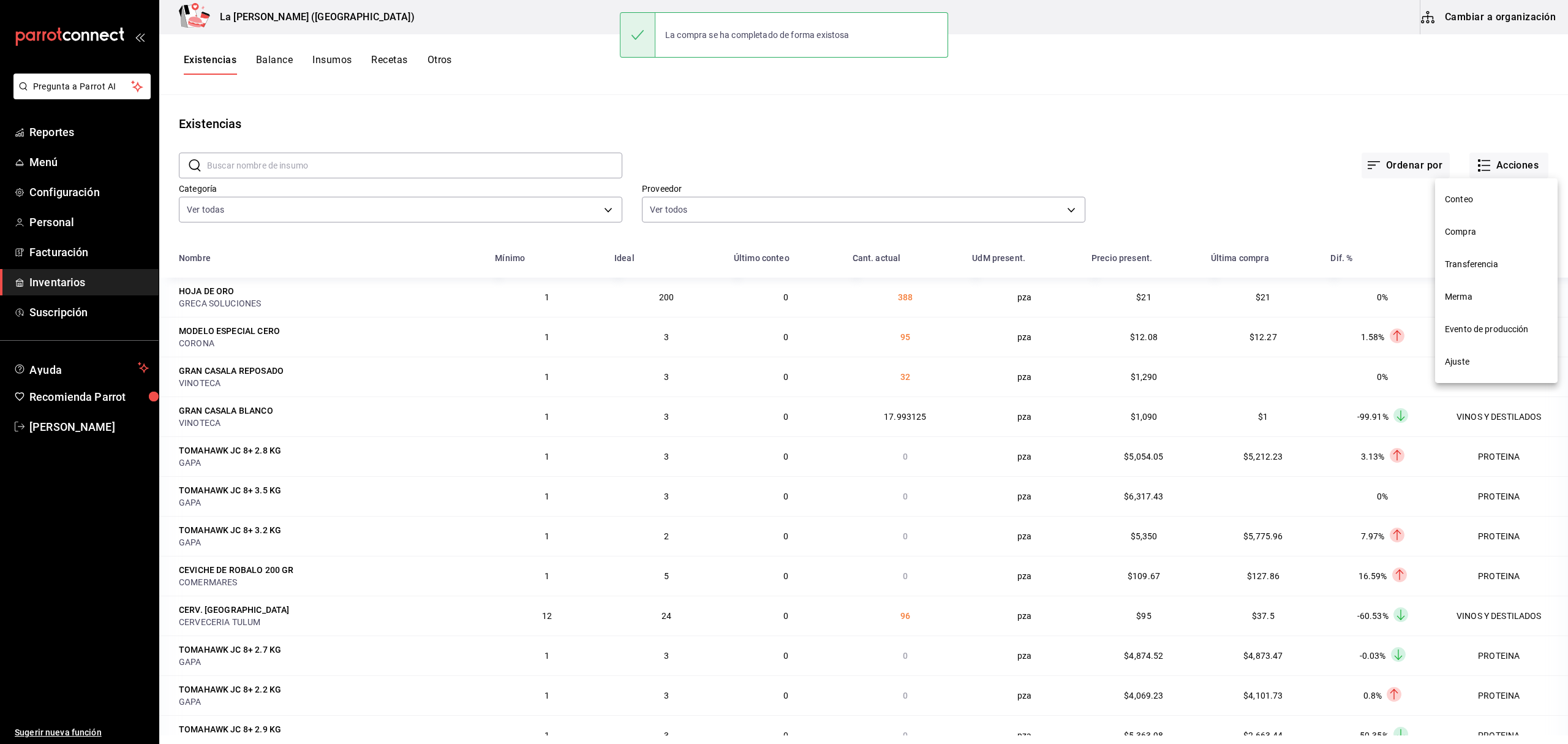
click at [1175, 233] on span "Compra" at bounding box center [1496, 231] width 103 height 13
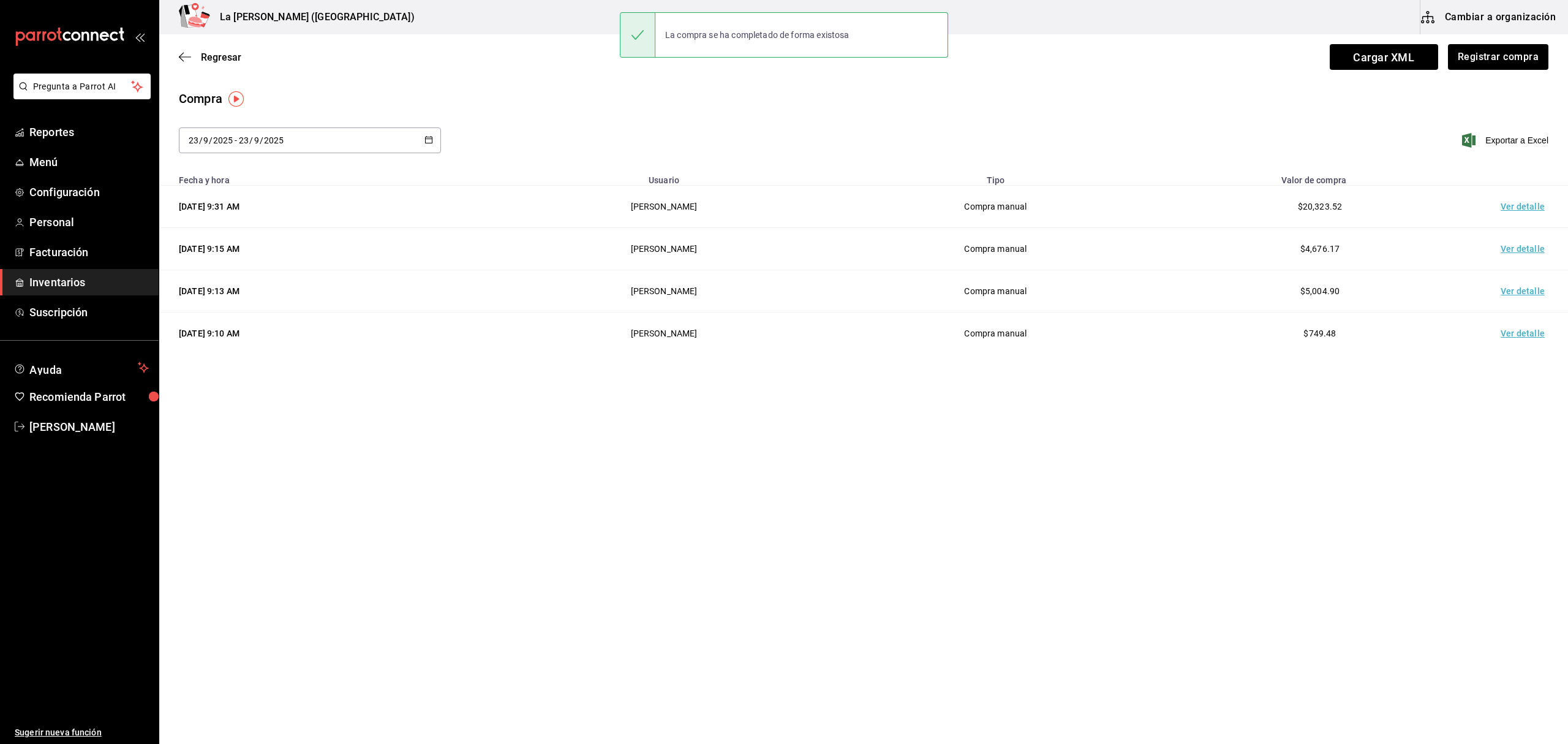
click at [1175, 207] on td "Ver detalle" at bounding box center [1525, 207] width 86 height 42
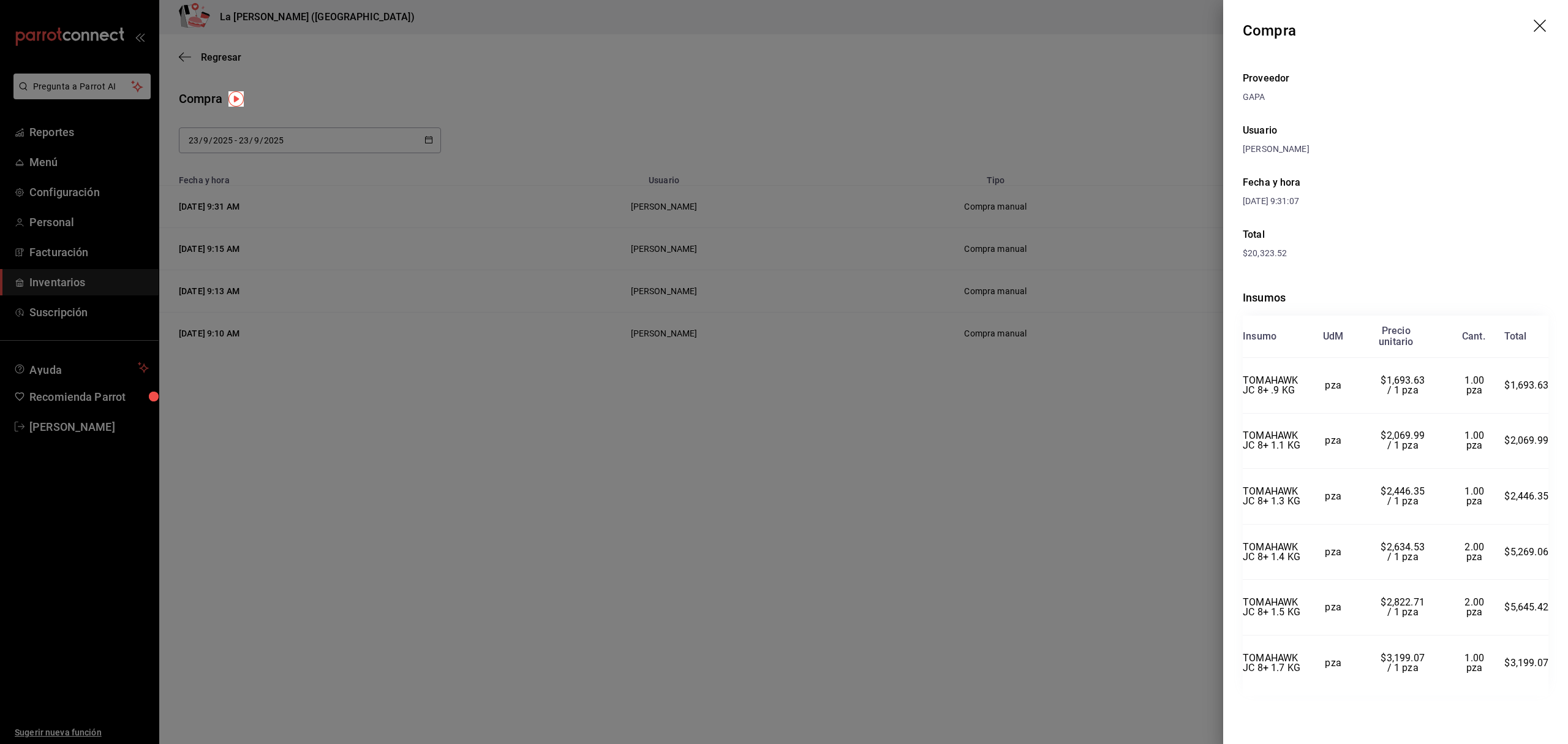
click at [1175, 29] on icon "drag" at bounding box center [1541, 27] width 15 height 15
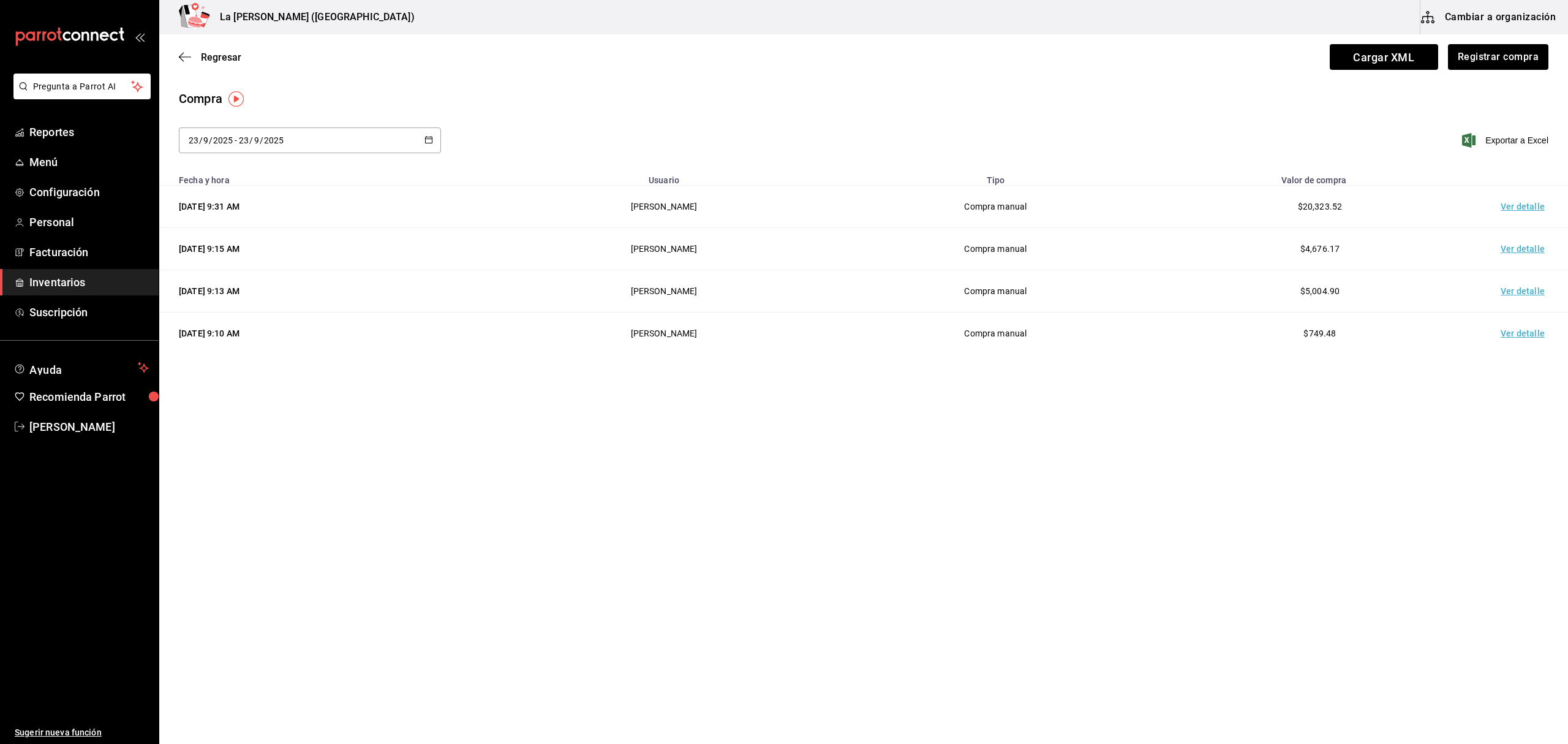
click at [40, 287] on span "Inventarios" at bounding box center [89, 282] width 120 height 17
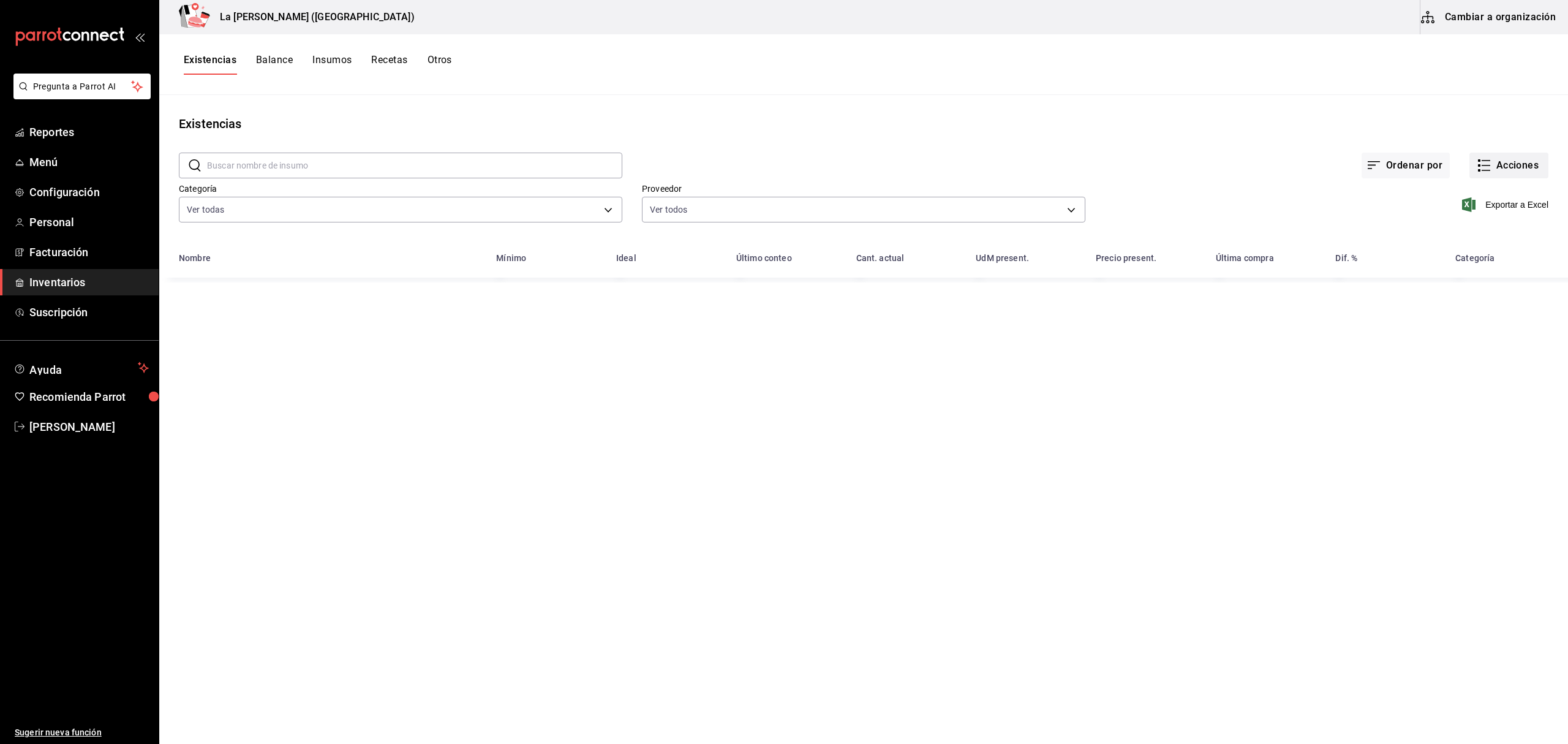
click at [1175, 160] on rect "button" at bounding box center [1479, 160] width 2 height 2
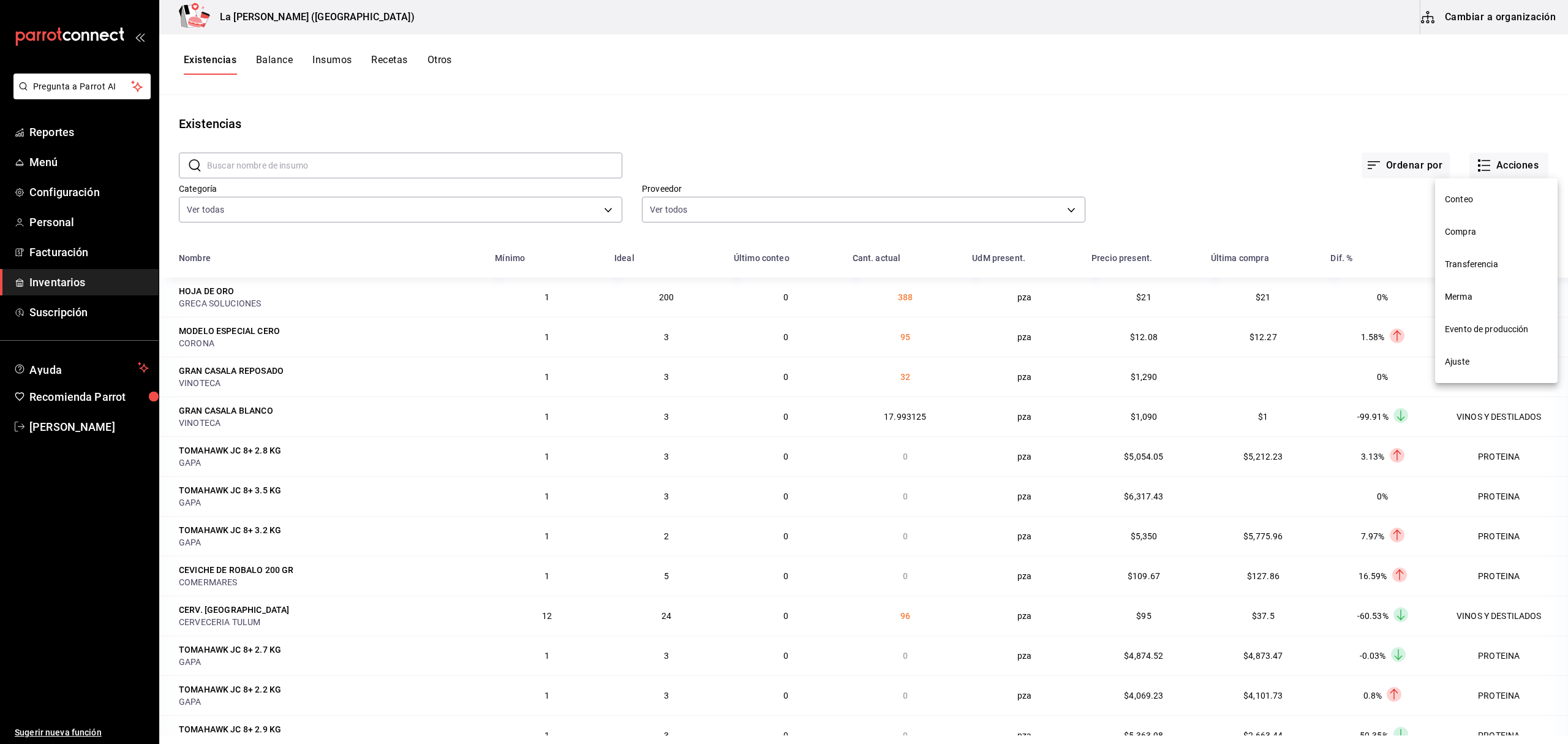
click at [1175, 236] on span "Compra" at bounding box center [1496, 231] width 103 height 13
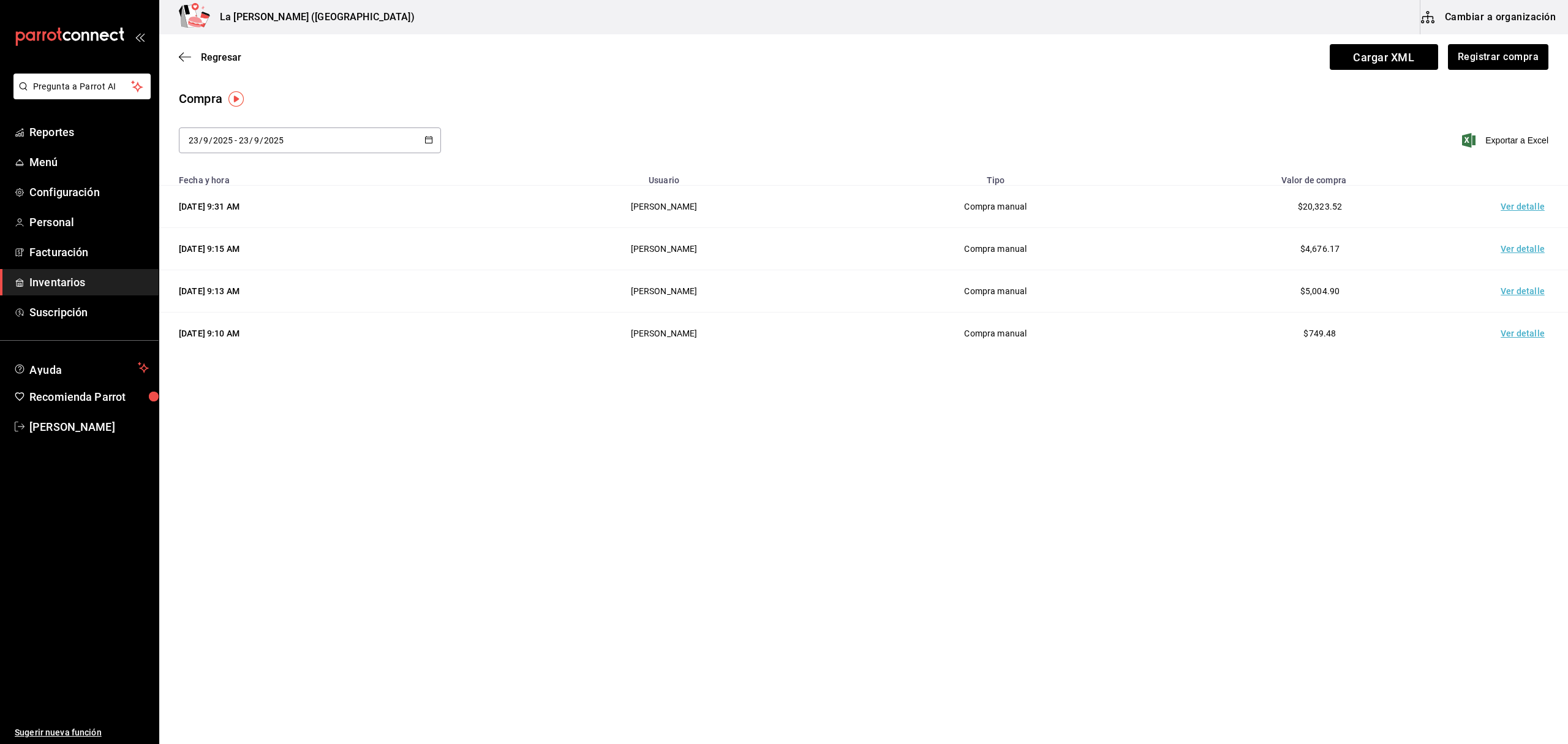
click at [61, 276] on span "Inventarios" at bounding box center [89, 282] width 120 height 17
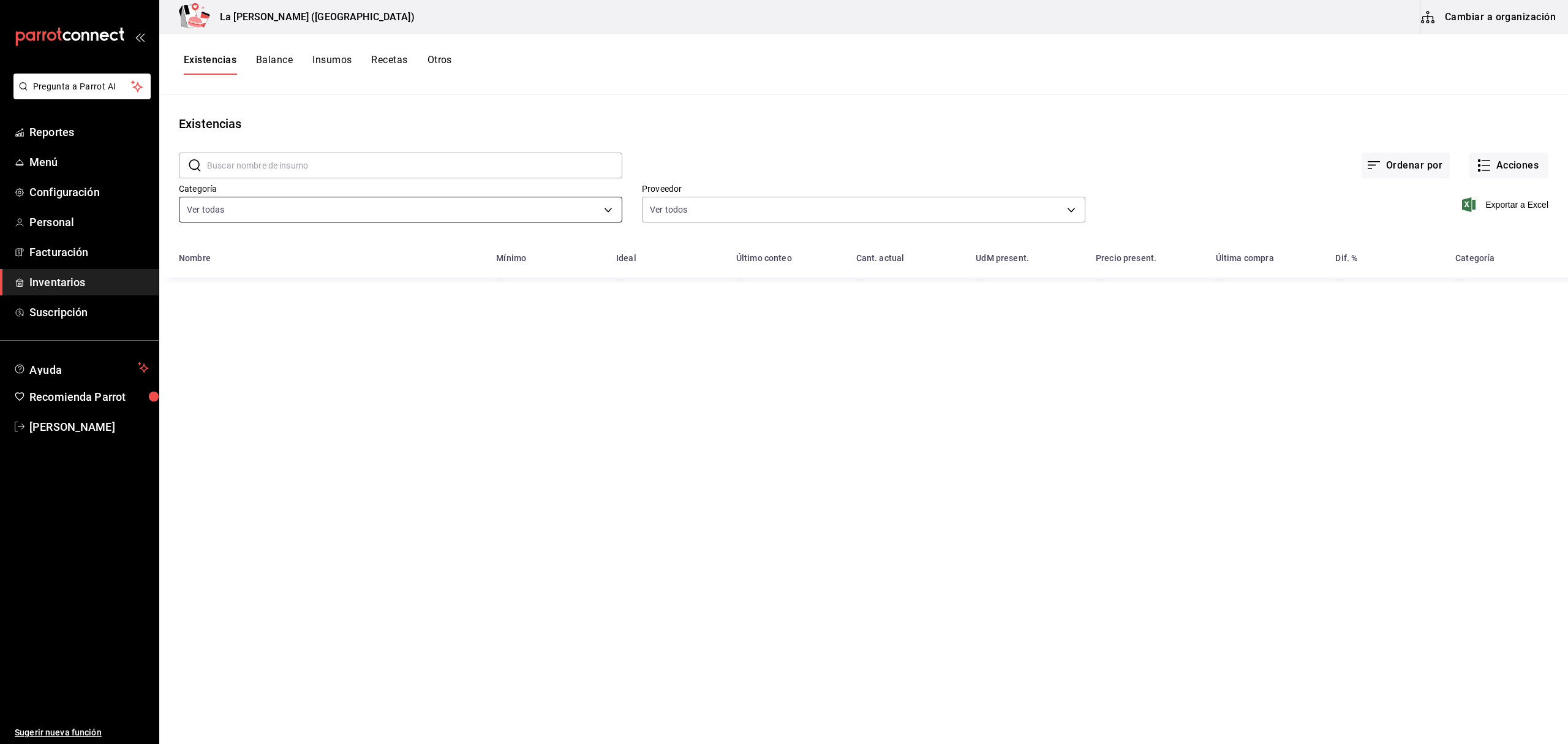
click at [435, 201] on body "Pregunta a Parrot AI Reportes Menú Configuración Personal Facturación Inventari…" at bounding box center [784, 367] width 1568 height 735
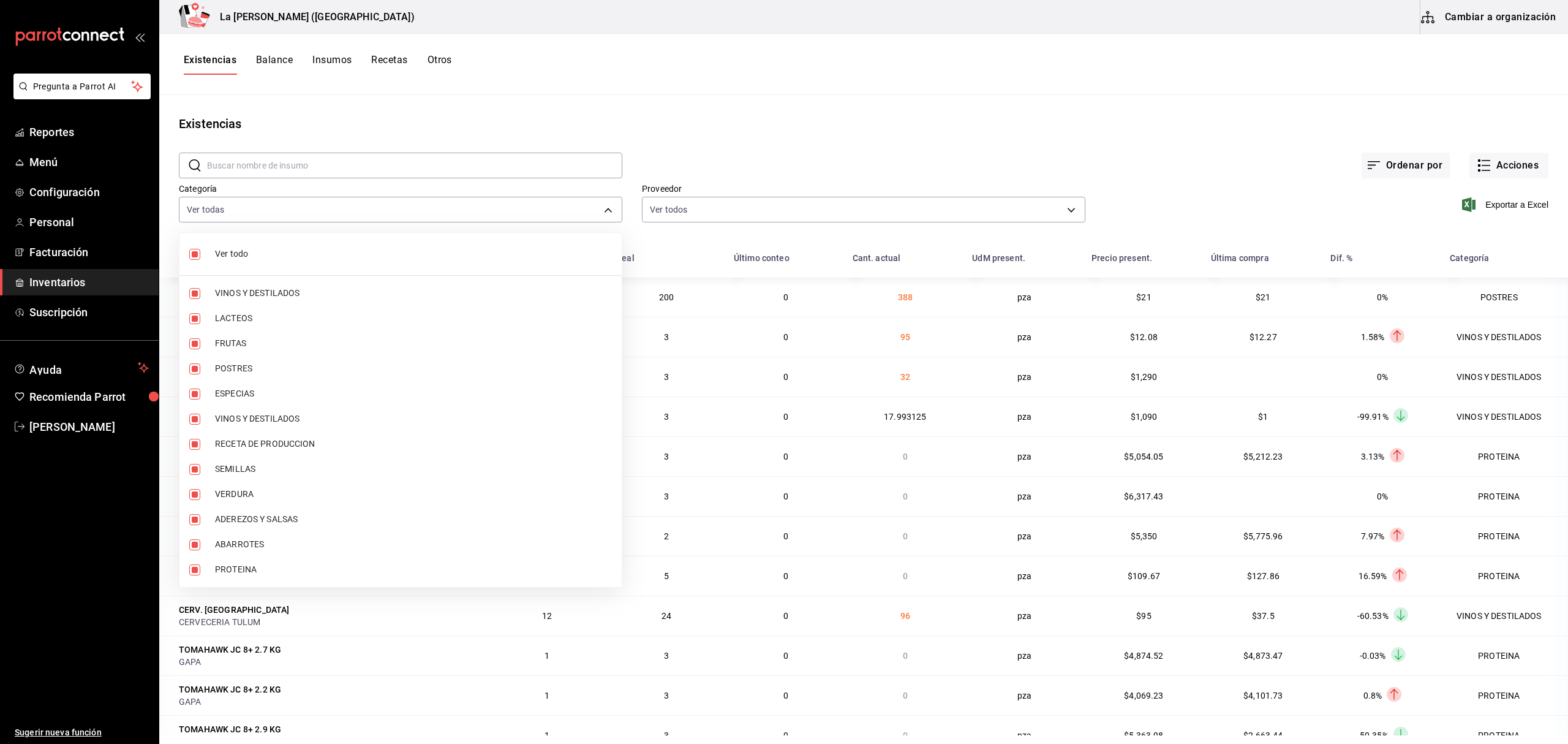
click at [272, 249] on span "Ver todo" at bounding box center [413, 254] width 397 height 13
checkbox input "false"
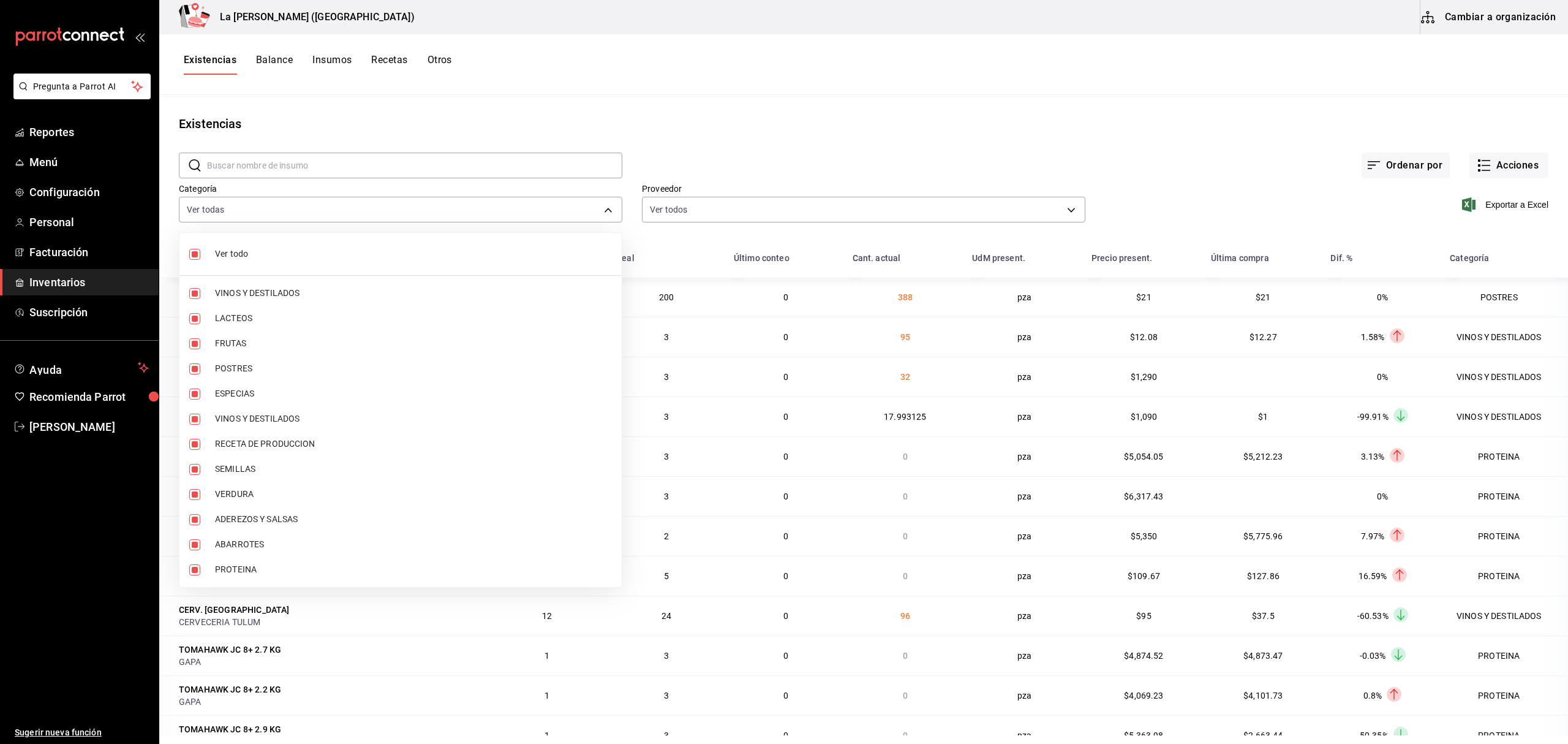
checkbox input "false"
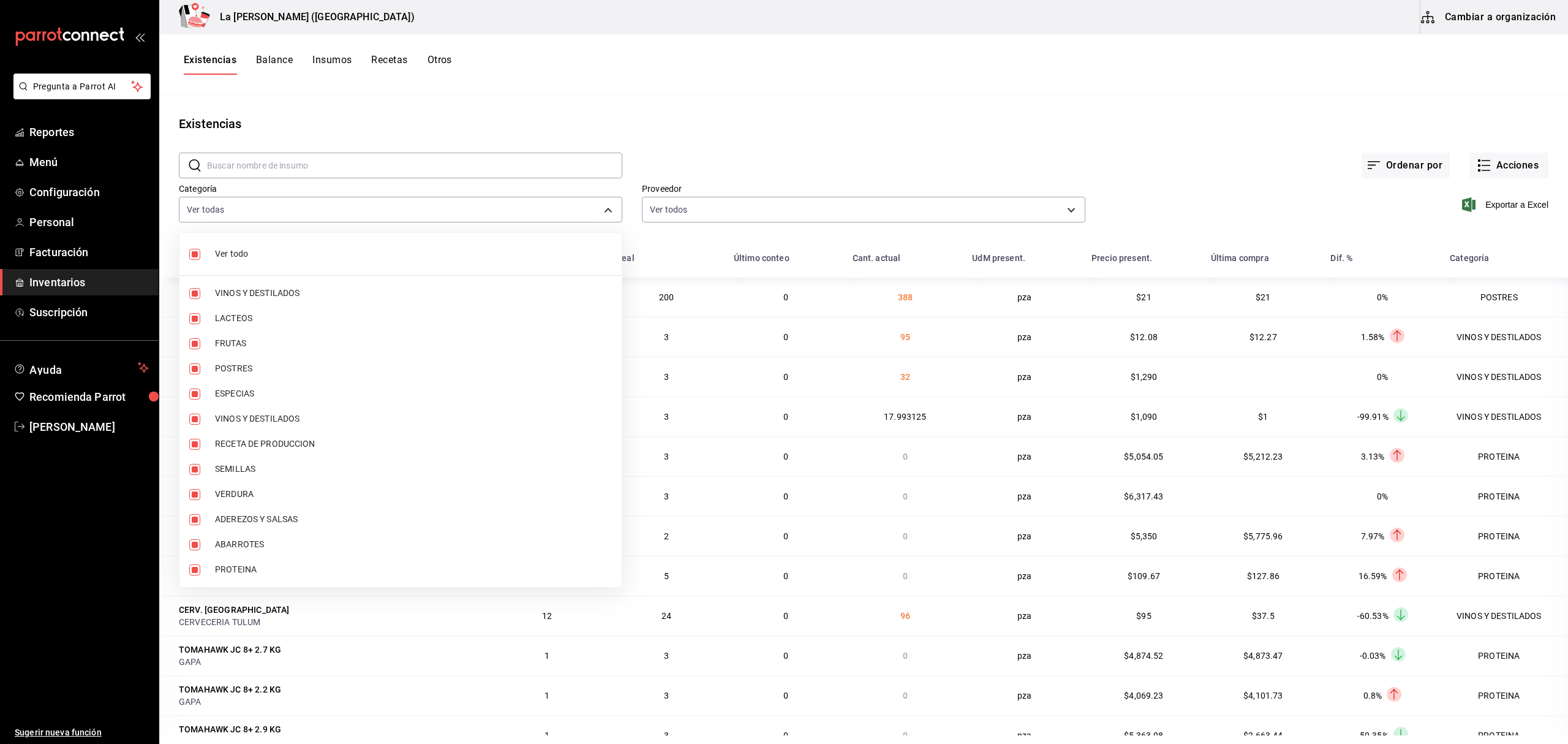
checkbox input "false"
click at [254, 558] on span "PROTEINA" at bounding box center [413, 569] width 397 height 13
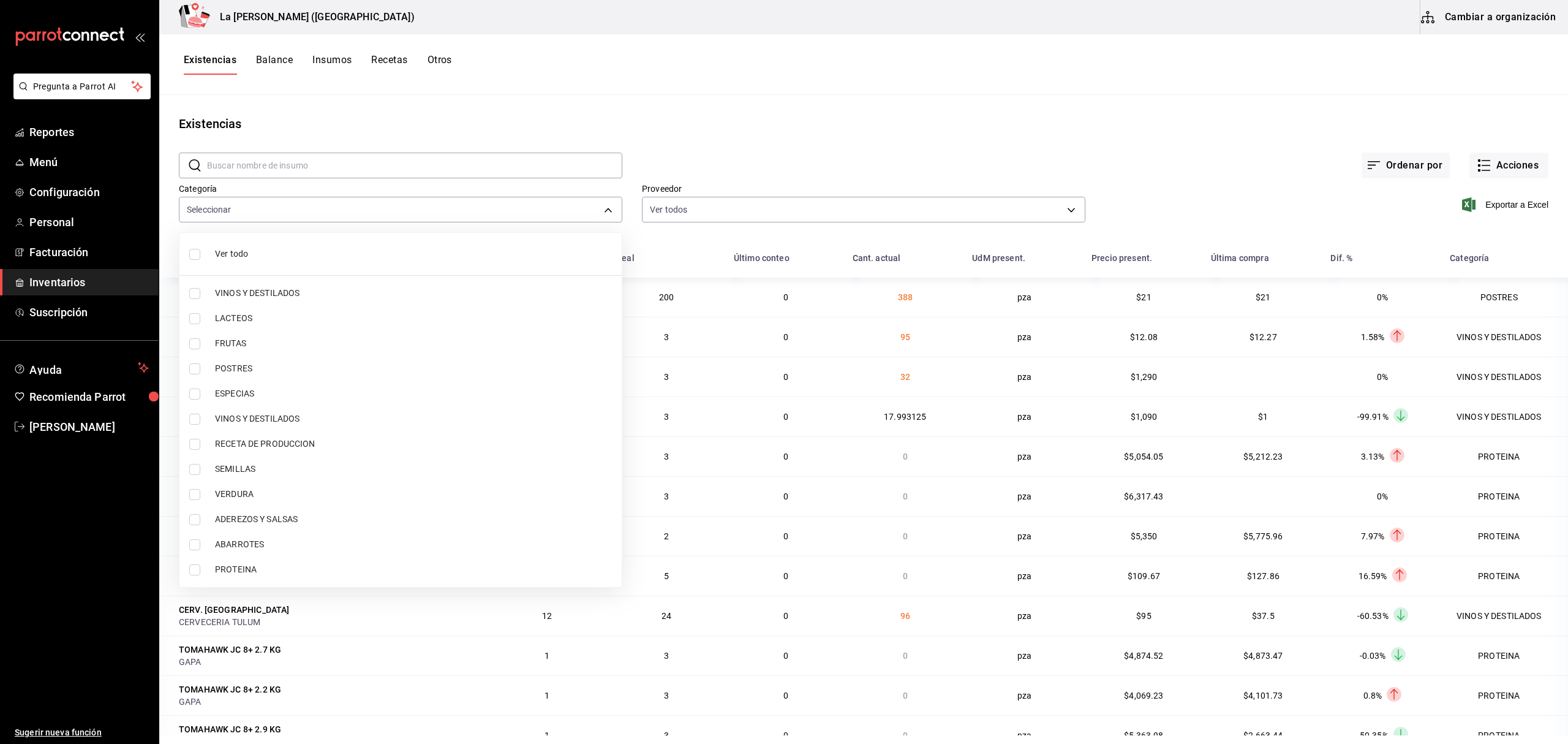
type input "89020659-a685-42c8-84d5-b1543ef933a3"
checkbox input "true"
click at [255, 371] on span "POSTRES" at bounding box center [413, 369] width 397 height 13
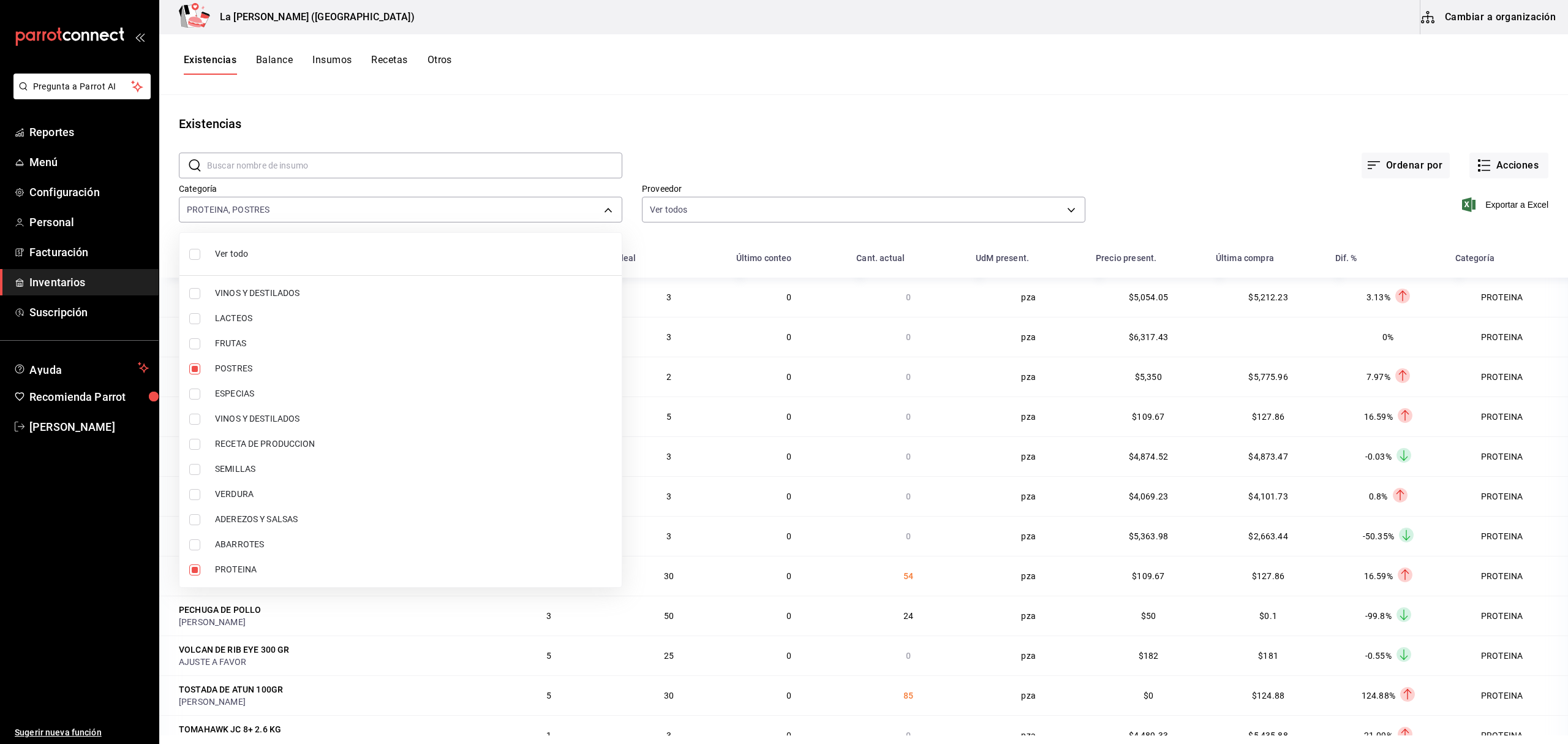
type input "89020659-a685-42c8-84d5-b1543ef933a3,300b8f87-2b59-439f-b980-3e97300322fa"
checkbox input "true"
click at [1175, 206] on div at bounding box center [784, 372] width 1568 height 744
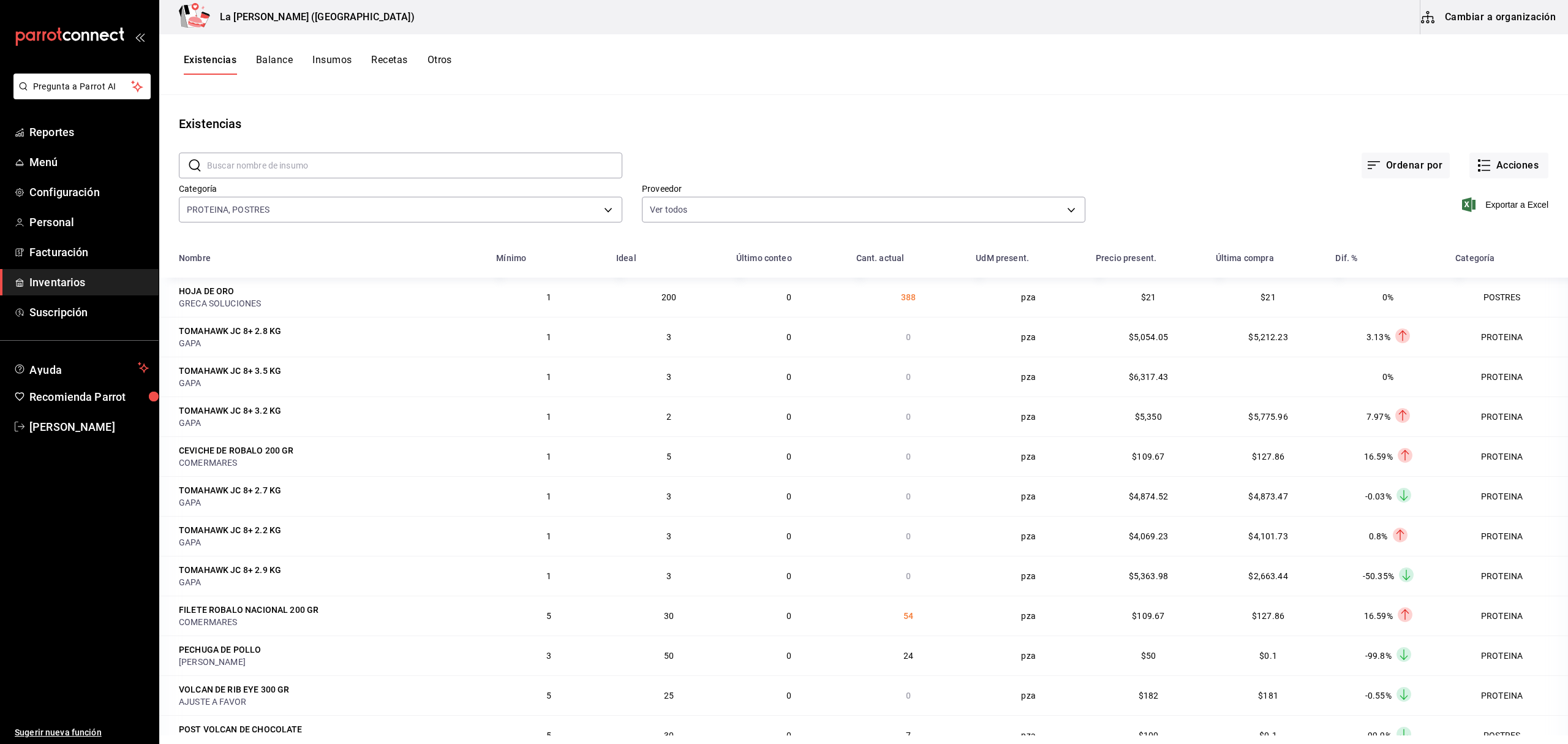
click at [1175, 206] on span "Exportar a Excel" at bounding box center [1506, 205] width 84 height 15
click at [1175, 158] on button "Acciones" at bounding box center [1509, 165] width 79 height 26
click at [1175, 297] on span "Merma" at bounding box center [1496, 297] width 103 height 13
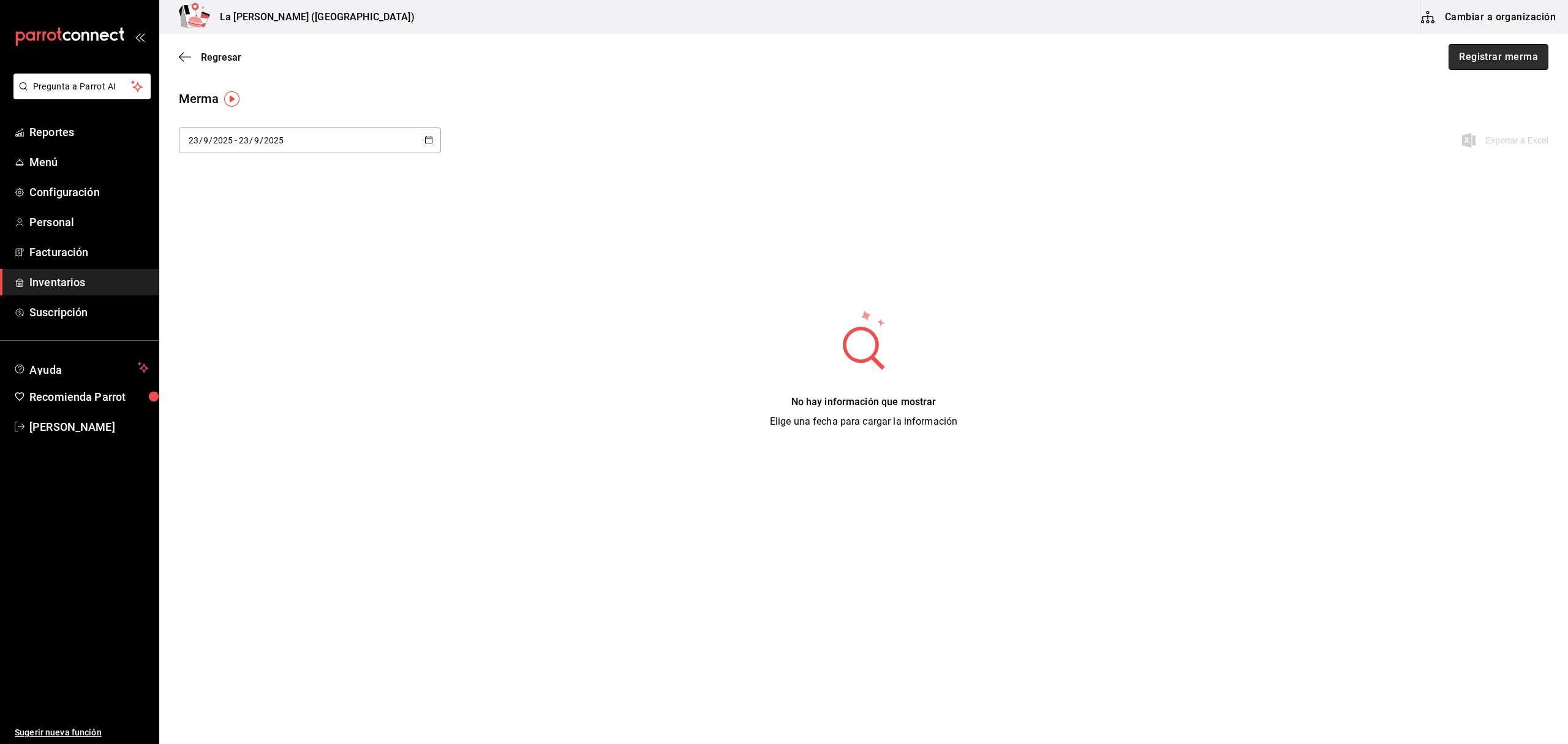
click at [1175, 61] on button "Registrar merma" at bounding box center [1498, 57] width 100 height 26
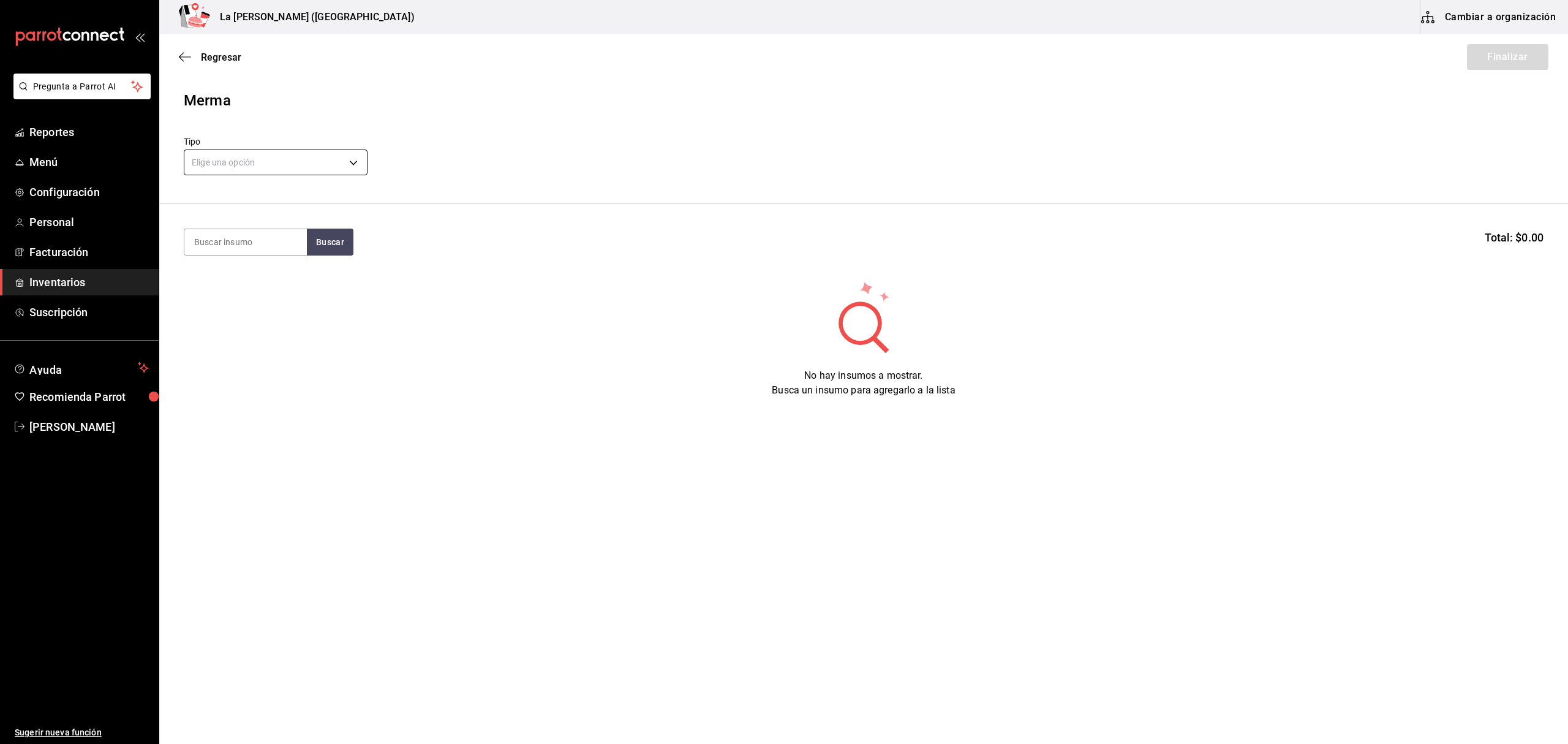
click at [234, 157] on body "Pregunta a Parrot AI Reportes Menú Configuración Personal Facturación Inventari…" at bounding box center [784, 337] width 1568 height 675
click at [222, 236] on li "Error" at bounding box center [276, 241] width 183 height 20
type input "ERROR"
click at [229, 238] on input at bounding box center [246, 241] width 122 height 26
type input "LAMINA"
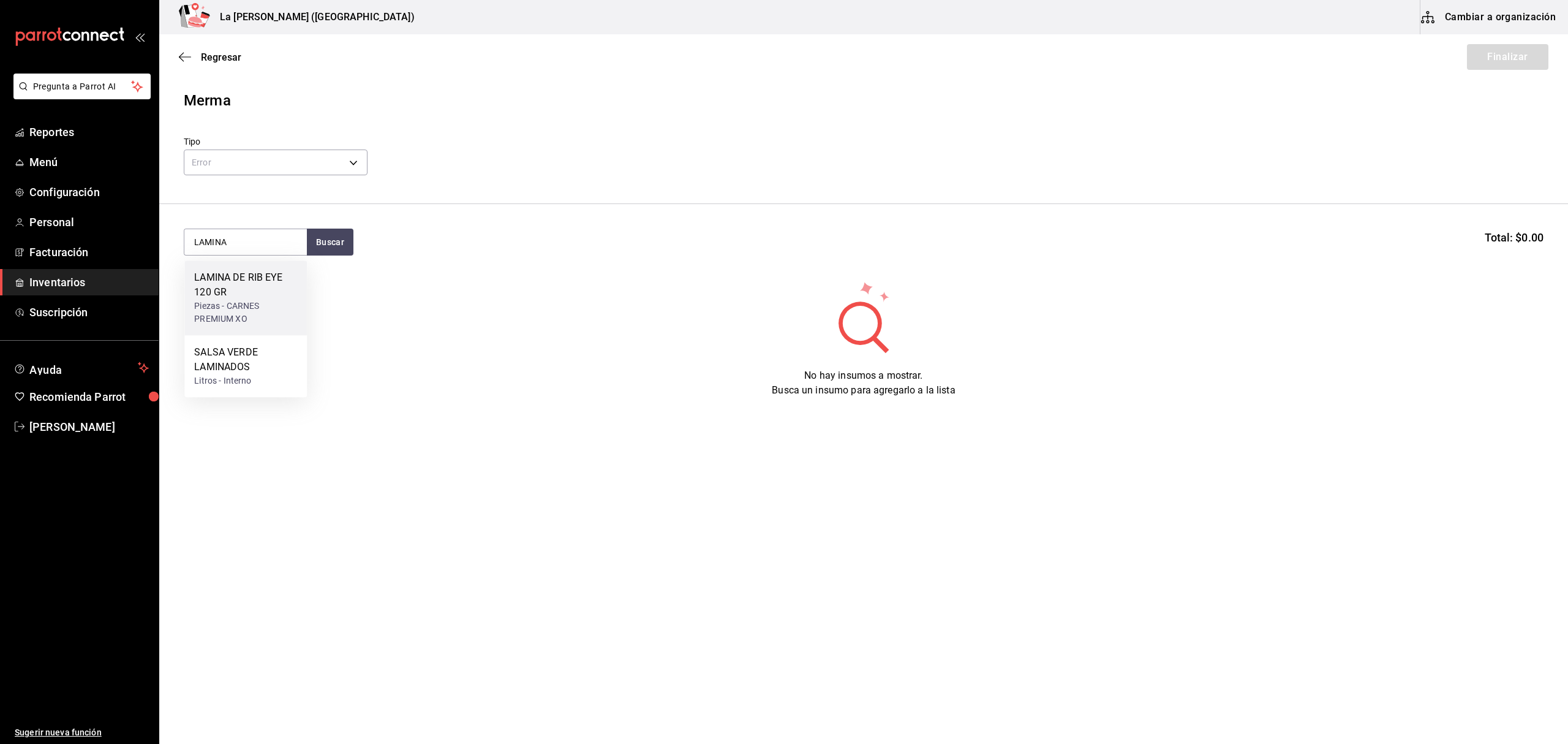
click at [262, 319] on div "Piezas - CARNES PREMIUM XO" at bounding box center [245, 312] width 103 height 26
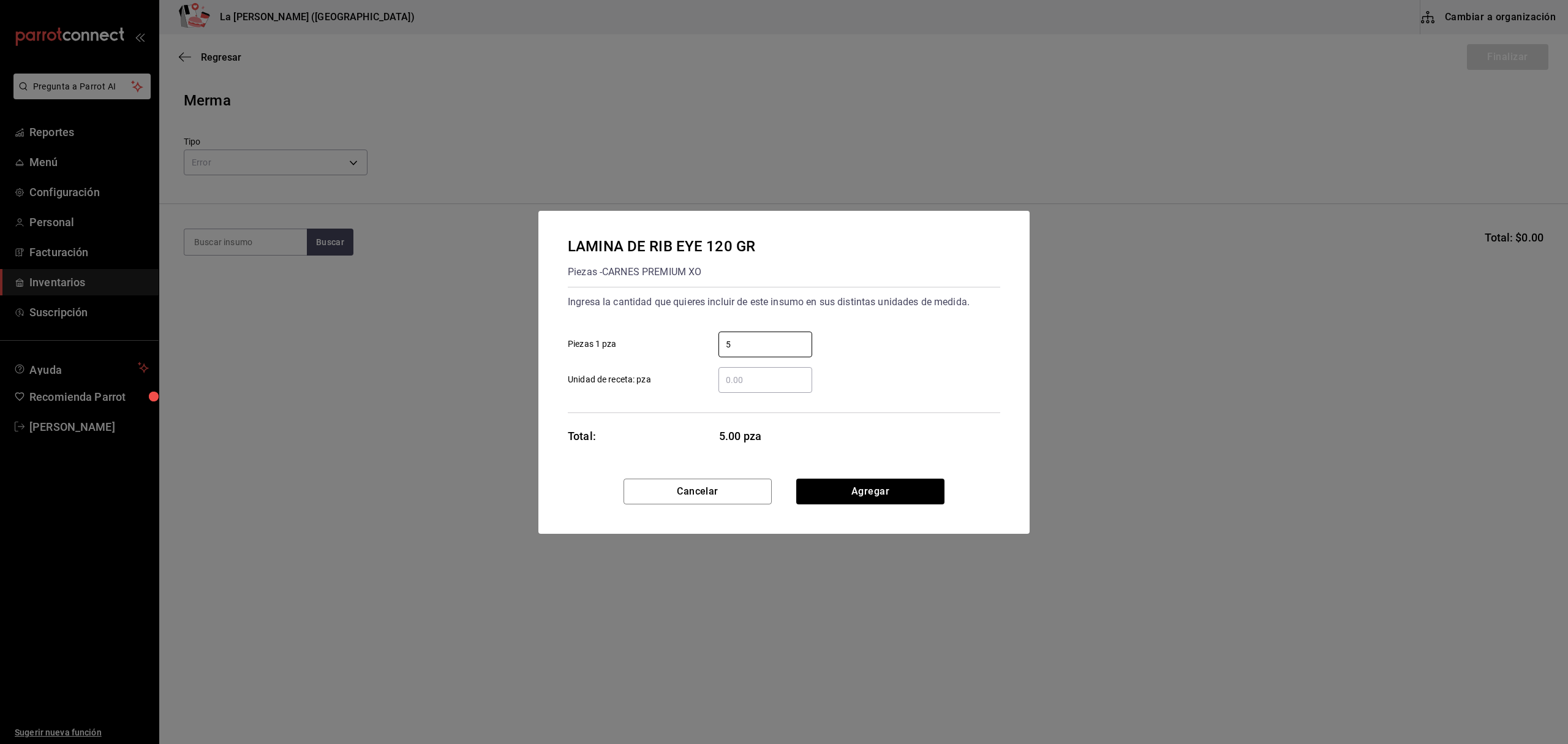
type input "5"
click button "Agregar" at bounding box center [870, 491] width 148 height 26
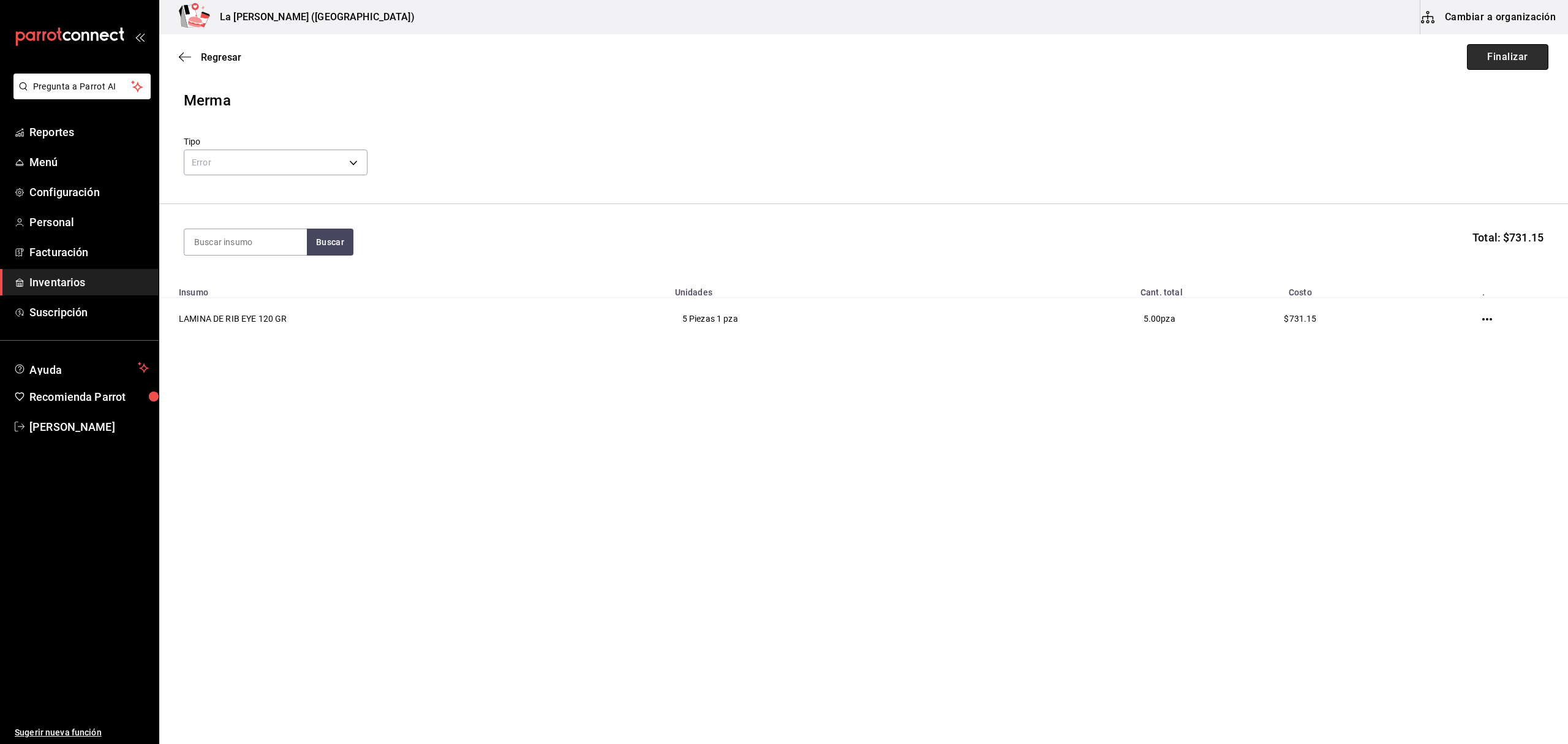
click at [1175, 54] on button "Finalizar" at bounding box center [1508, 57] width 82 height 26
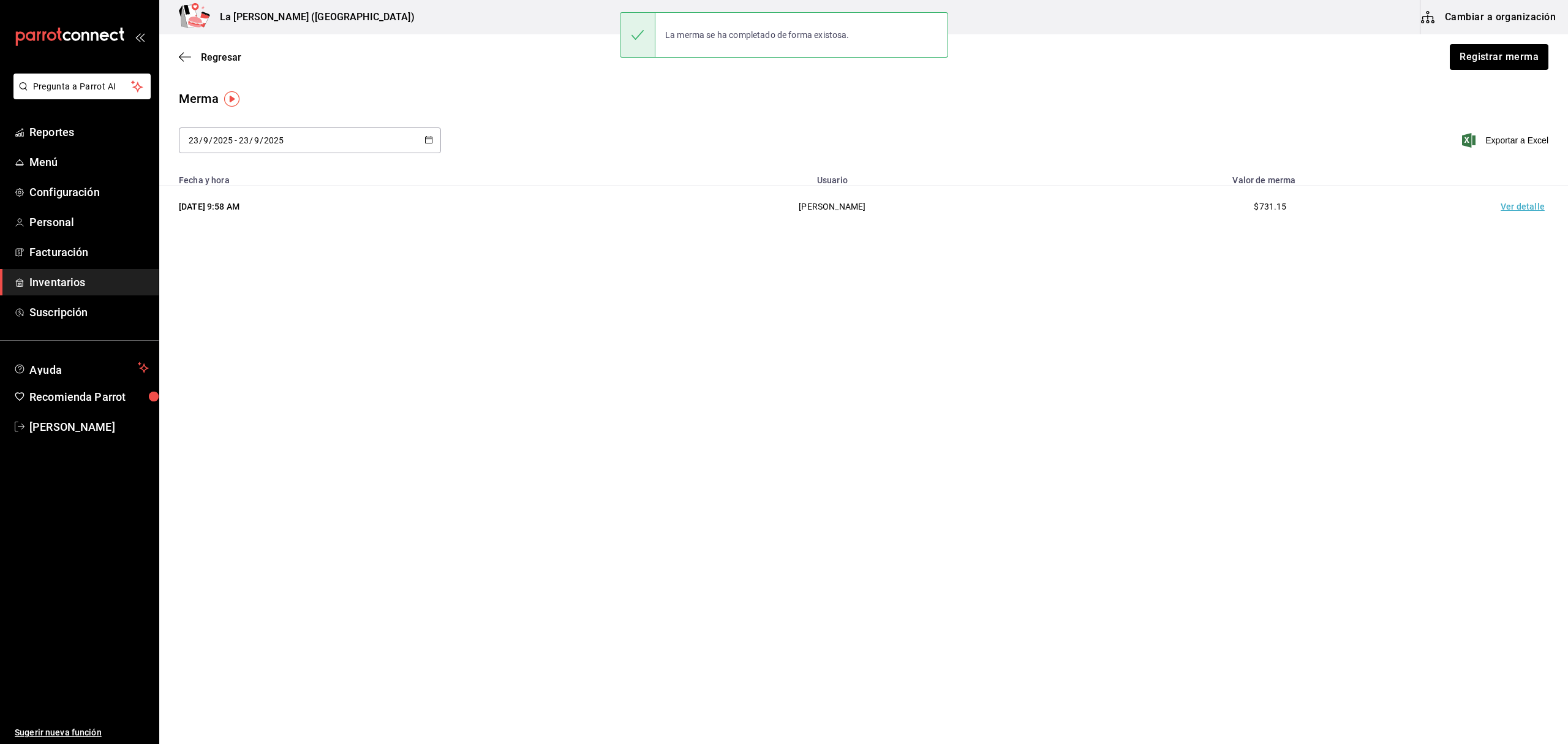
click at [1175, 207] on td "Ver detalle" at bounding box center [1525, 207] width 86 height 42
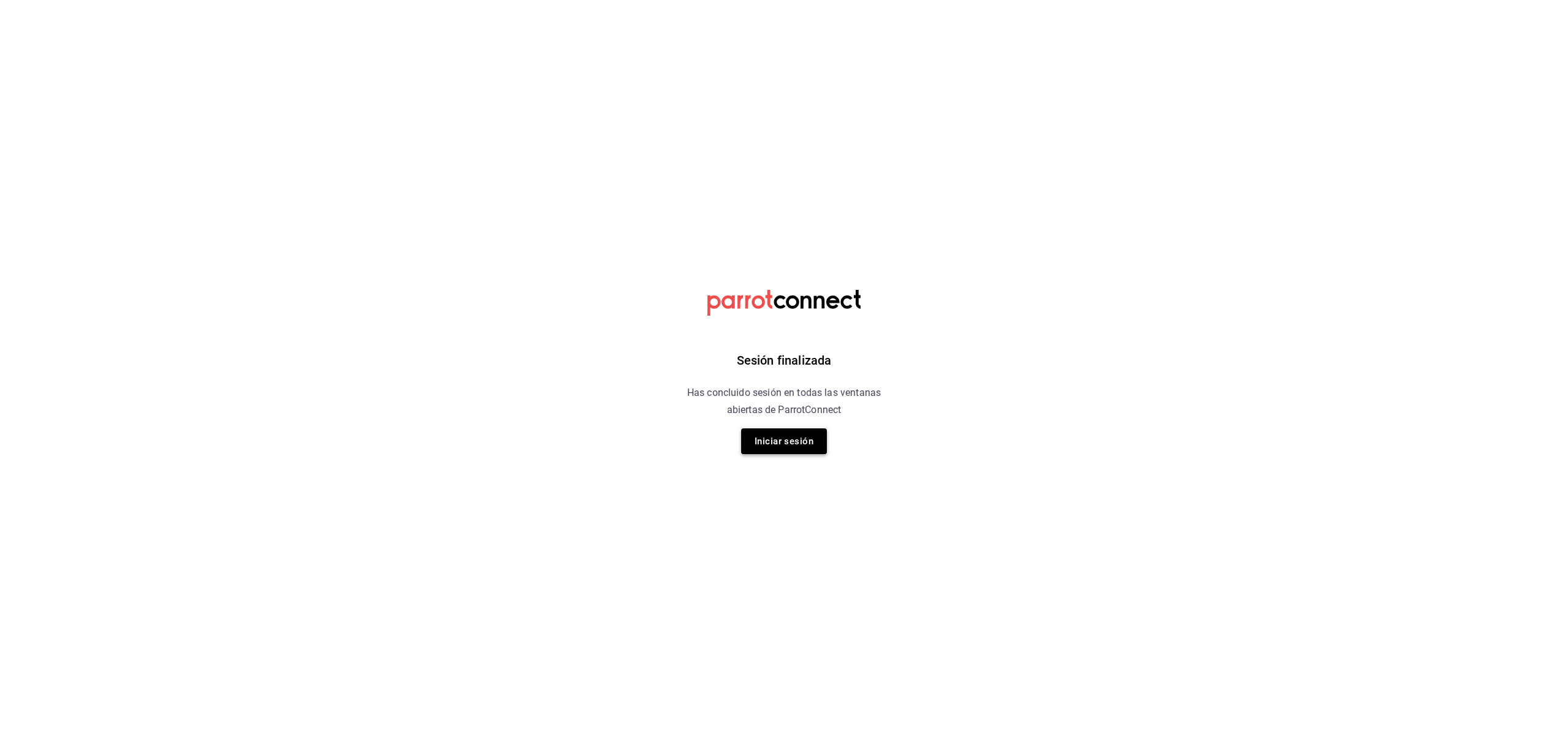
click at [799, 440] on button "Iniciar sesión" at bounding box center [784, 441] width 86 height 26
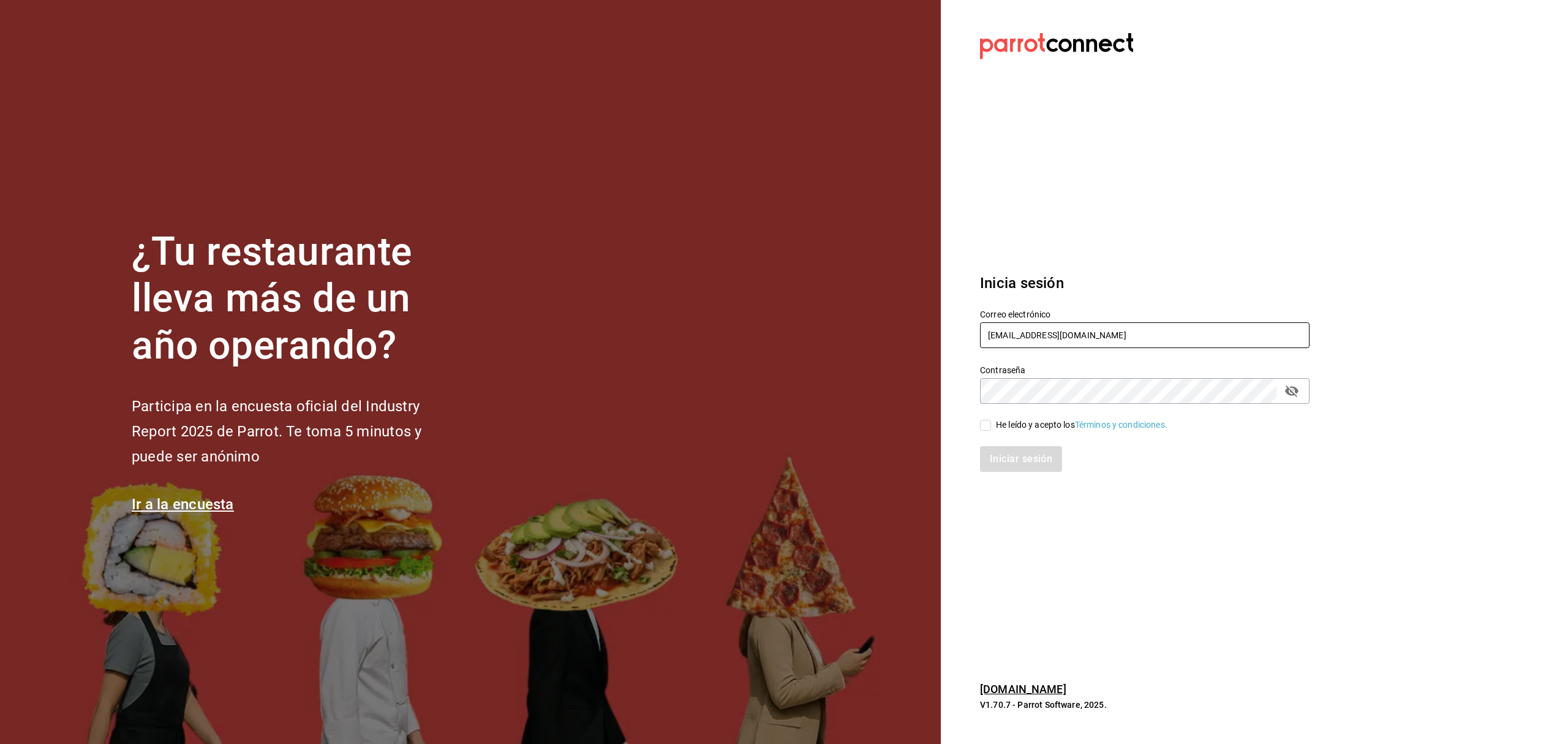
click at [1117, 327] on input "[EMAIL_ADDRESS][DOMAIN_NAME]" at bounding box center [1145, 335] width 329 height 26
type input "[EMAIL_ADDRESS][DOMAIN_NAME]"
click at [989, 423] on input "He leído y acepto los Términos y condiciones." at bounding box center [986, 425] width 11 height 11
checkbox input "true"
click at [1016, 459] on button "Iniciar sesión" at bounding box center [1022, 458] width 84 height 26
